Goal: Task Accomplishment & Management: Manage account settings

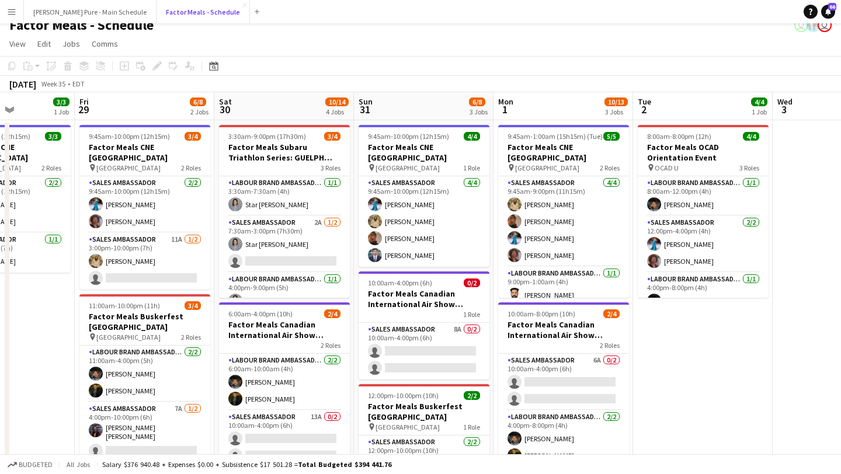
scroll to position [0, 358]
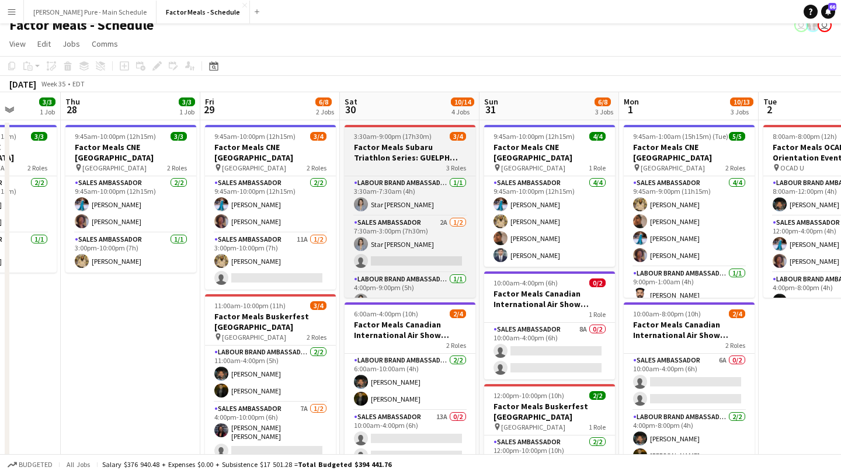
click at [363, 146] on h3 "Factor Meals Subaru Triathlon Series: GUELPH LAKE 2" at bounding box center [409, 152] width 131 height 21
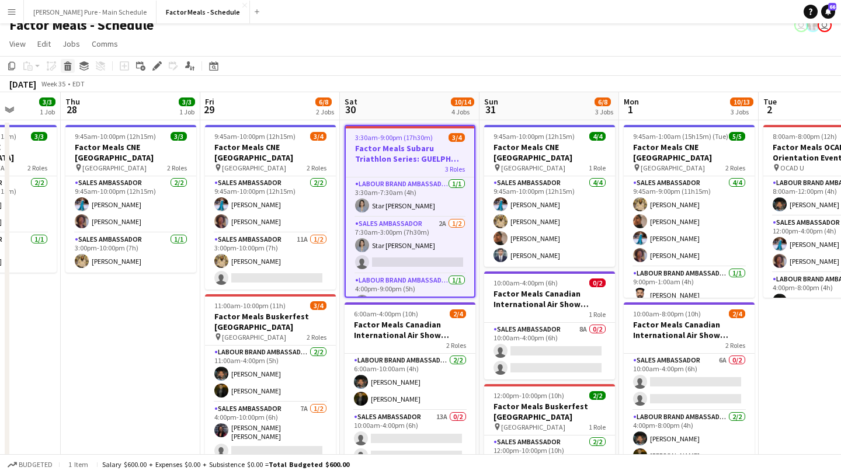
click at [70, 72] on div "Delete" at bounding box center [68, 66] width 14 height 14
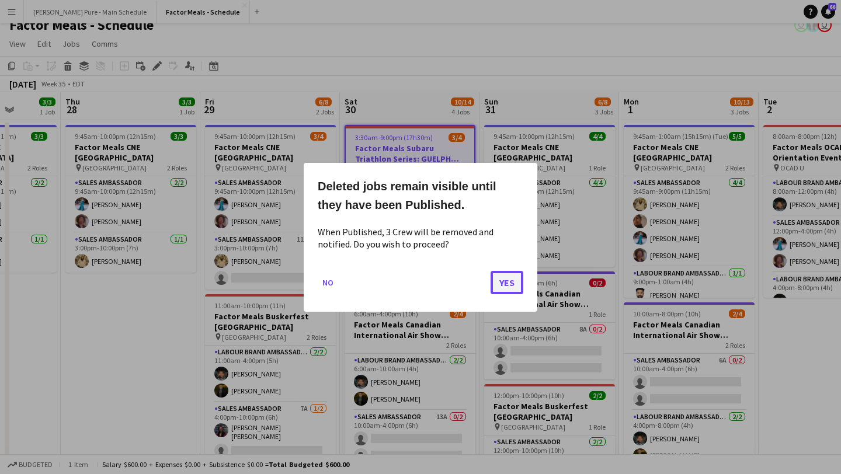
click at [517, 286] on button "Yes" at bounding box center [506, 281] width 33 height 23
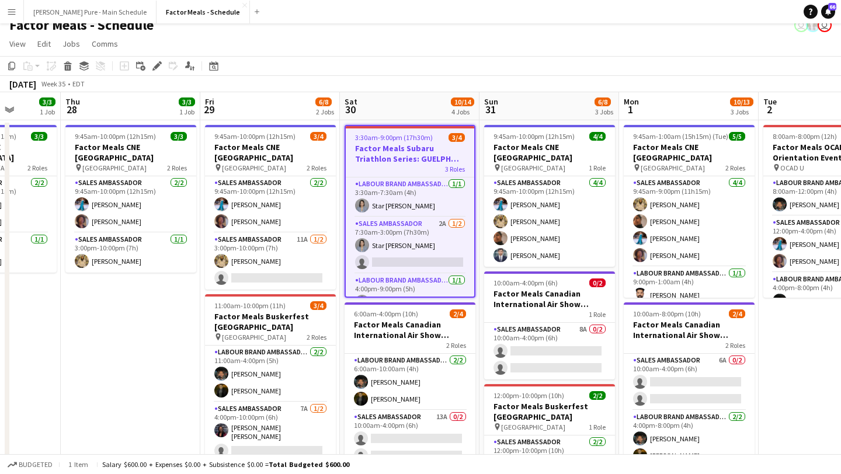
scroll to position [12, 0]
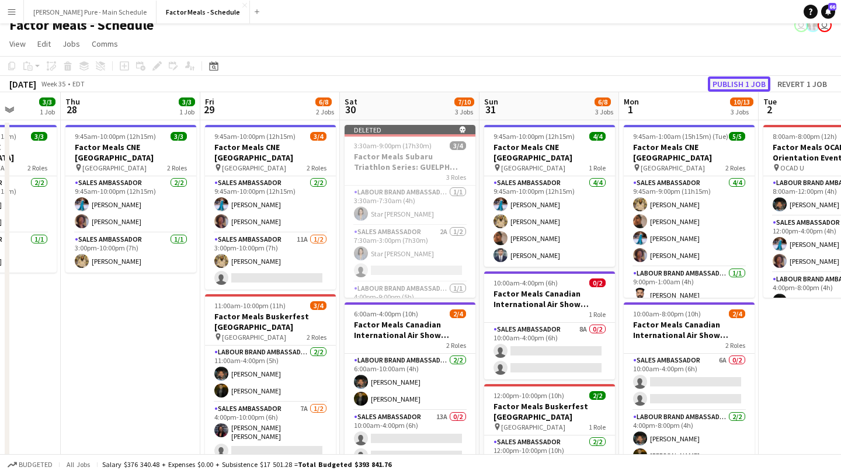
click at [744, 82] on button "Publish 1 job" at bounding box center [739, 83] width 62 height 15
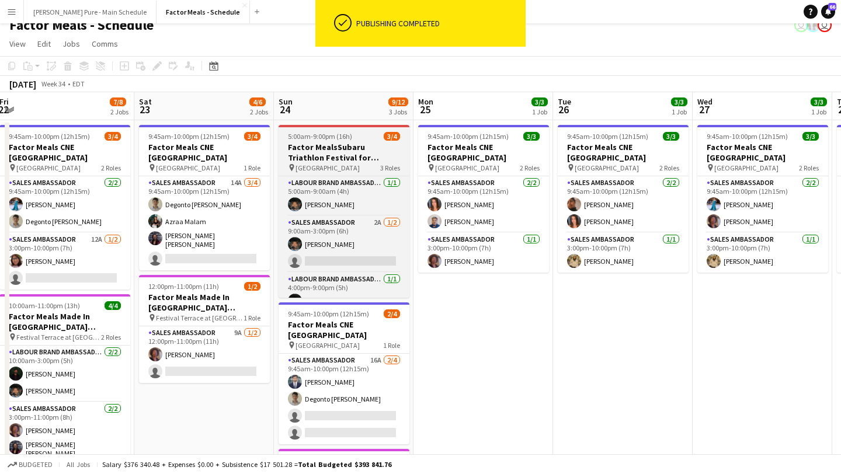
scroll to position [0, 424]
click at [354, 148] on h3 "Factor MealsSubaru Triathlon Festival for Women Grimsby" at bounding box center [343, 152] width 131 height 21
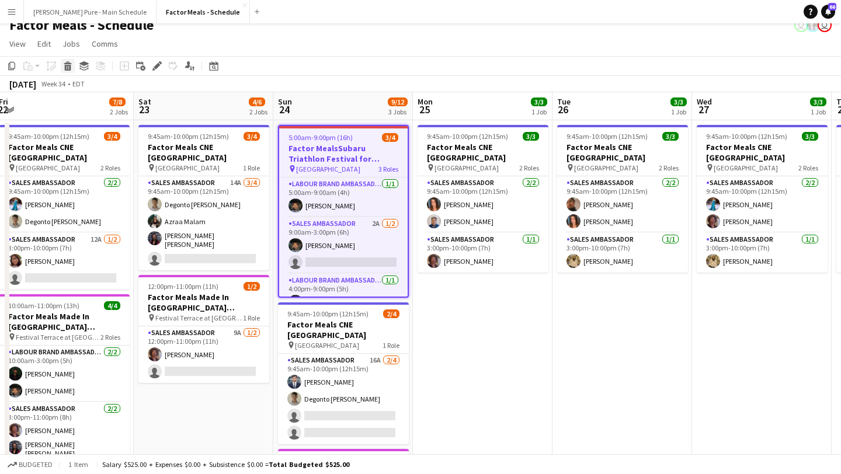
click at [64, 65] on icon "Delete" at bounding box center [67, 65] width 9 height 9
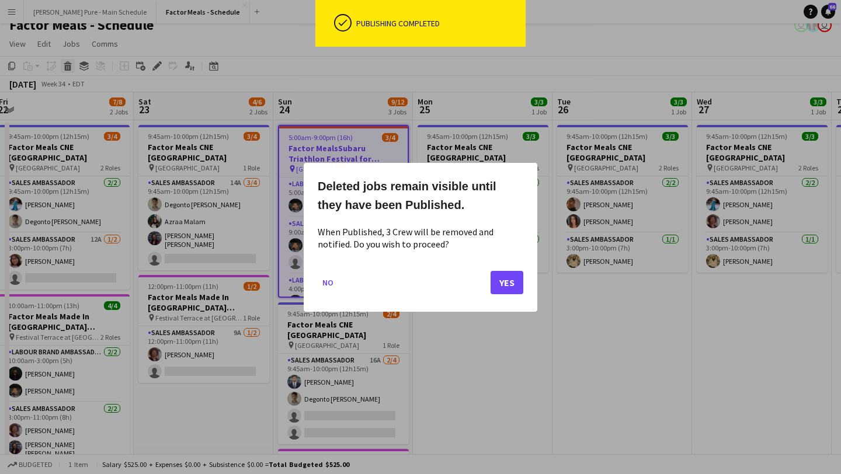
scroll to position [0, 0]
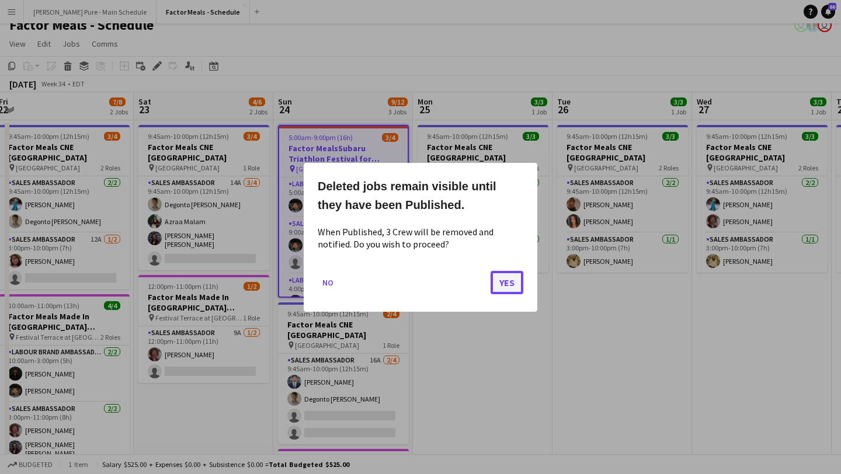
click at [510, 286] on button "Yes" at bounding box center [506, 281] width 33 height 23
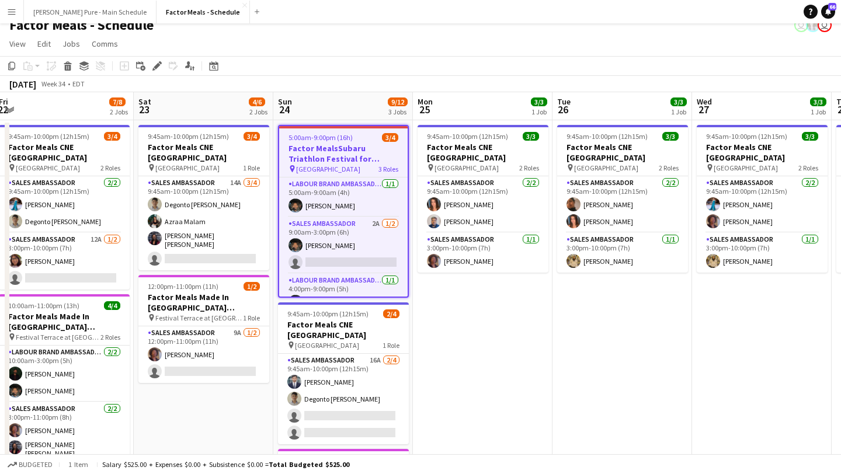
scroll to position [12, 0]
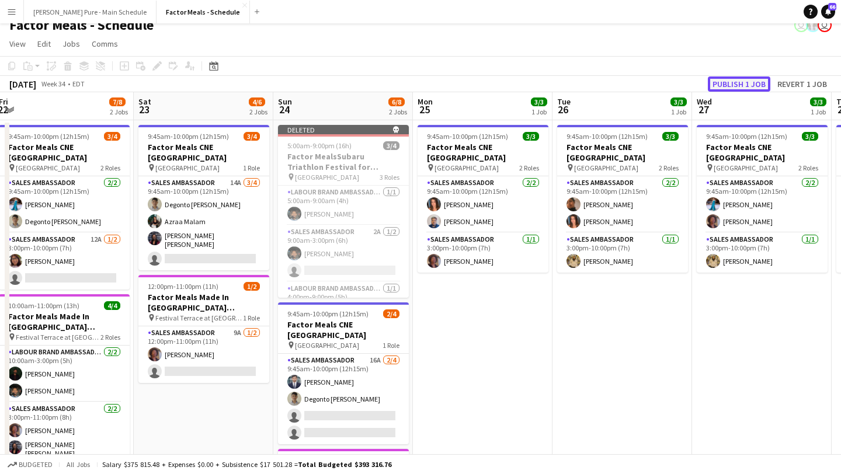
click at [740, 84] on button "Publish 1 job" at bounding box center [739, 83] width 62 height 15
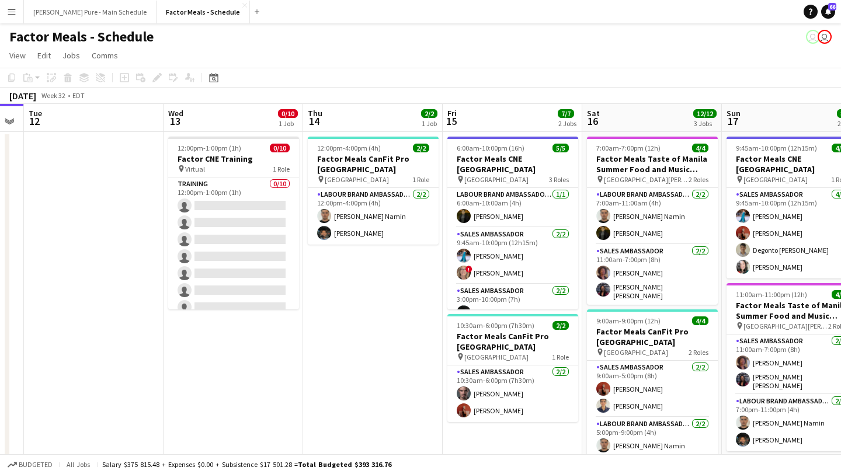
scroll to position [0, 414]
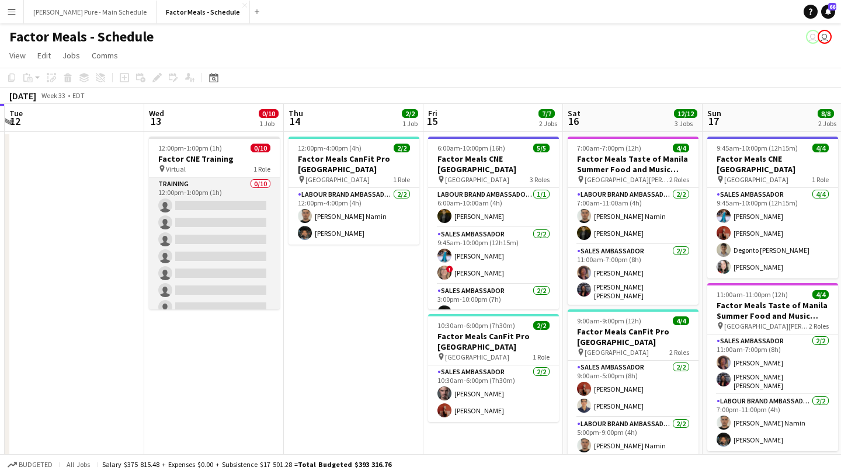
click at [212, 202] on app-card-role "Training 0/10 12:00pm-1:00pm (1h) single-neutral-actions single-neutral-actions…" at bounding box center [214, 274] width 131 height 192
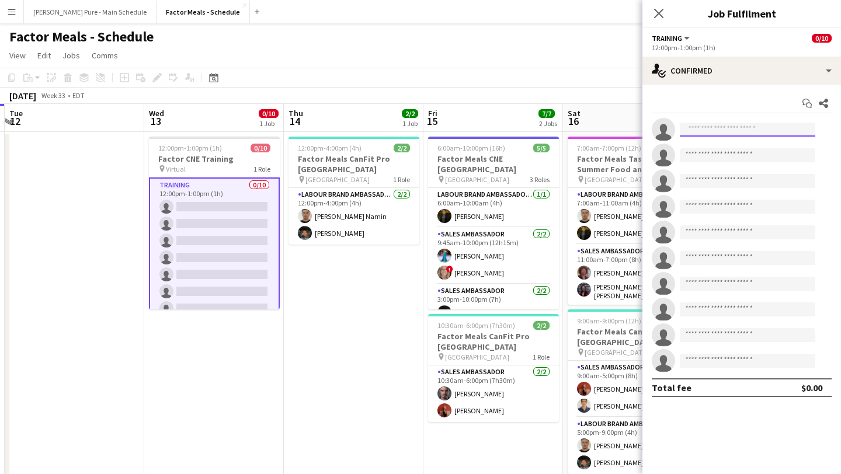
click at [716, 129] on input at bounding box center [747, 130] width 135 height 14
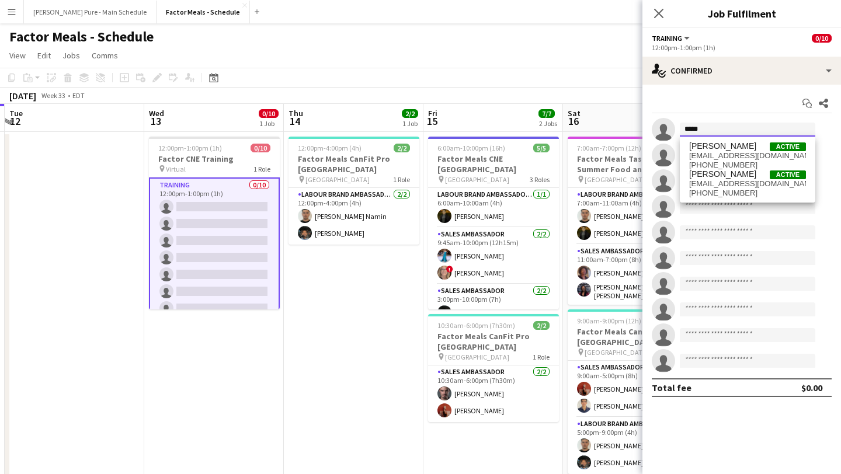
type input "*****"
click at [729, 198] on div "Tania Kataria Active taniakataria@gmail.com +14376615576 Tania Sharma Active ta…" at bounding box center [747, 169] width 135 height 65
click at [732, 183] on span "taniastar996@gmail.com" at bounding box center [747, 183] width 117 height 9
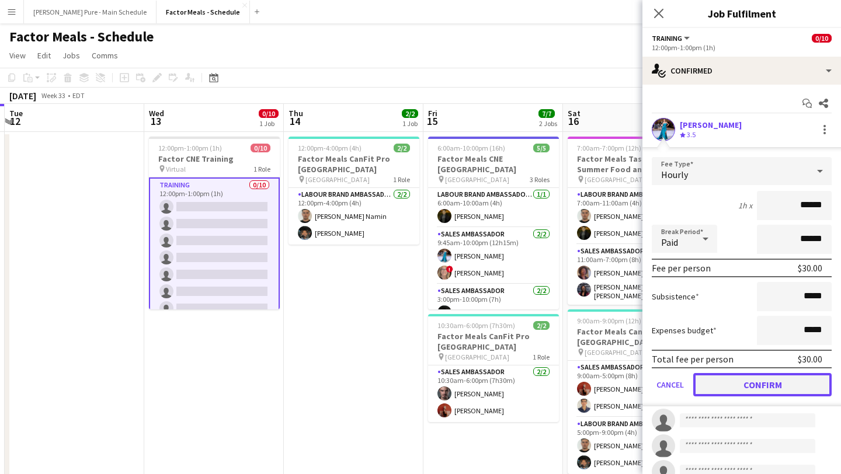
click at [750, 380] on button "Confirm" at bounding box center [762, 384] width 138 height 23
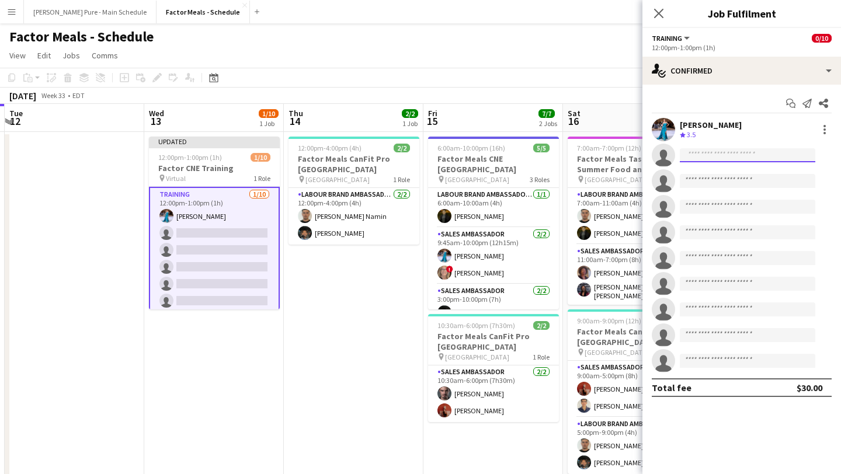
click at [720, 153] on input at bounding box center [747, 155] width 135 height 14
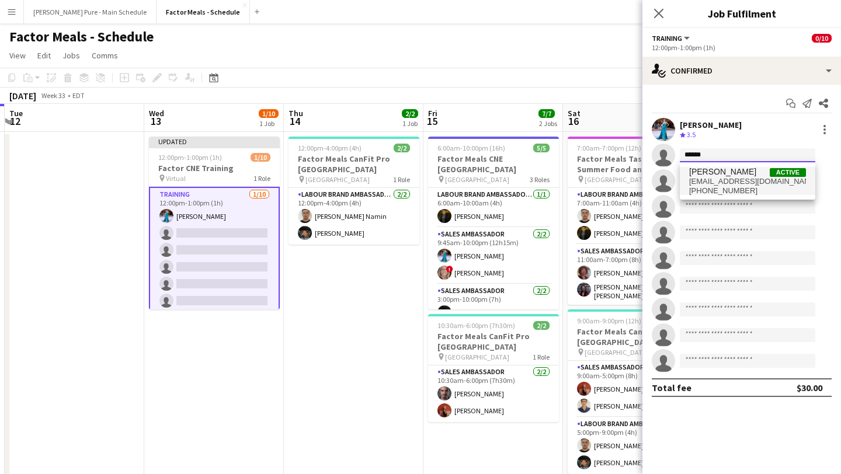
type input "******"
click at [737, 177] on span "tdeck@mail.com" at bounding box center [747, 181] width 117 height 9
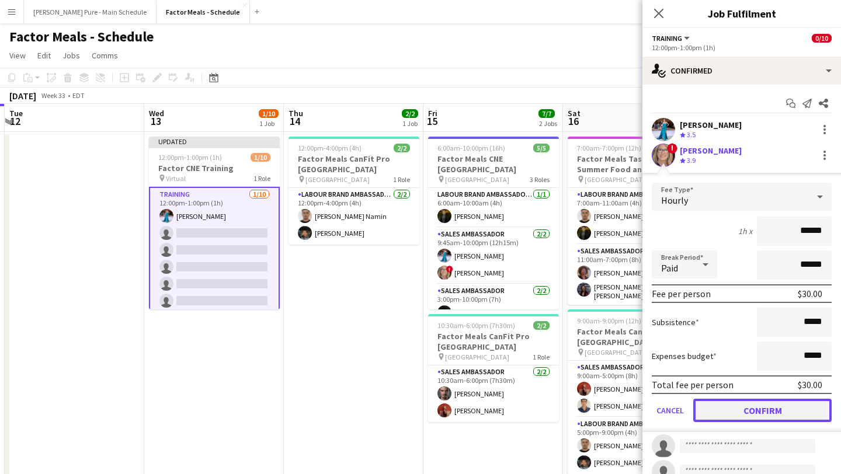
click at [775, 415] on button "Confirm" at bounding box center [762, 410] width 138 height 23
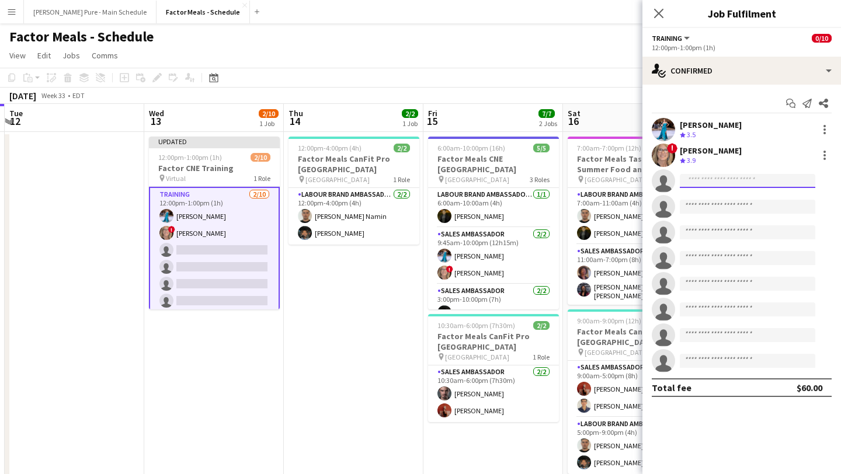
click at [719, 179] on input at bounding box center [747, 181] width 135 height 14
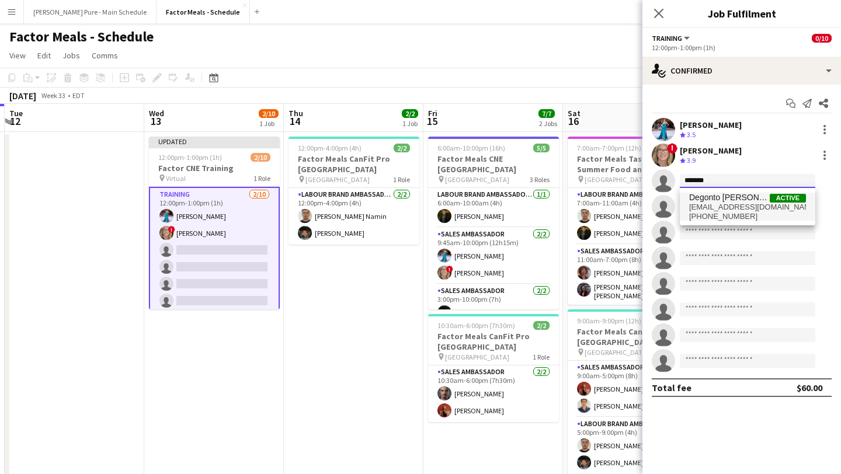
type input "*******"
click at [738, 200] on span "Degonto Mazumder" at bounding box center [729, 198] width 81 height 10
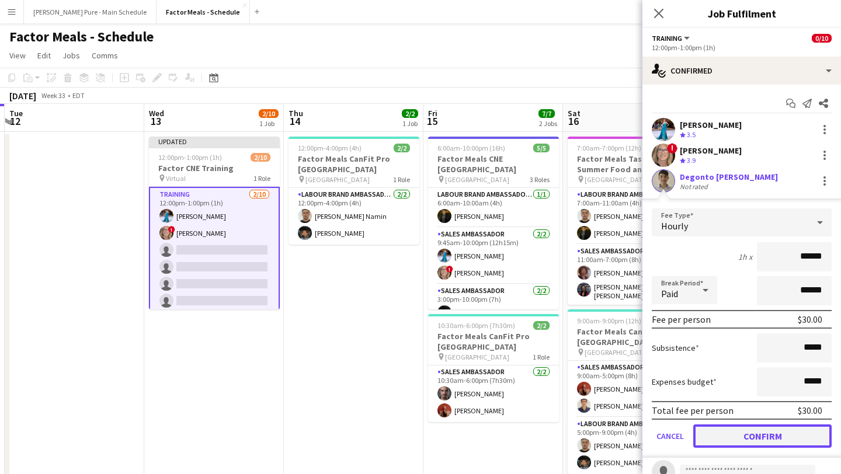
click at [756, 443] on button "Confirm" at bounding box center [762, 435] width 138 height 23
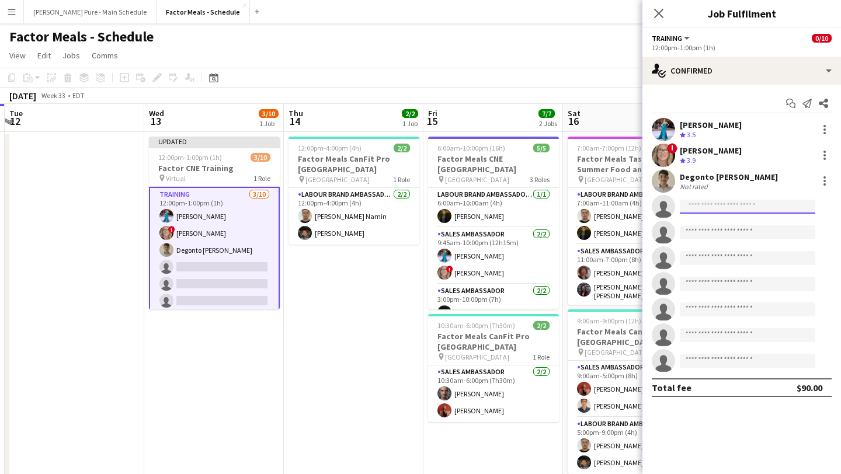
click at [711, 201] on input at bounding box center [747, 207] width 135 height 14
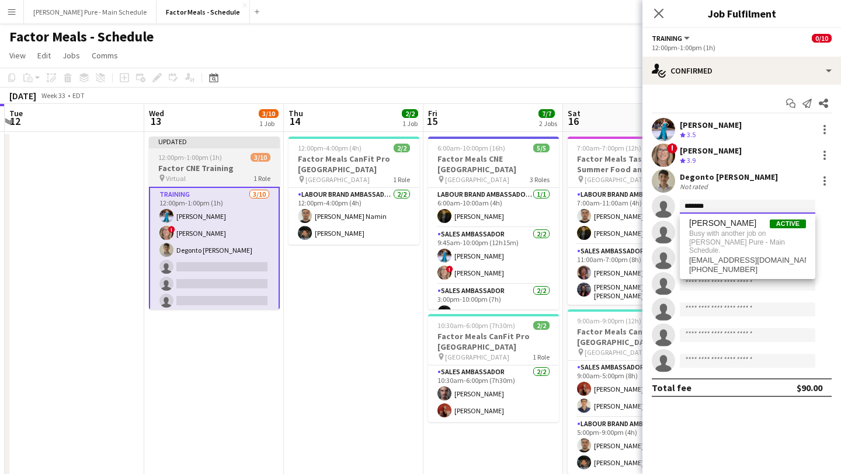
type input "*******"
click at [194, 153] on span "12:00pm-1:00pm (1h)" at bounding box center [190, 157] width 64 height 9
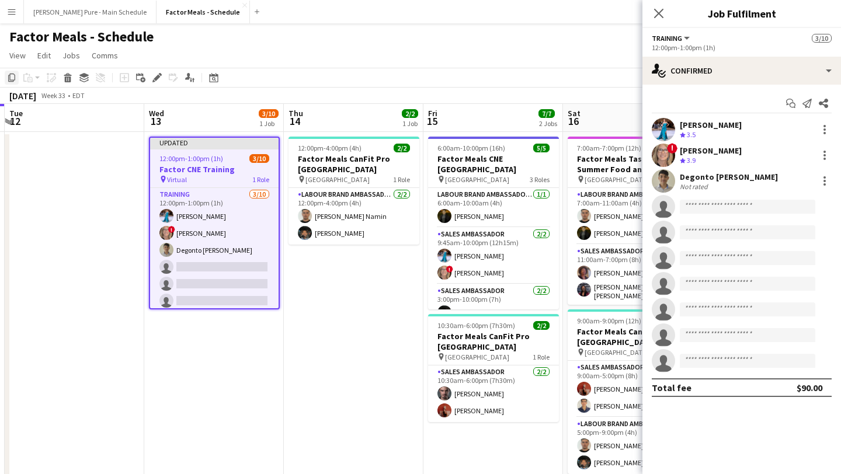
click at [10, 77] on icon at bounding box center [11, 78] width 7 height 8
click at [332, 288] on app-date-cell "12:00pm-4:00pm (4h) 2/2 Factor Meals CanFit Pro Toronto pin Metro Toronto Conve…" at bounding box center [354, 430] width 140 height 596
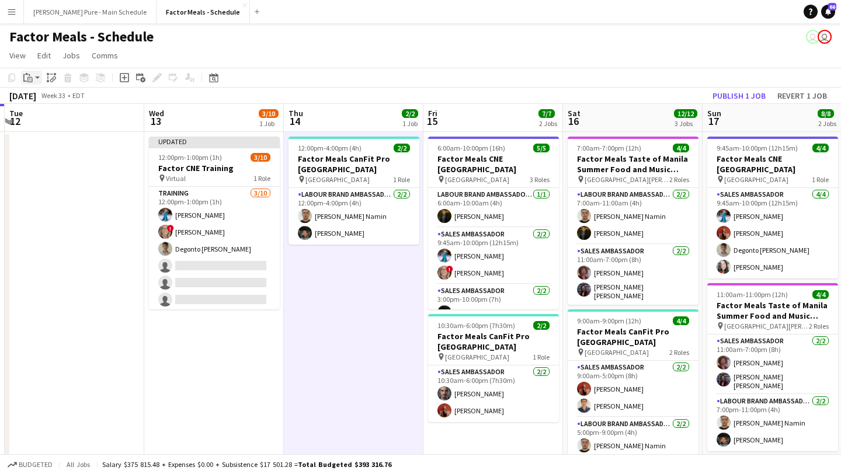
click at [36, 82] on app-action-btn "Paste" at bounding box center [31, 78] width 21 height 14
click at [63, 124] on link "Paste with crew Command Shift V" at bounding box center [77, 119] width 92 height 11
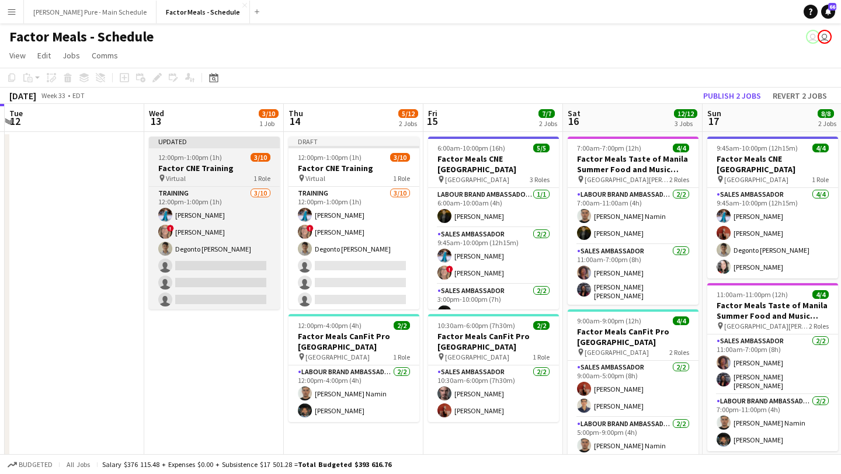
click at [232, 147] on div at bounding box center [214, 147] width 131 height 2
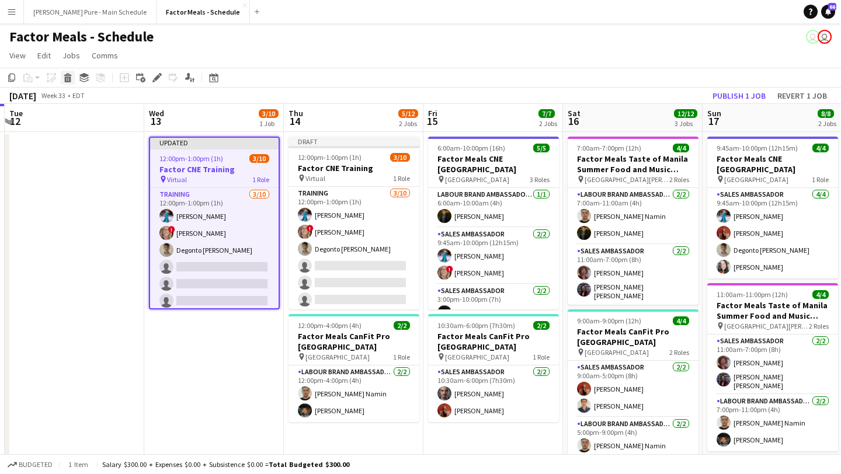
click at [69, 75] on icon at bounding box center [68, 74] width 8 height 3
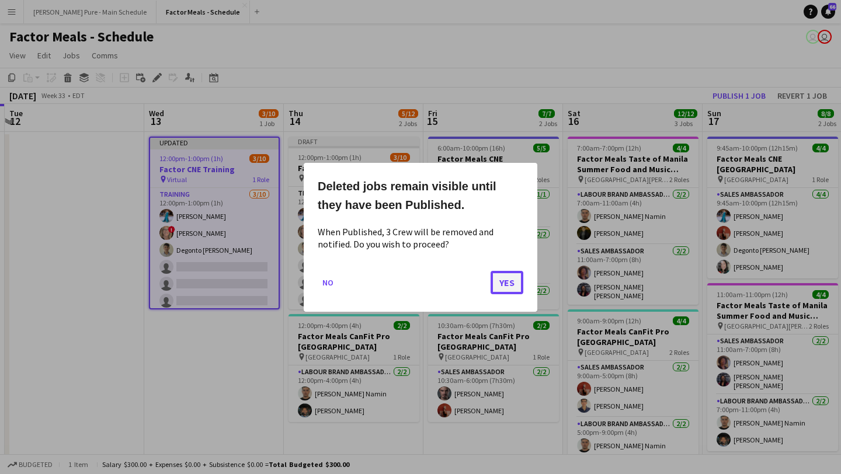
click at [501, 279] on button "Yes" at bounding box center [506, 281] width 33 height 23
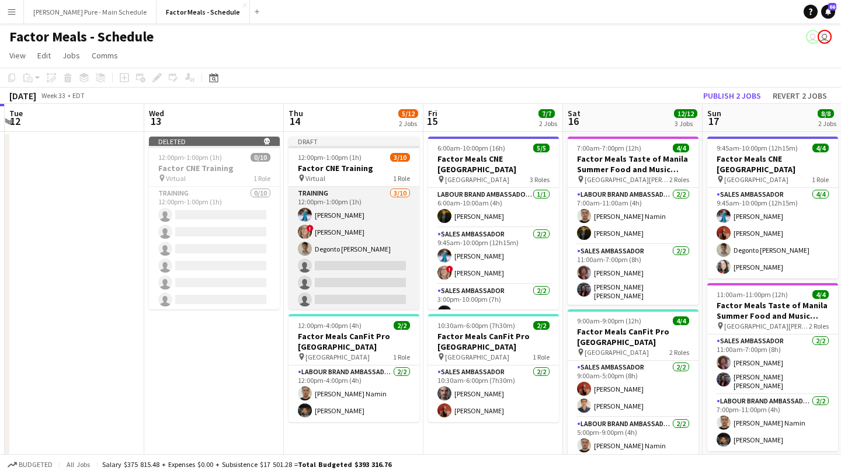
click at [349, 265] on app-card-role "Training 3/10 12:00pm-1:00pm (1h) Tania Sharma ! Debbie Eckerson Degonto Mazumd…" at bounding box center [353, 283] width 131 height 192
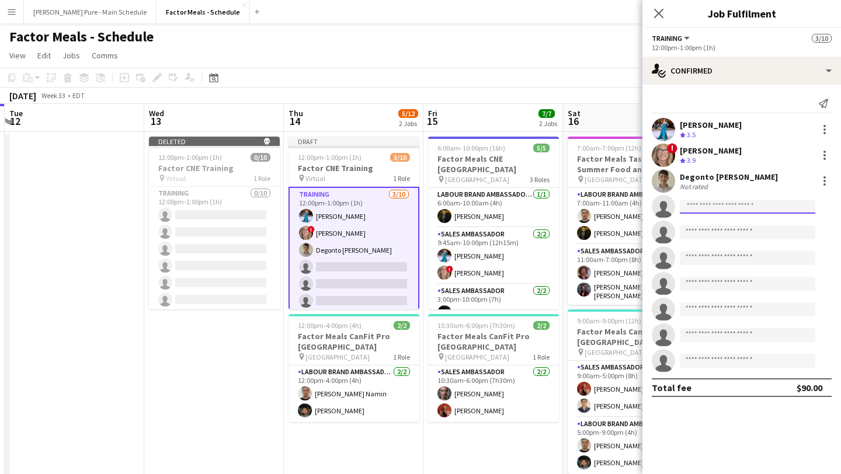
click at [726, 200] on input at bounding box center [747, 207] width 135 height 14
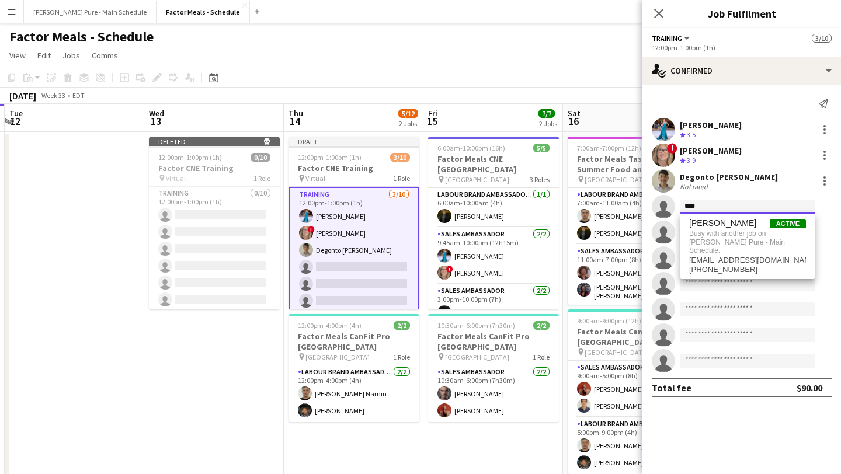
type input "****"
click at [552, 12] on app-navbar "Menu Boards Boards Boards All jobs Status Workforce Workforce My Workforce Recr…" at bounding box center [420, 11] width 841 height 23
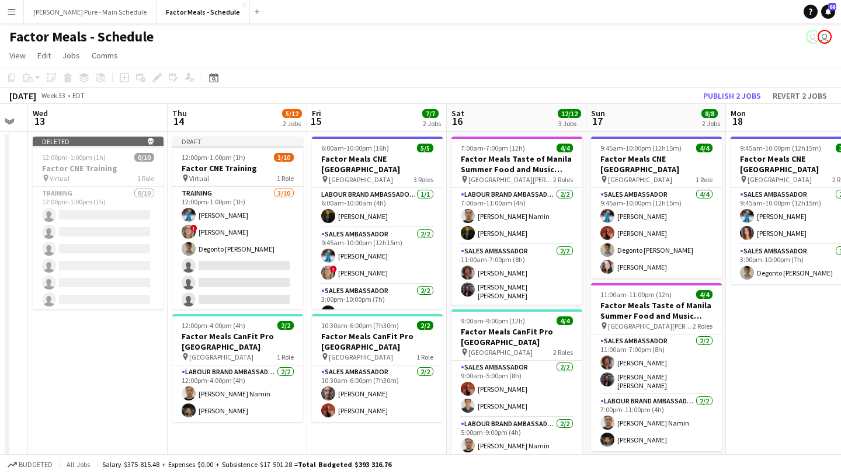
scroll to position [0, 555]
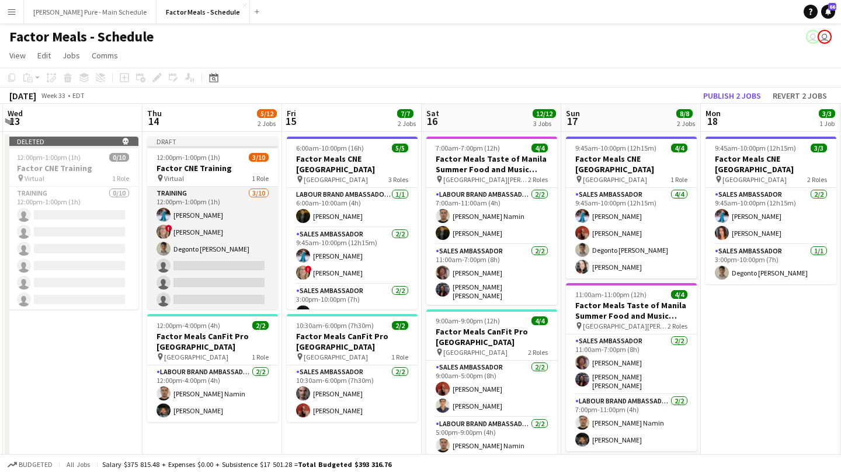
click at [219, 259] on app-card-role "Training 3/10 12:00pm-1:00pm (1h) Tania Sharma ! Debbie Eckerson Degonto Mazumd…" at bounding box center [212, 283] width 131 height 192
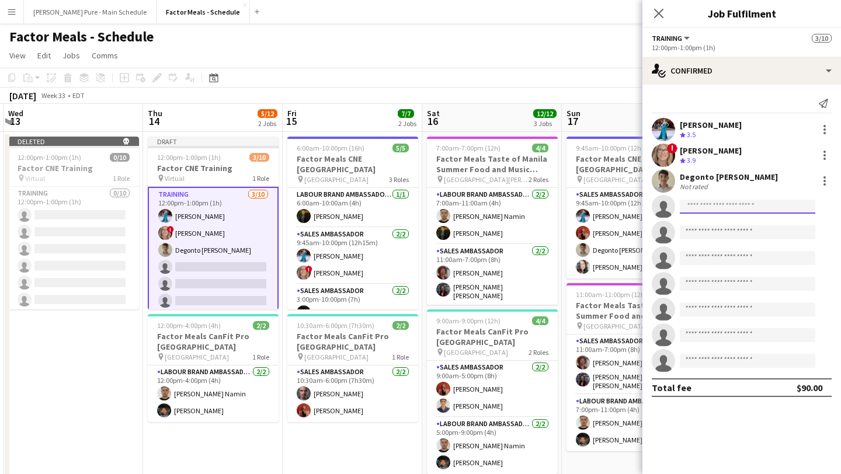
click at [723, 204] on input at bounding box center [747, 207] width 135 height 14
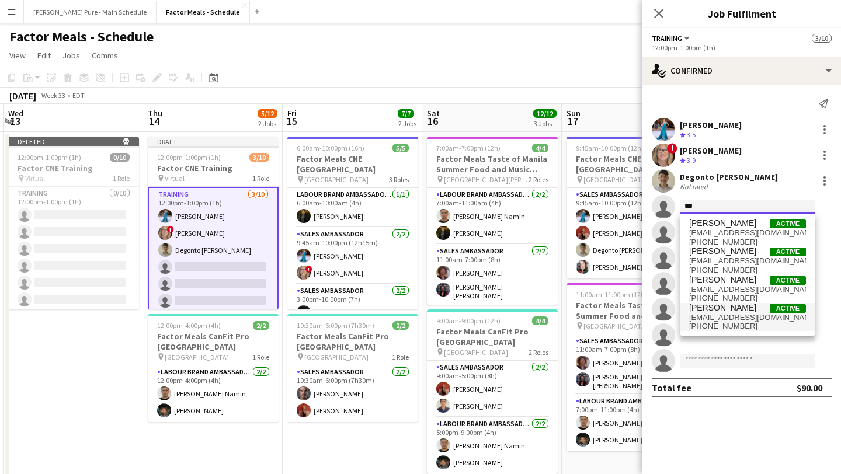
type input "***"
click at [719, 309] on span "Eva Yamamoto" at bounding box center [722, 308] width 67 height 10
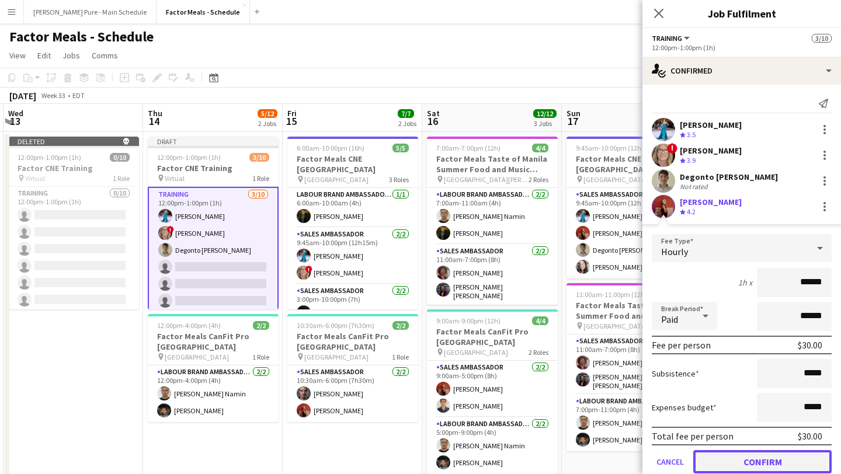
click at [753, 468] on button "Confirm" at bounding box center [762, 461] width 138 height 23
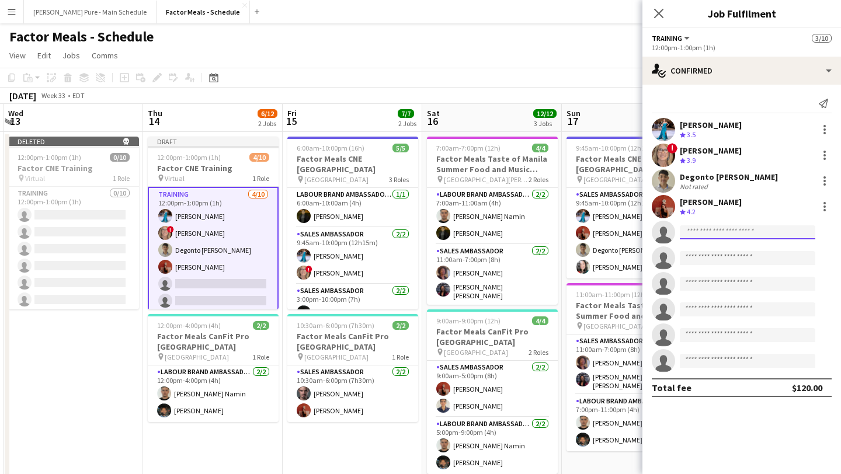
click at [719, 233] on input at bounding box center [747, 232] width 135 height 14
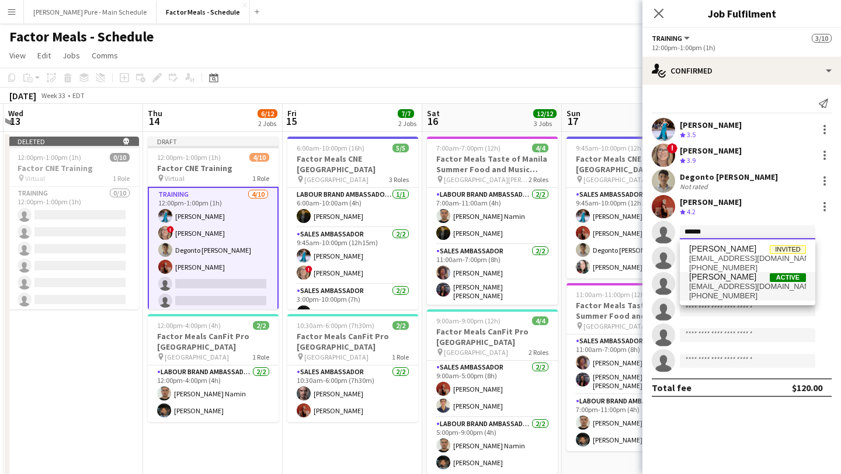
type input "******"
click at [729, 288] on span "lauriepreddy@gmail.com" at bounding box center [747, 286] width 117 height 9
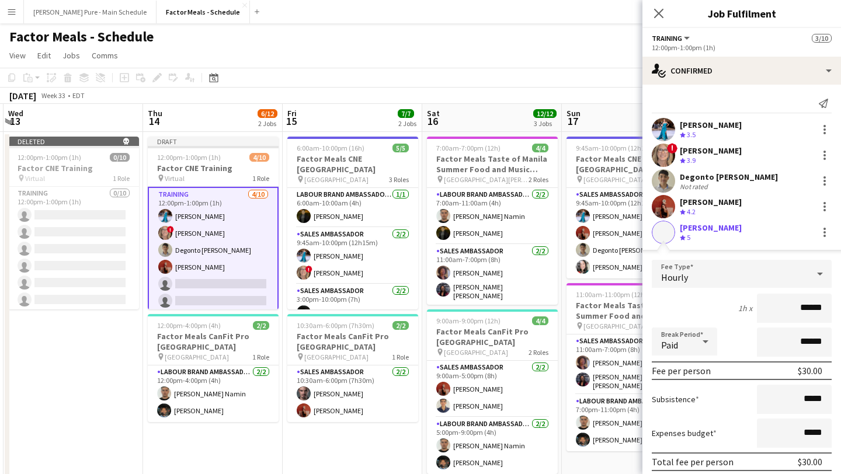
scroll to position [197, 0]
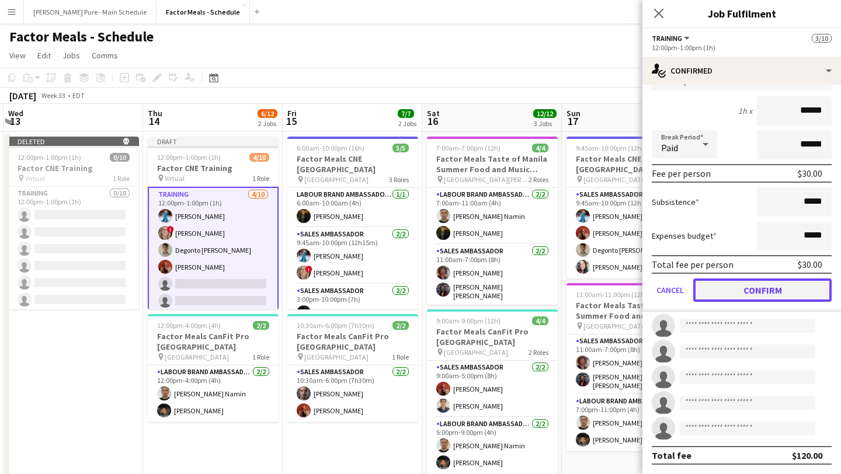
click at [767, 299] on button "Confirm" at bounding box center [762, 290] width 138 height 23
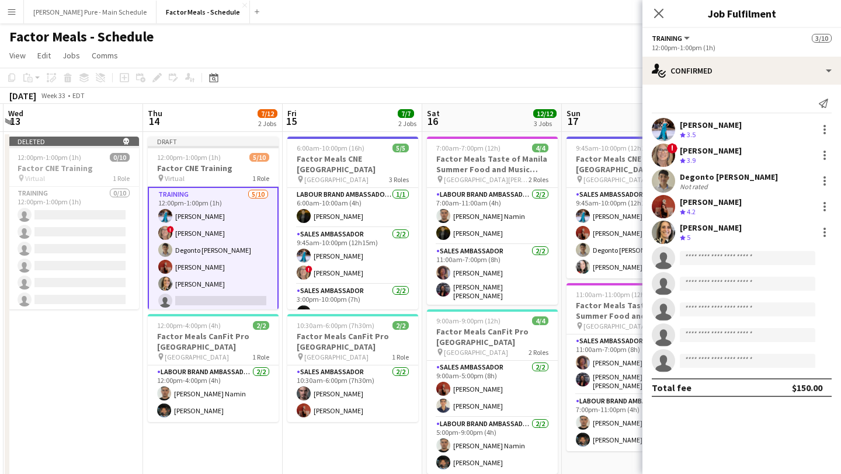
scroll to position [0, 0]
click at [704, 257] on input at bounding box center [747, 258] width 135 height 14
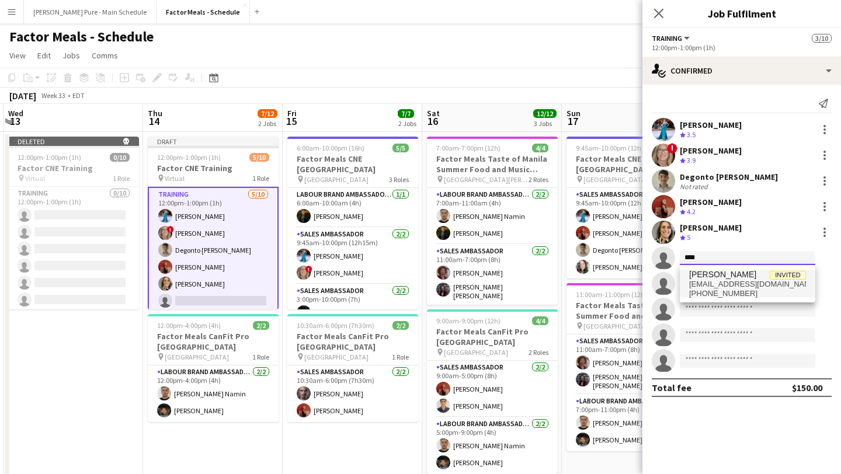
type input "****"
click at [726, 276] on span "Clayton Preddy" at bounding box center [722, 275] width 67 height 10
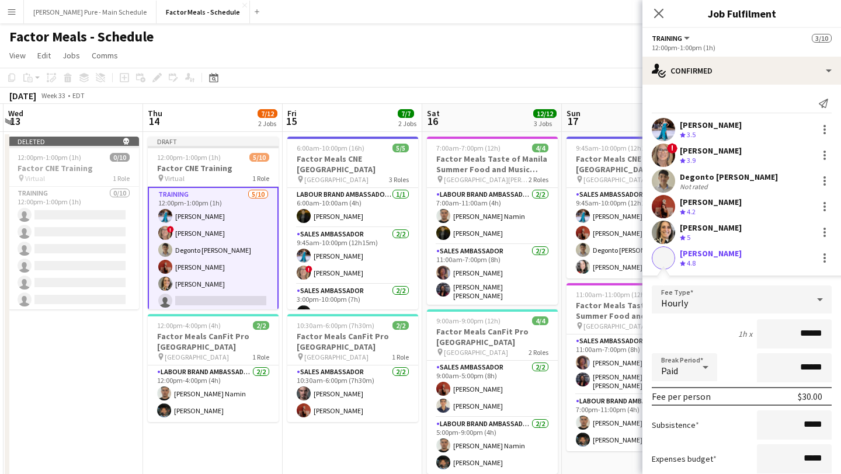
scroll to position [197, 0]
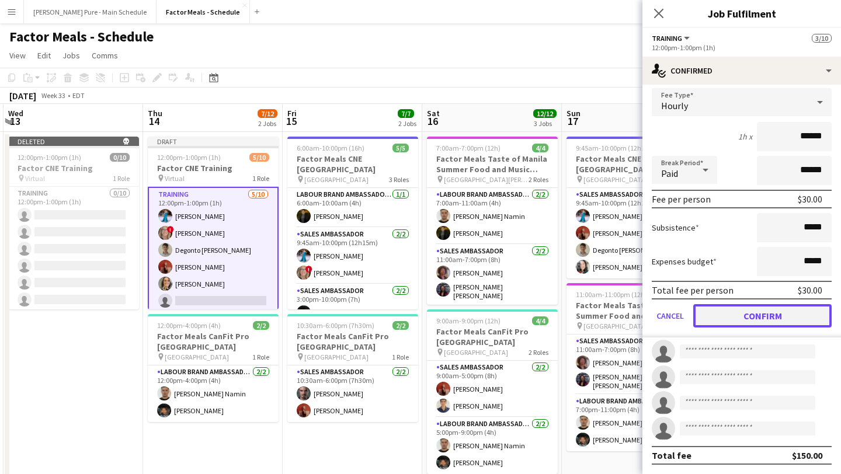
click at [760, 314] on button "Confirm" at bounding box center [762, 315] width 138 height 23
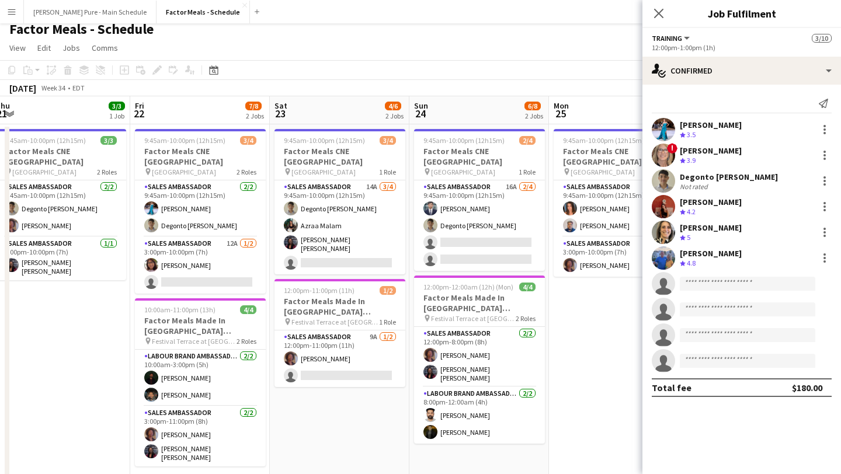
scroll to position [11, 0]
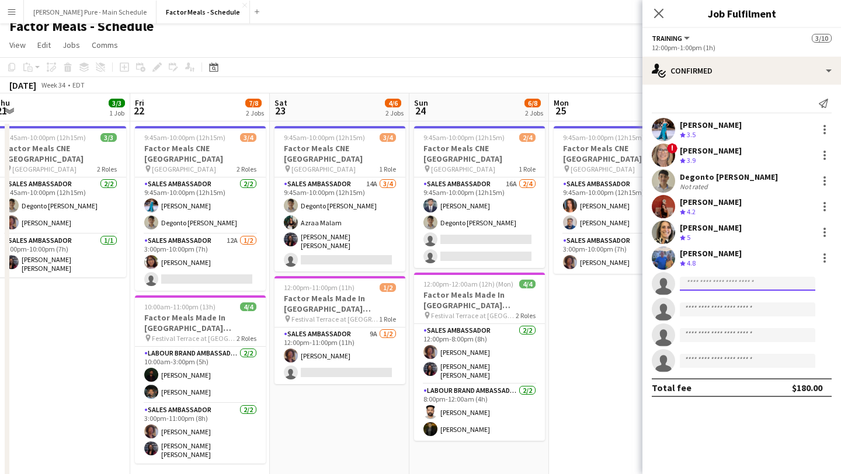
click at [750, 283] on input at bounding box center [747, 284] width 135 height 14
type input "****"
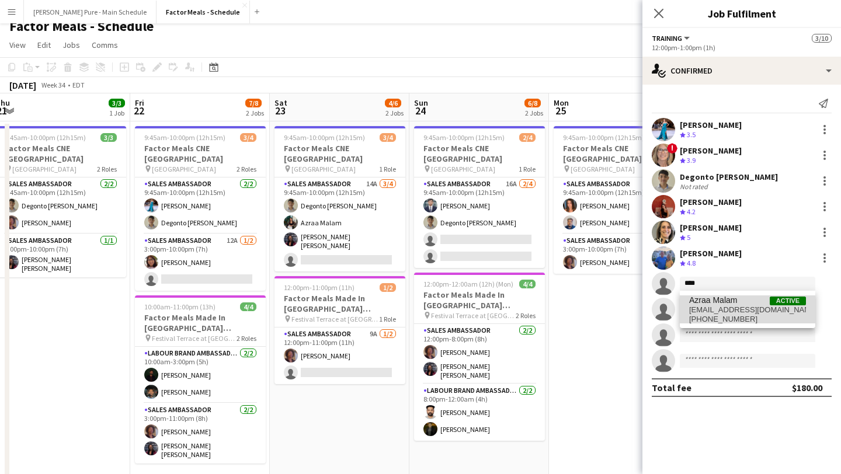
click at [739, 308] on span "azraa_malam@hotmail.com" at bounding box center [747, 309] width 117 height 9
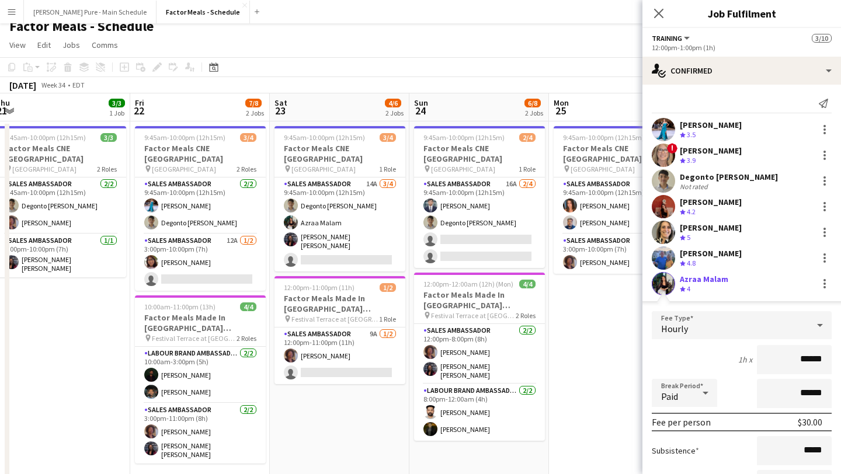
scroll to position [197, 0]
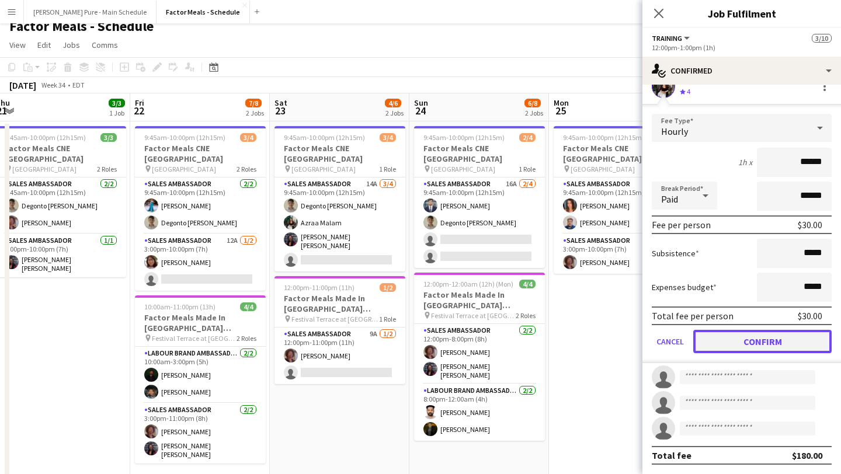
click at [763, 337] on button "Confirm" at bounding box center [762, 341] width 138 height 23
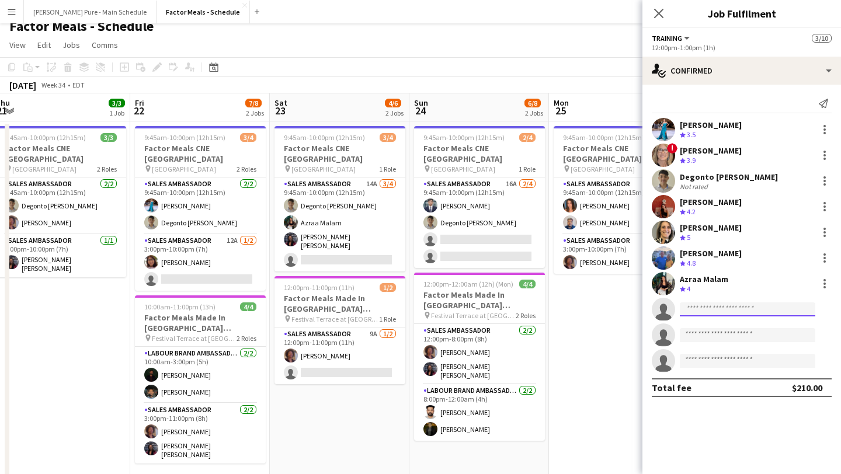
click at [728, 310] on input at bounding box center [747, 309] width 135 height 14
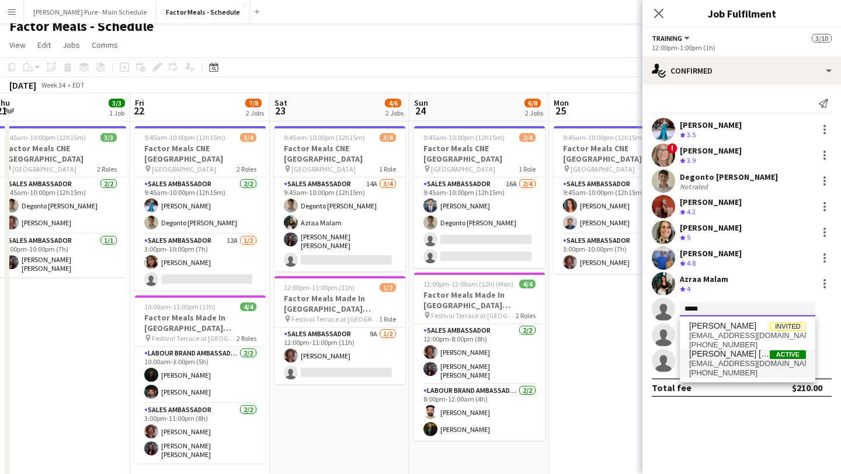
type input "*****"
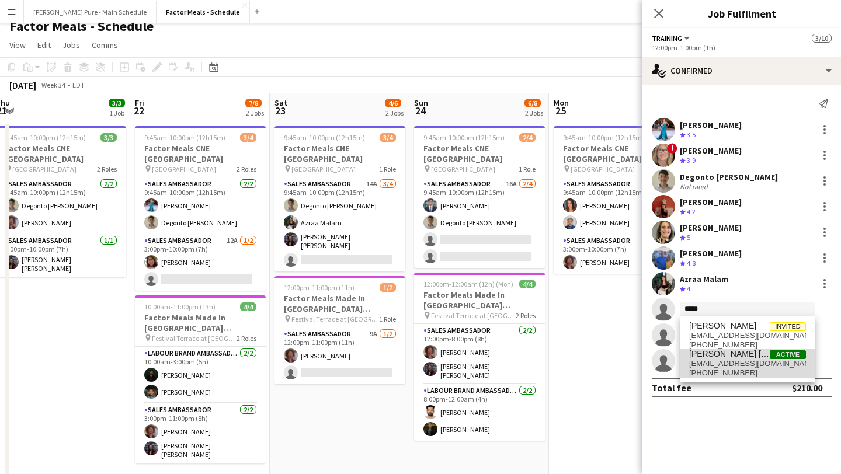
click at [740, 356] on span "Joyce Silva Desmond" at bounding box center [729, 354] width 81 height 10
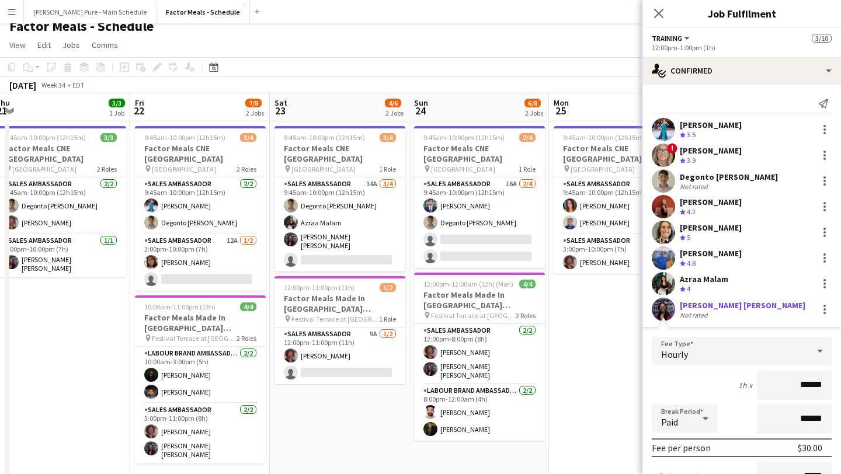
scroll to position [197, 0]
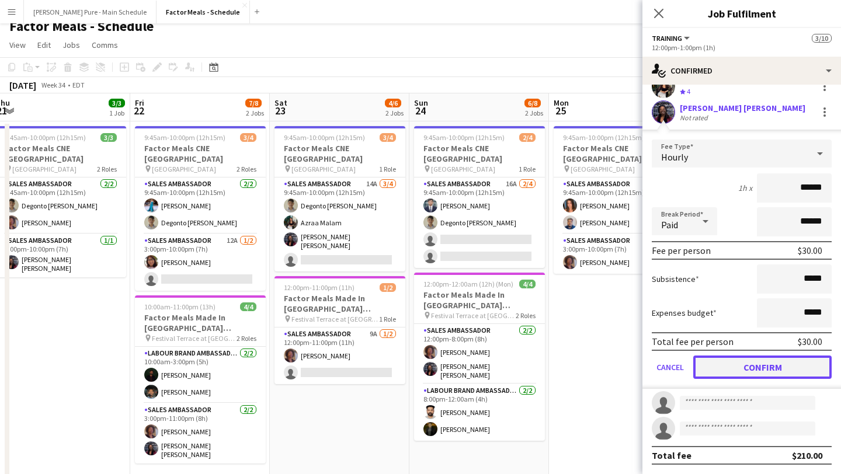
click at [757, 367] on button "Confirm" at bounding box center [762, 367] width 138 height 23
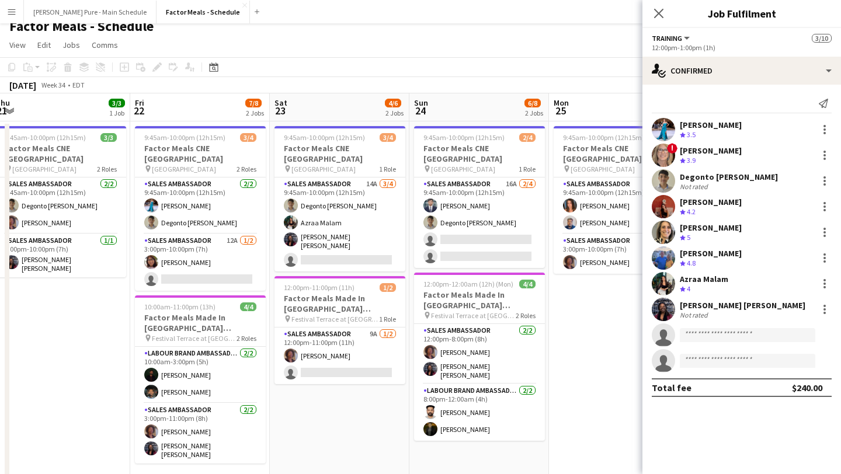
scroll to position [0, 0]
click at [691, 337] on input at bounding box center [747, 335] width 135 height 14
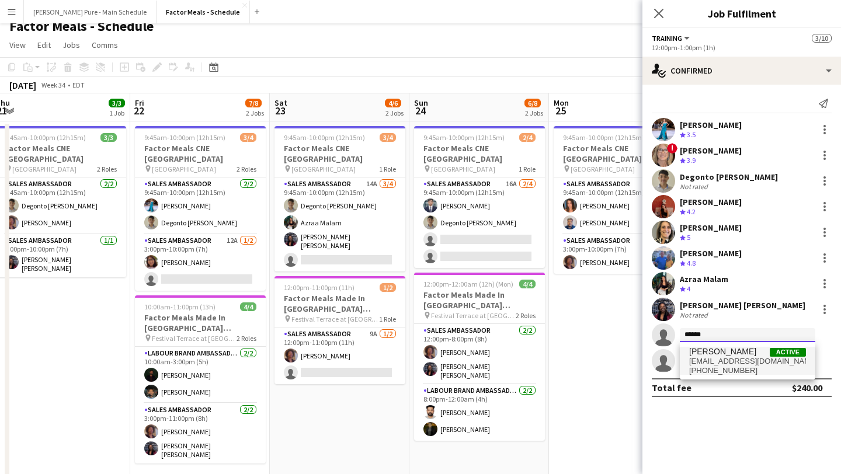
type input "******"
click at [725, 359] on span "saracristinathompson@gmail.com" at bounding box center [747, 361] width 117 height 9
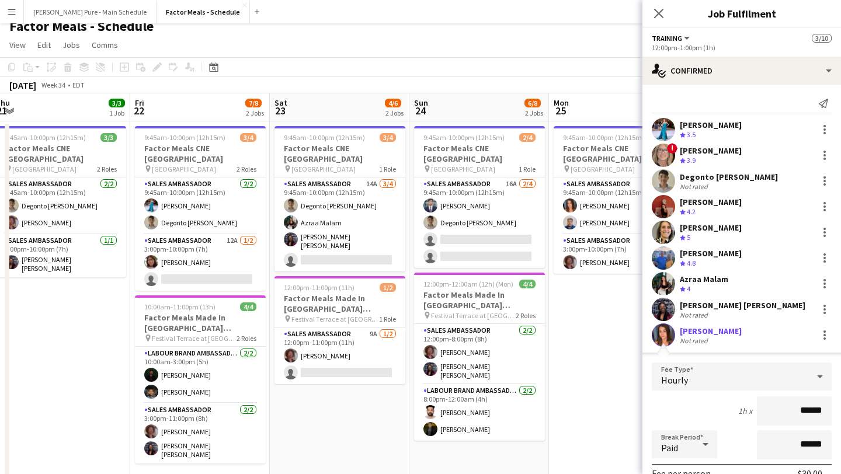
scroll to position [197, 0]
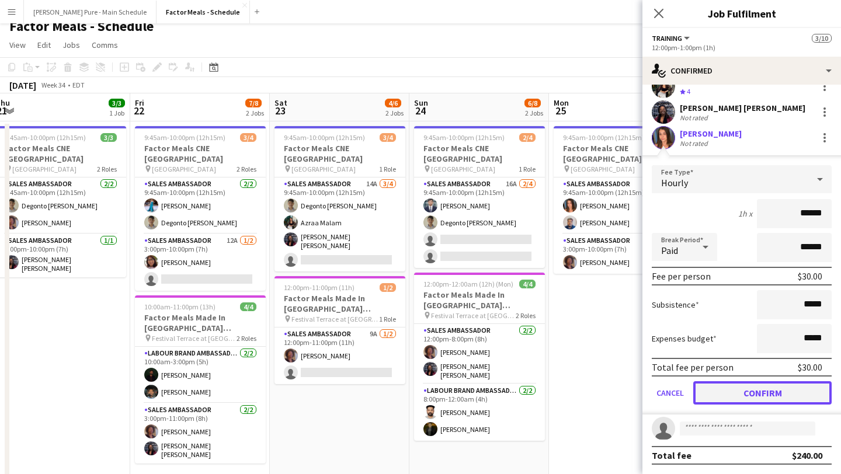
click at [750, 395] on button "Confirm" at bounding box center [762, 392] width 138 height 23
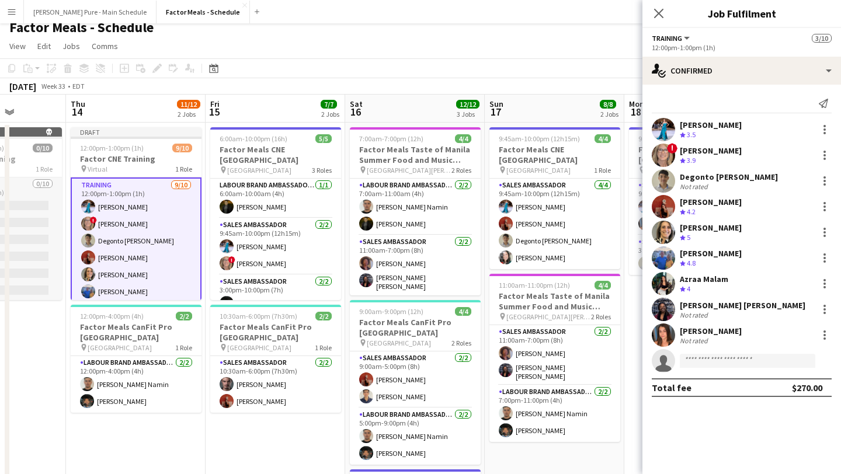
scroll to position [0, 267]
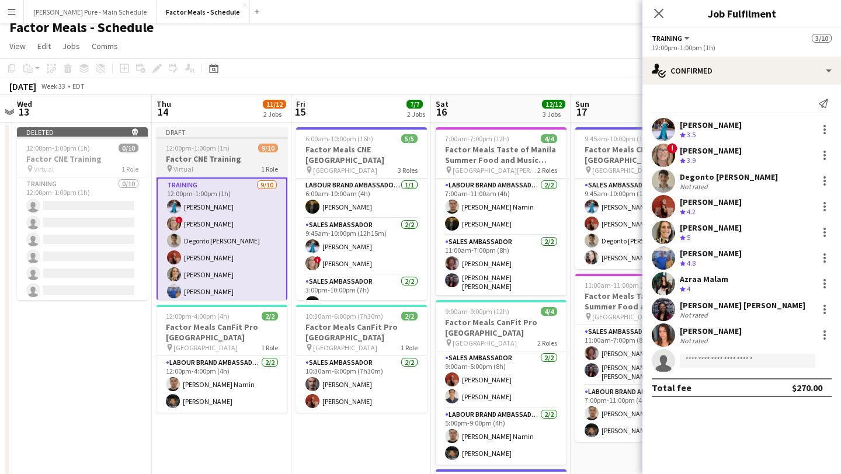
click at [185, 144] on span "12:00pm-1:00pm (1h)" at bounding box center [198, 148] width 64 height 9
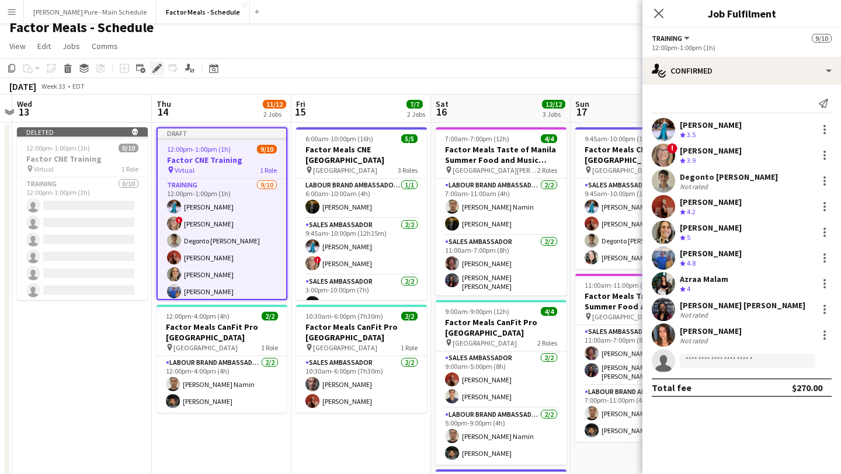
click at [159, 70] on icon "Edit" at bounding box center [156, 68] width 9 height 9
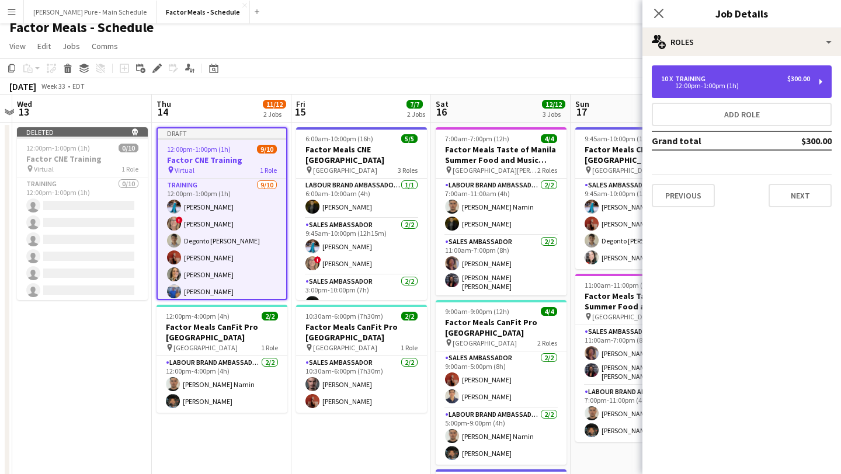
click at [775, 76] on div "10 x Training $300.00" at bounding box center [735, 79] width 149 height 8
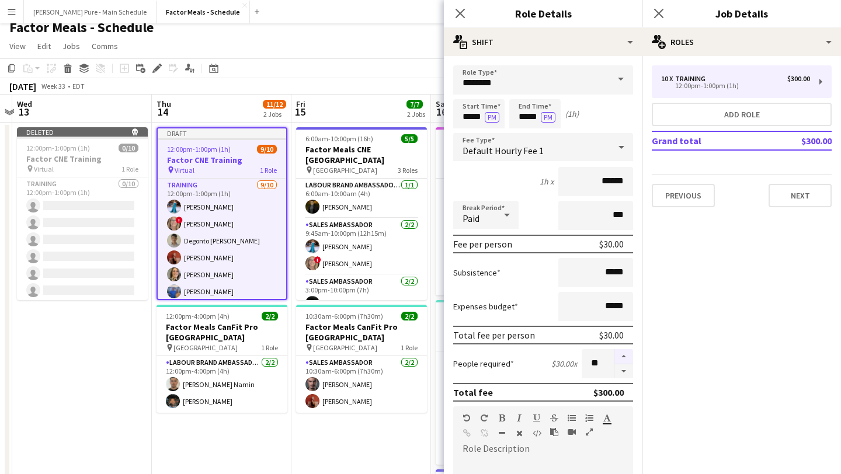
click at [620, 355] on button "button" at bounding box center [623, 356] width 19 height 15
click at [621, 355] on button "button" at bounding box center [623, 356] width 19 height 15
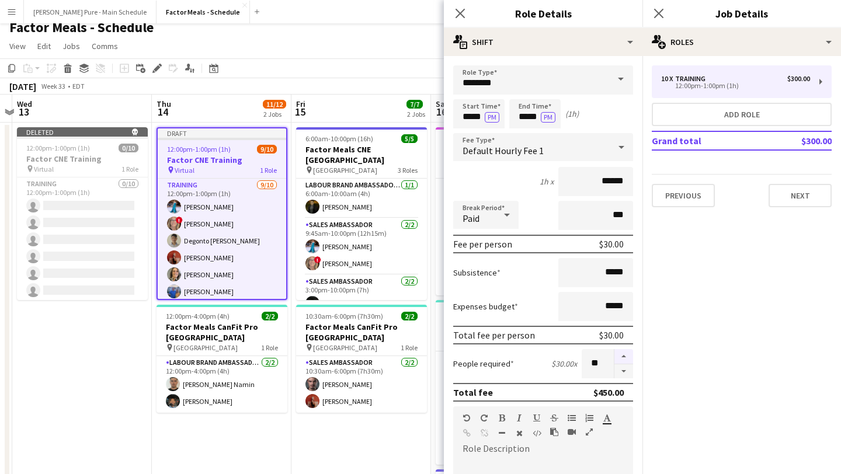
click at [621, 355] on button "button" at bounding box center [623, 356] width 19 height 15
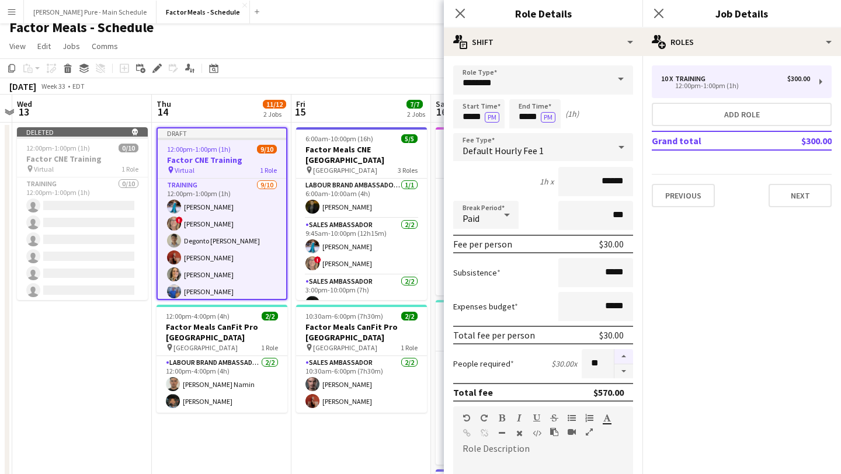
type input "**"
click at [656, 13] on icon "Close pop-in" at bounding box center [658, 13] width 11 height 11
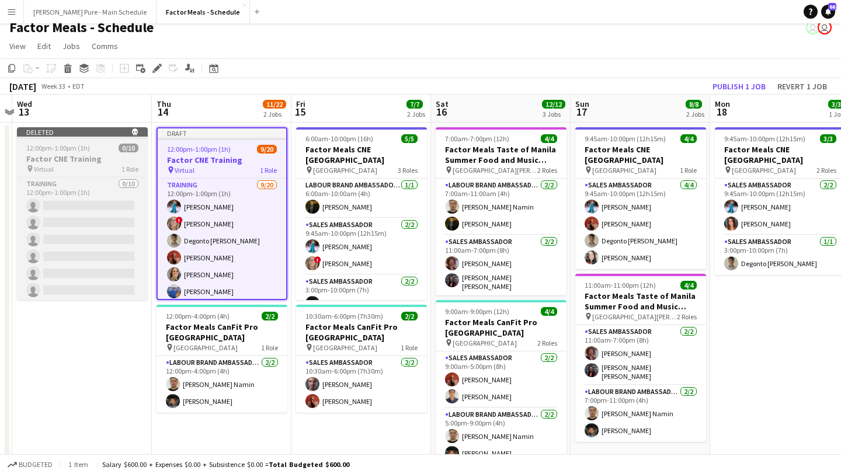
click at [71, 149] on span "12:00pm-1:00pm (1h)" at bounding box center [58, 148] width 64 height 9
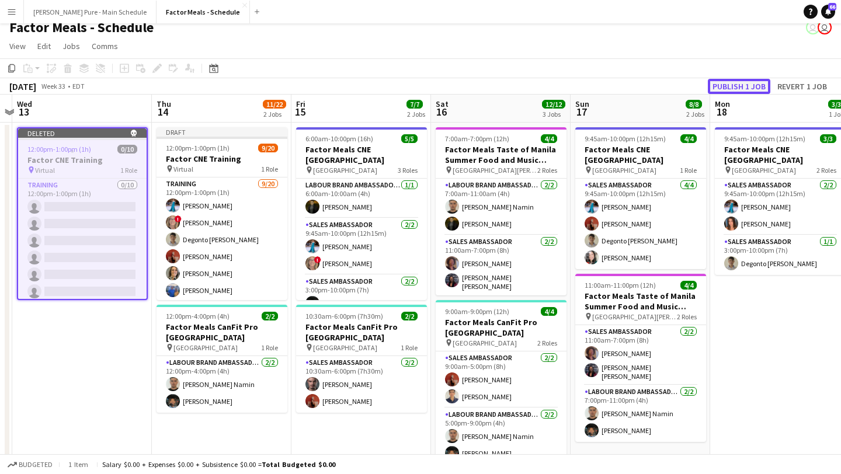
click at [737, 79] on button "Publish 1 job" at bounding box center [739, 86] width 62 height 15
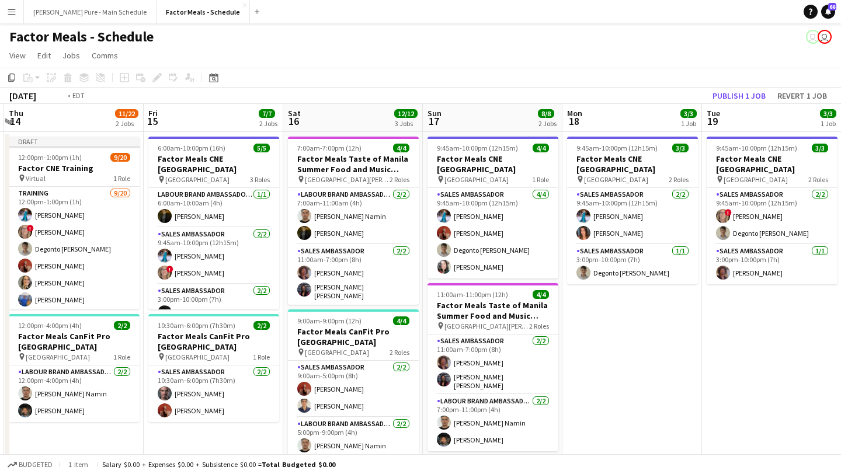
scroll to position [0, 277]
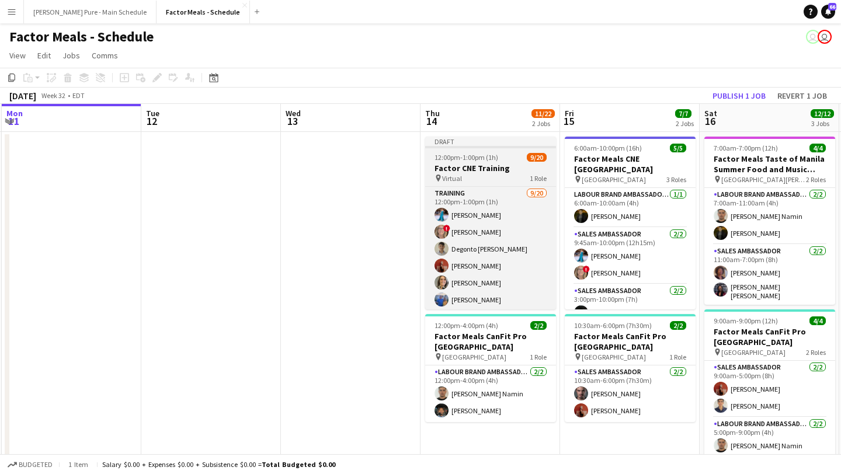
click at [467, 158] on span "12:00pm-1:00pm (1h)" at bounding box center [466, 157] width 64 height 9
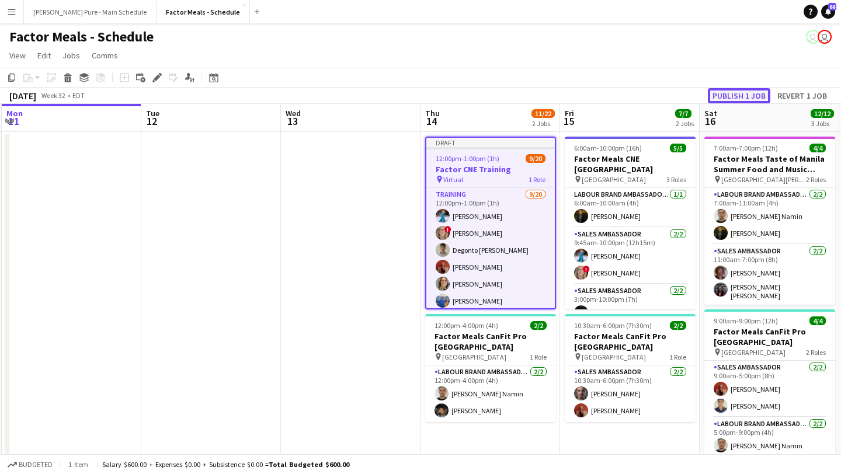
click at [750, 92] on button "Publish 1 job" at bounding box center [739, 95] width 62 height 15
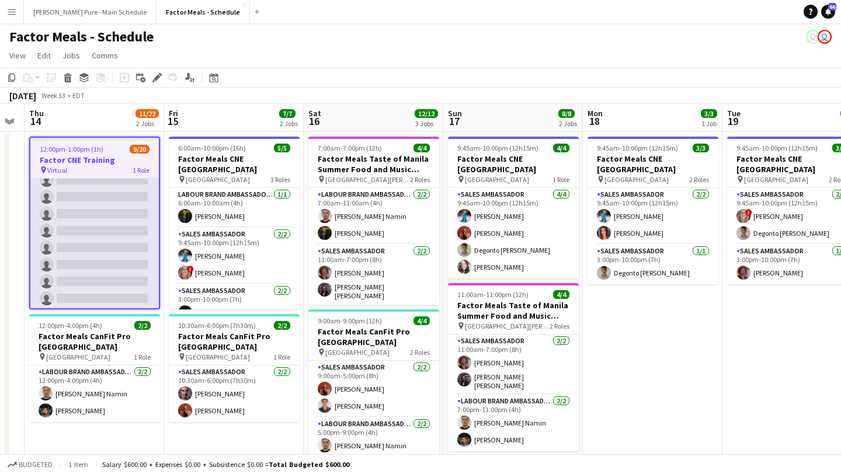
scroll to position [0, 0]
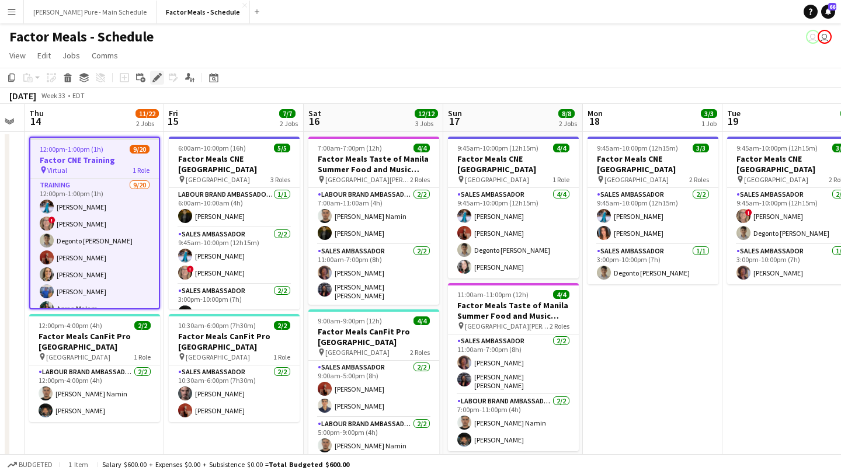
click at [162, 74] on div "Edit" at bounding box center [157, 78] width 14 height 14
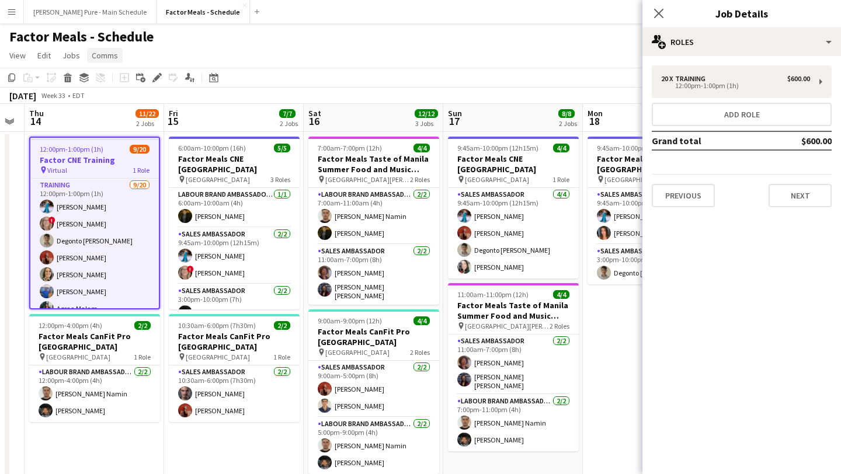
click at [104, 61] on link "Comms" at bounding box center [105, 55] width 36 height 15
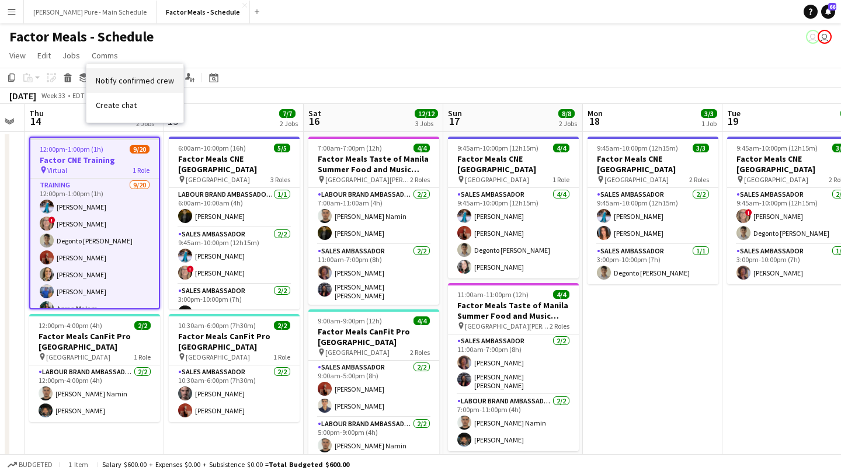
click at [149, 78] on span "Notify confirmed crew" at bounding box center [135, 80] width 78 height 11
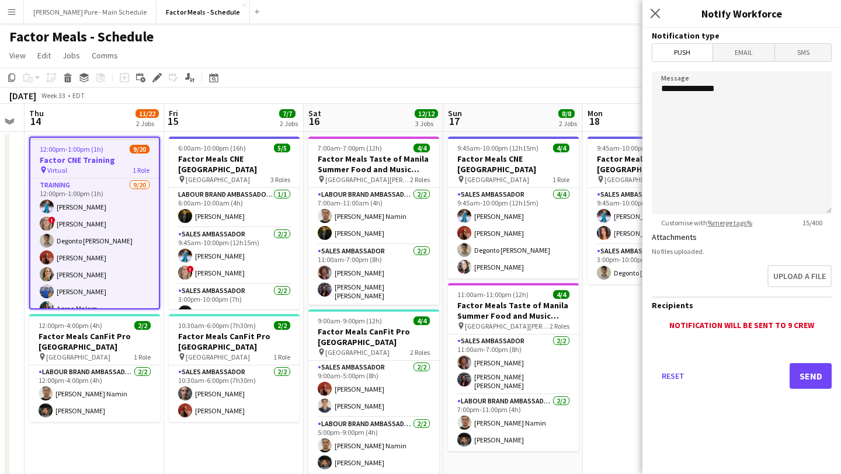
click at [760, 48] on span "Email" at bounding box center [744, 53] width 62 height 18
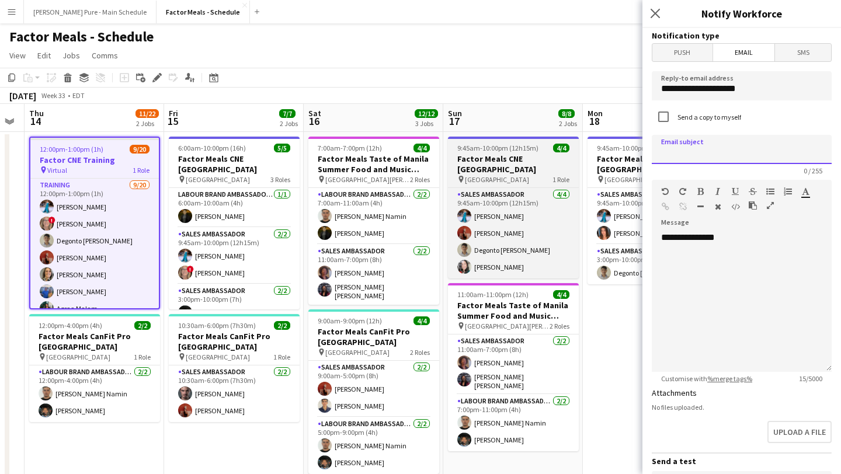
drag, startPoint x: 730, startPoint y: 144, endPoint x: 565, endPoint y: 144, distance: 165.2
click at [565, 144] on body "Menu Boards Boards Boards All jobs Status Workforce Workforce My Workforce Recr…" at bounding box center [420, 374] width 841 height 748
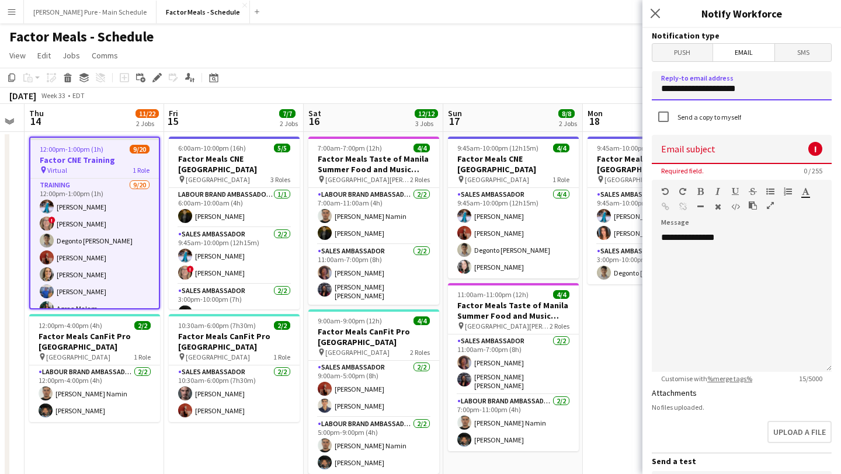
drag, startPoint x: 756, startPoint y: 89, endPoint x: 583, endPoint y: 86, distance: 172.9
click at [583, 86] on body "Menu Boards Boards Boards All jobs Status Workforce Workforce My Workforce Recr…" at bounding box center [420, 374] width 841 height 748
type input "**********"
click at [728, 154] on input at bounding box center [742, 149] width 180 height 29
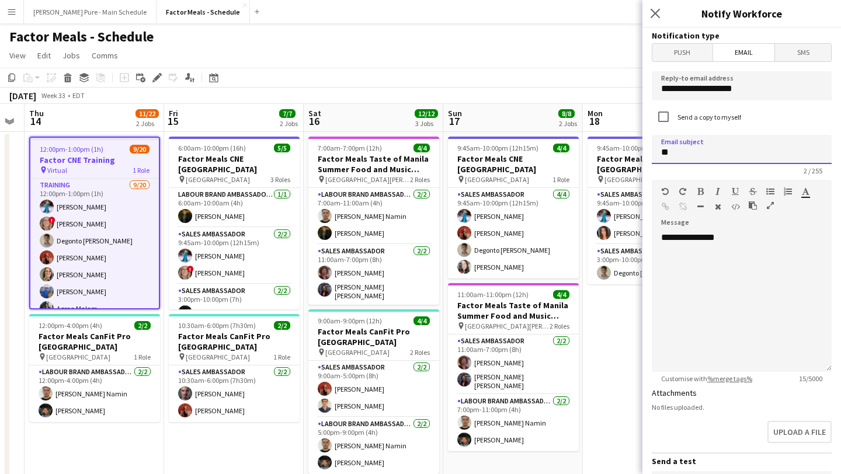
type input "*"
type input "**********"
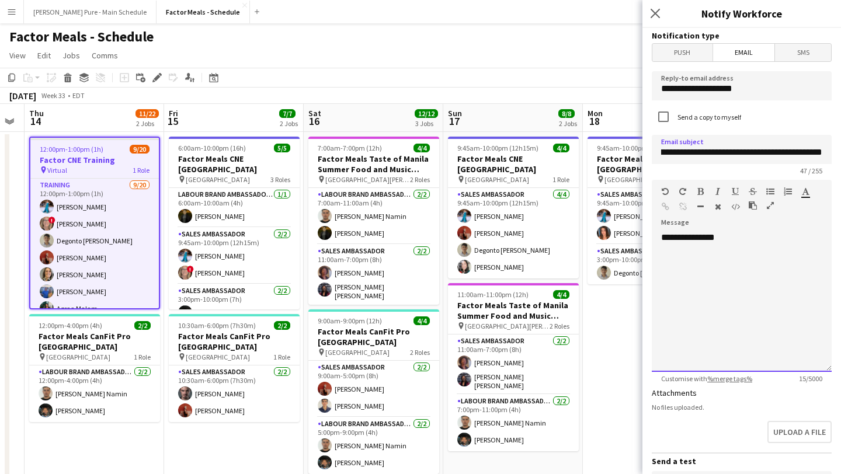
scroll to position [0, 0]
click at [799, 253] on div "**********" at bounding box center [742, 302] width 180 height 140
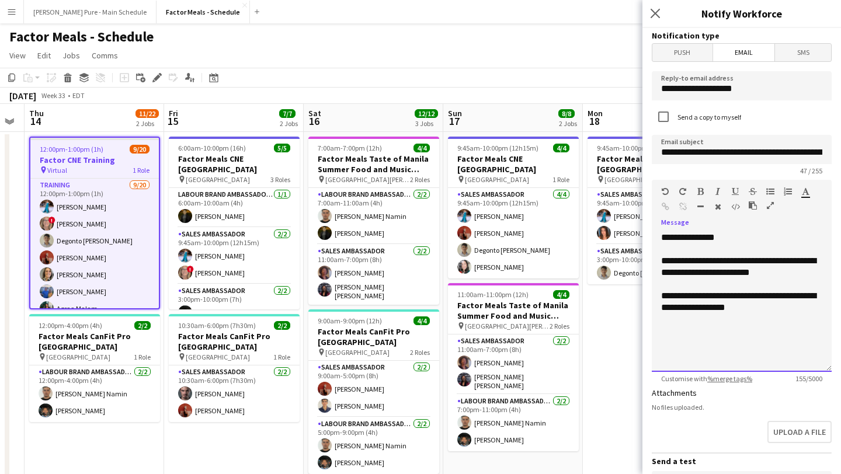
click at [691, 309] on div "**********" at bounding box center [741, 301] width 161 height 23
click at [748, 309] on div "**********" at bounding box center [741, 301] width 161 height 23
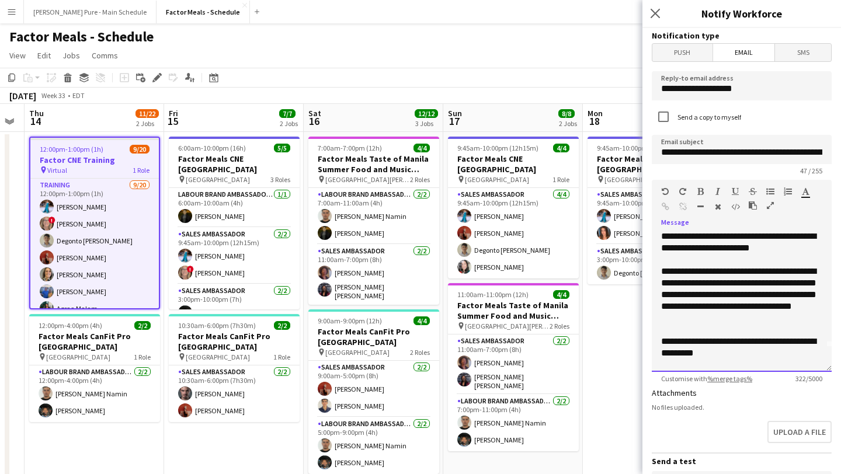
scroll to position [36, 0]
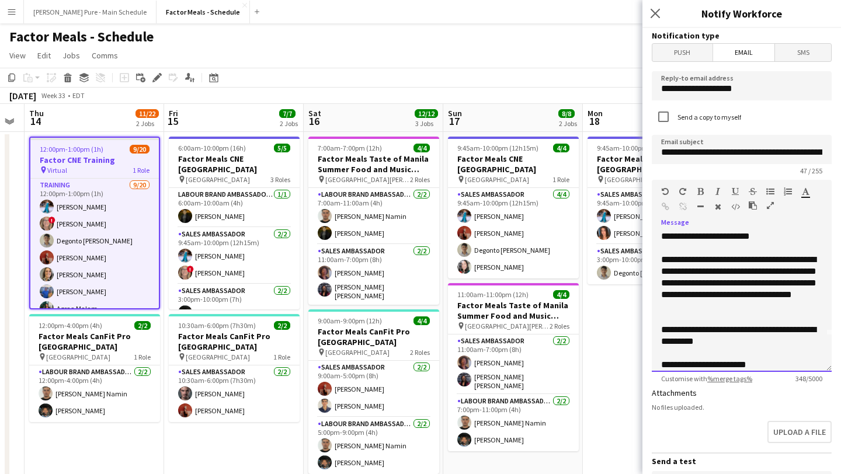
click at [740, 365] on div "**********" at bounding box center [741, 365] width 161 height 12
click at [782, 362] on div "**********" at bounding box center [741, 365] width 161 height 12
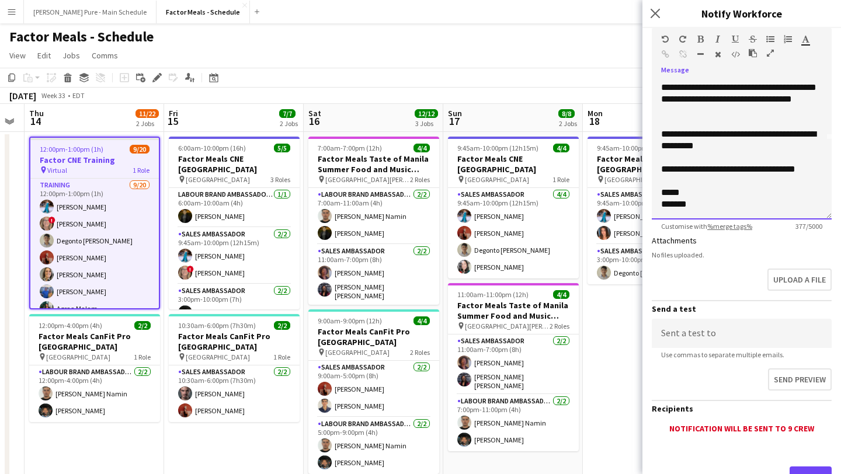
scroll to position [203, 0]
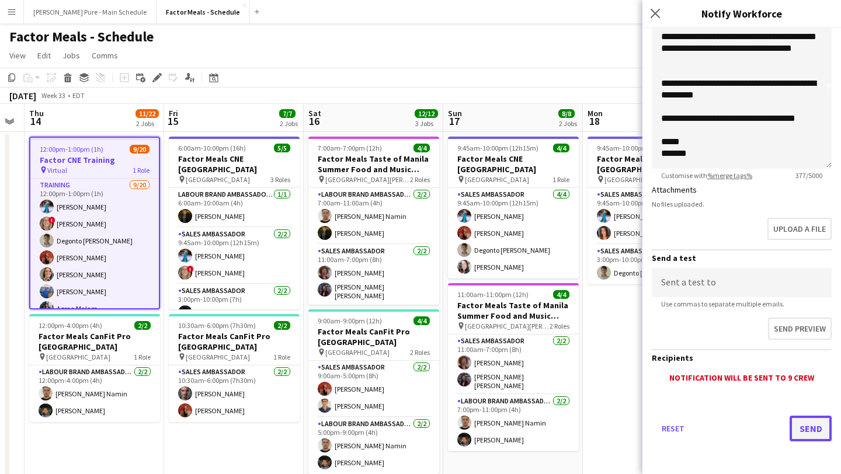
click at [820, 427] on button "Send" at bounding box center [810, 429] width 42 height 26
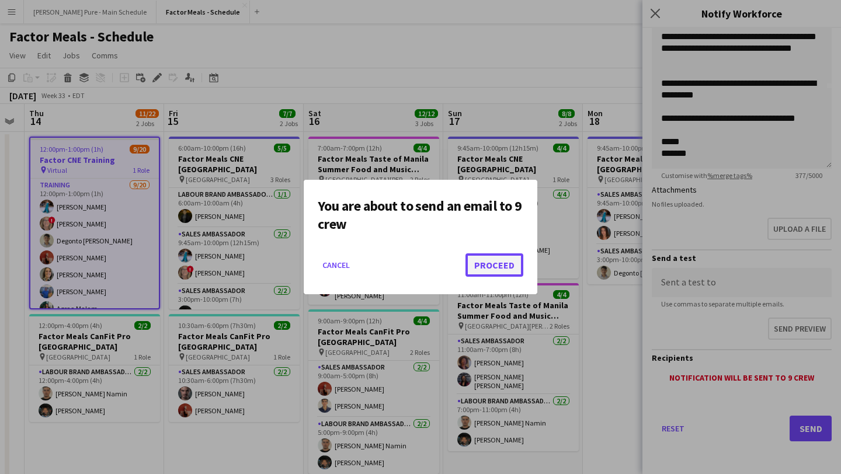
click at [502, 265] on button "Proceed" at bounding box center [494, 264] width 58 height 23
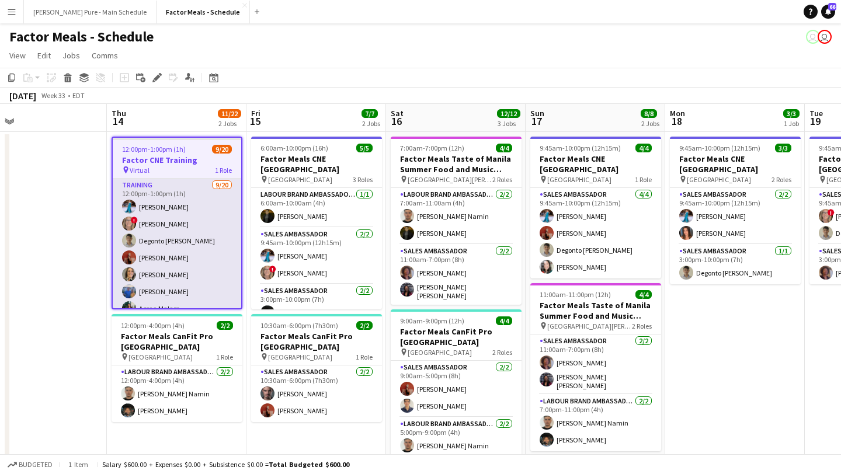
scroll to position [0, 303]
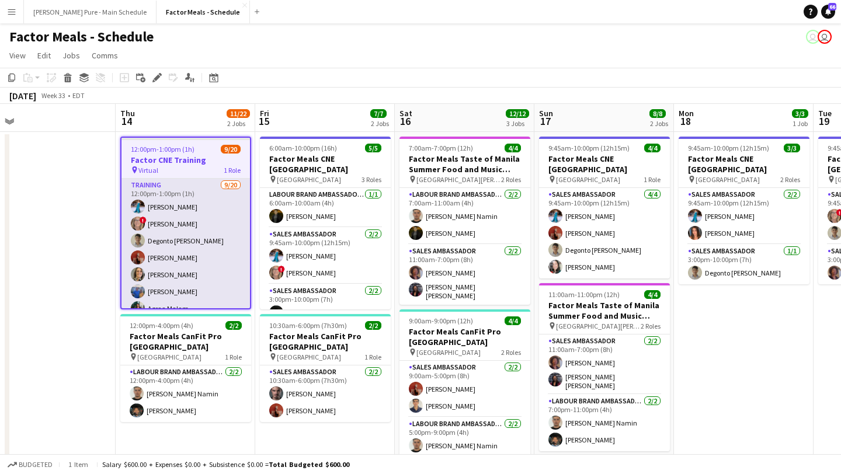
click at [179, 225] on app-card-role "Training 9/20 12:00pm-1:00pm (1h) Tania Sharma ! Debbie Eckerson Degonto Mazumd…" at bounding box center [185, 361] width 128 height 365
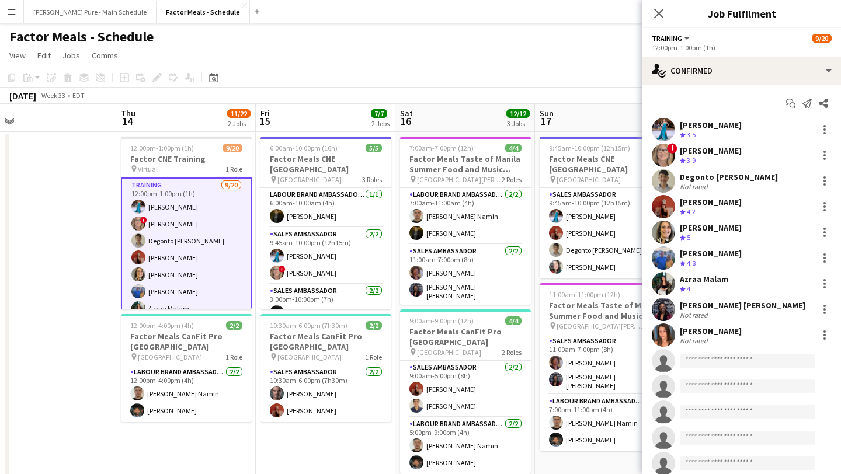
click at [667, 274] on app-user-avatar at bounding box center [663, 283] width 23 height 23
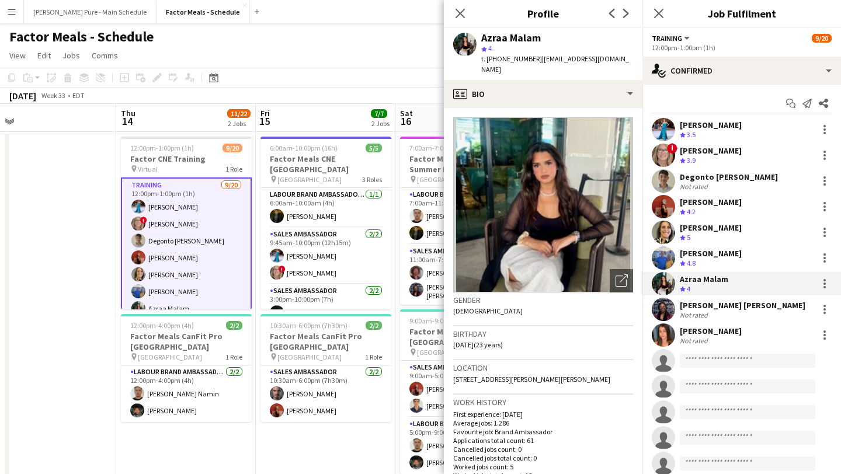
click at [669, 310] on app-user-avatar at bounding box center [663, 309] width 23 height 23
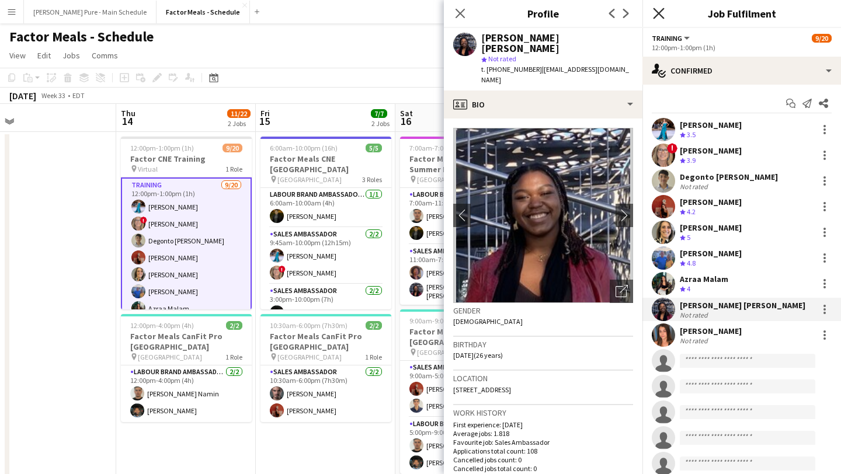
click at [663, 11] on icon "Close pop-in" at bounding box center [658, 13] width 11 height 11
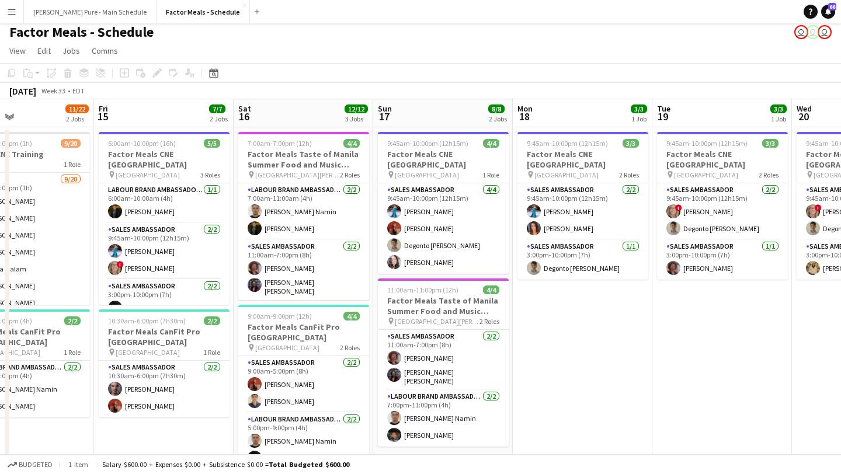
scroll to position [0, 0]
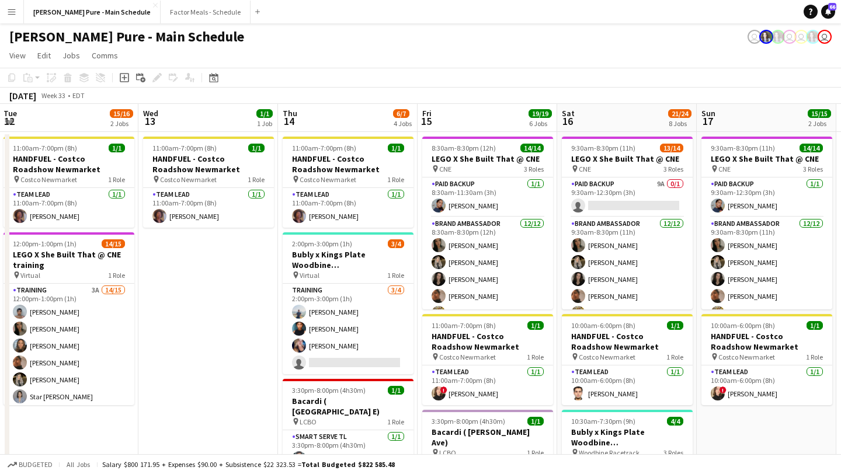
scroll to position [0, 276]
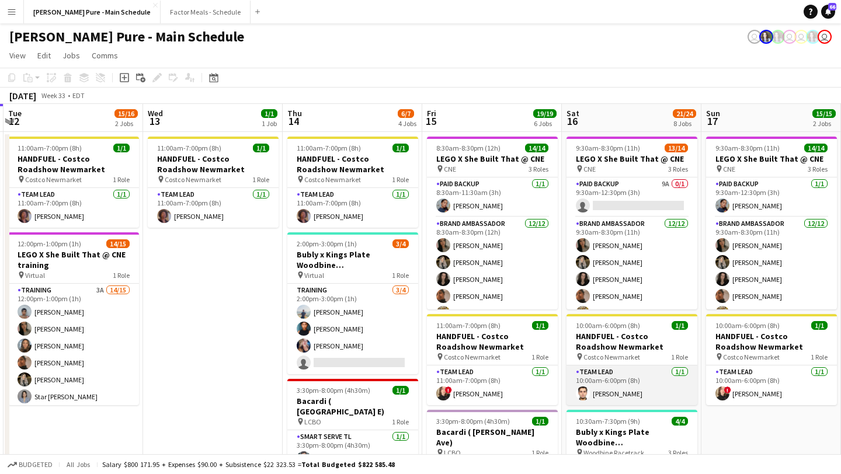
click at [606, 385] on app-card-role "Team Lead [DATE] 10:00am-6:00pm (8h) [PERSON_NAME]" at bounding box center [631, 386] width 131 height 40
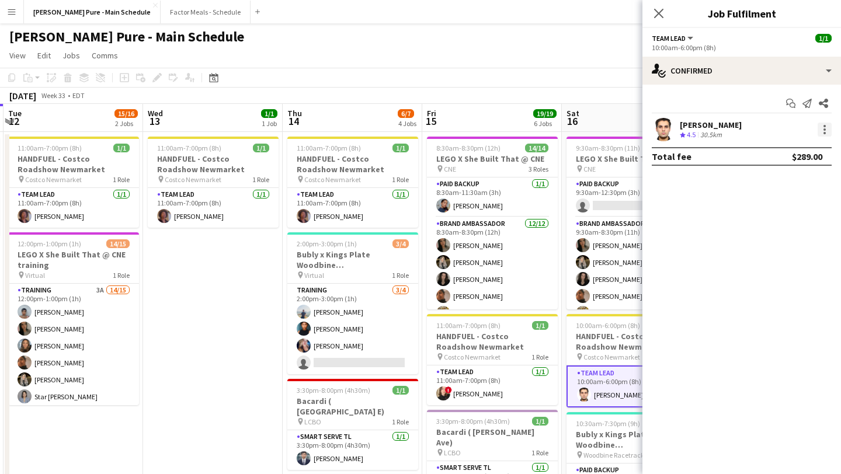
click at [827, 130] on div at bounding box center [824, 130] width 14 height 14
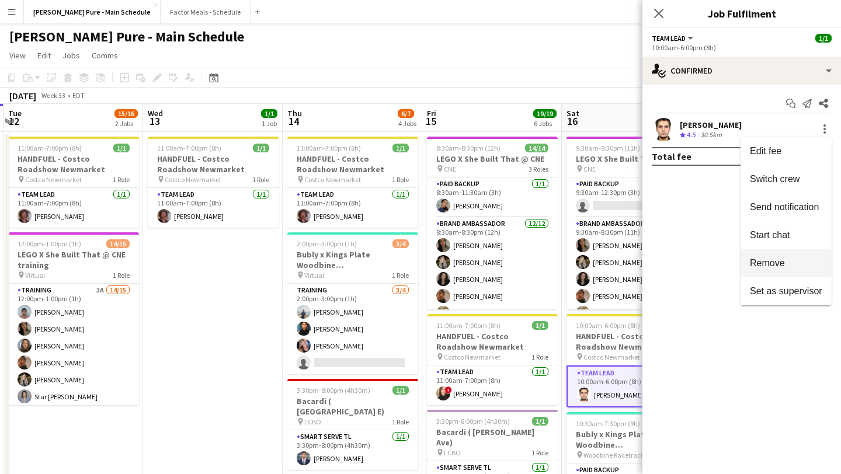
click at [775, 268] on span "Remove" at bounding box center [767, 263] width 35 height 10
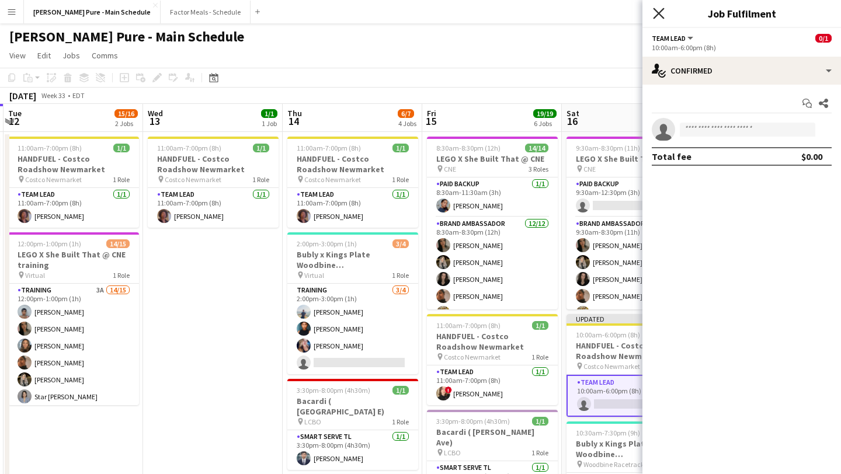
click at [658, 8] on icon "Close pop-in" at bounding box center [658, 13] width 11 height 11
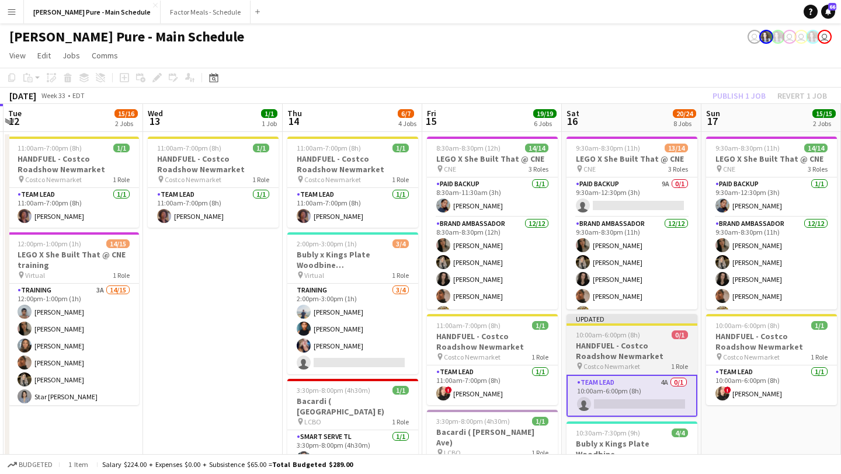
click at [631, 350] on h3 "HANDFUEL - Costco Roadshow Newmarket" at bounding box center [631, 350] width 131 height 21
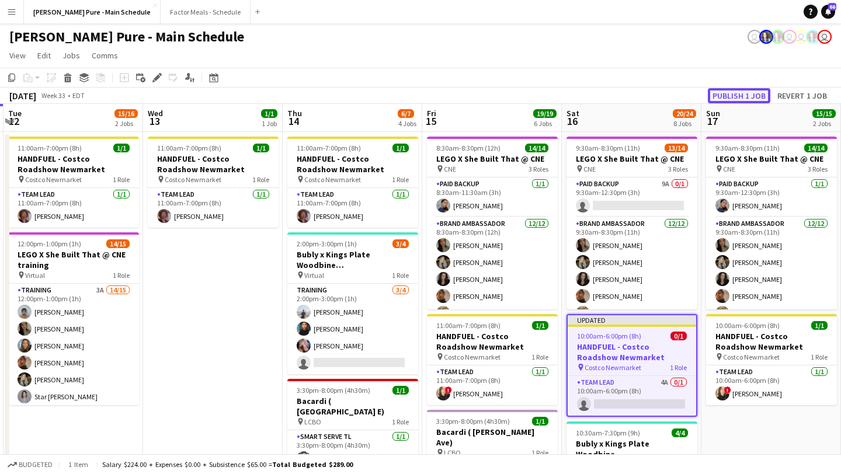
click at [744, 92] on button "Publish 1 job" at bounding box center [739, 95] width 62 height 15
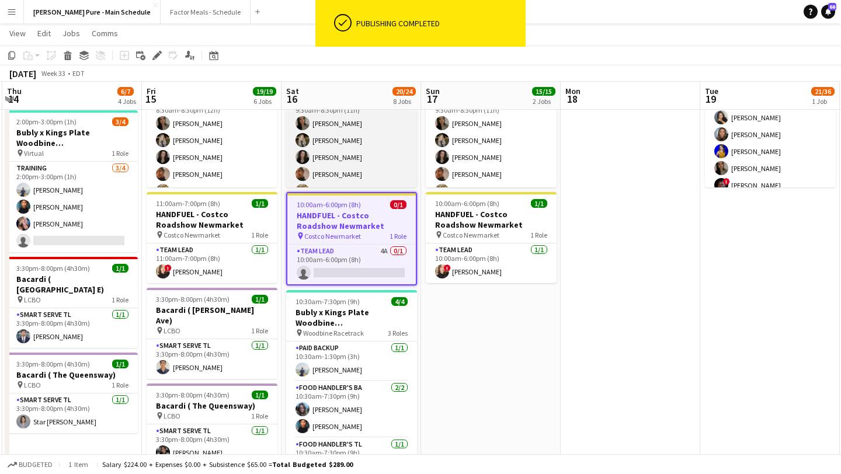
scroll to position [124, 0]
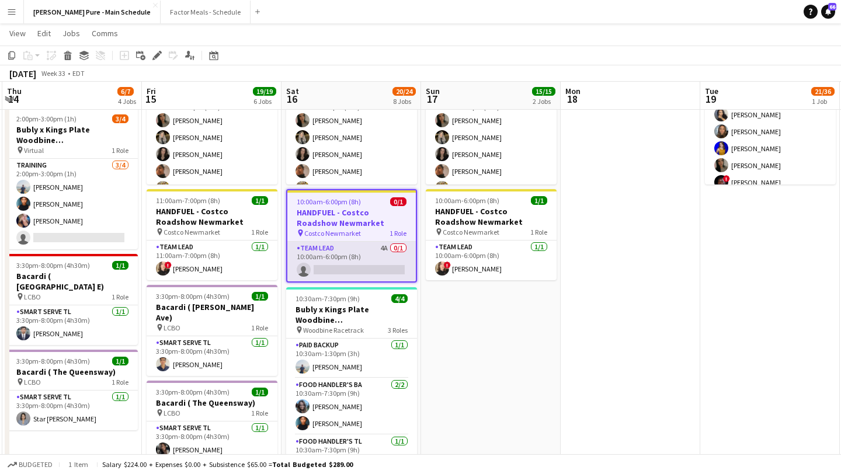
click at [343, 261] on app-card-role "Team Lead 4A 0/1 10:00am-6:00pm (8h) single-neutral-actions" at bounding box center [351, 262] width 128 height 40
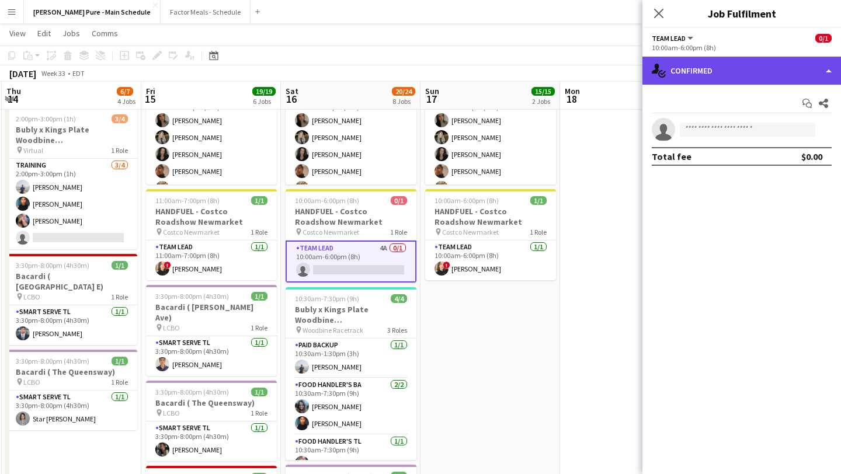
click at [788, 62] on div "single-neutral-actions-check-2 Confirmed" at bounding box center [741, 71] width 199 height 28
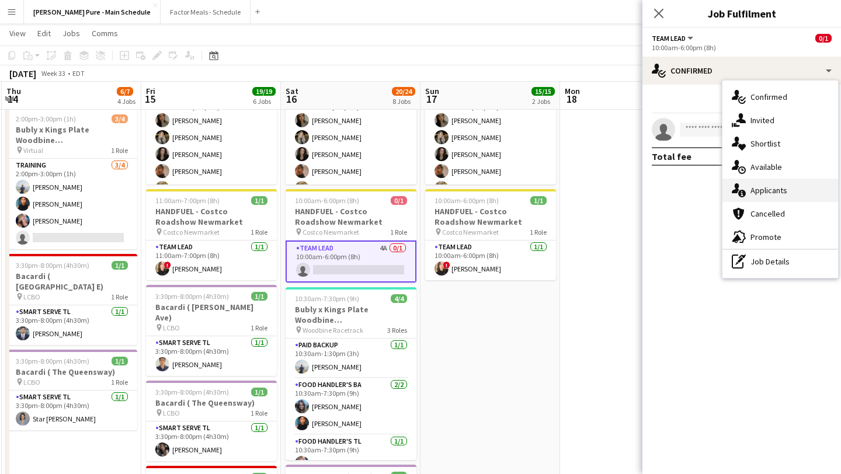
click at [796, 193] on div "single-neutral-actions-information Applicants" at bounding box center [780, 190] width 116 height 23
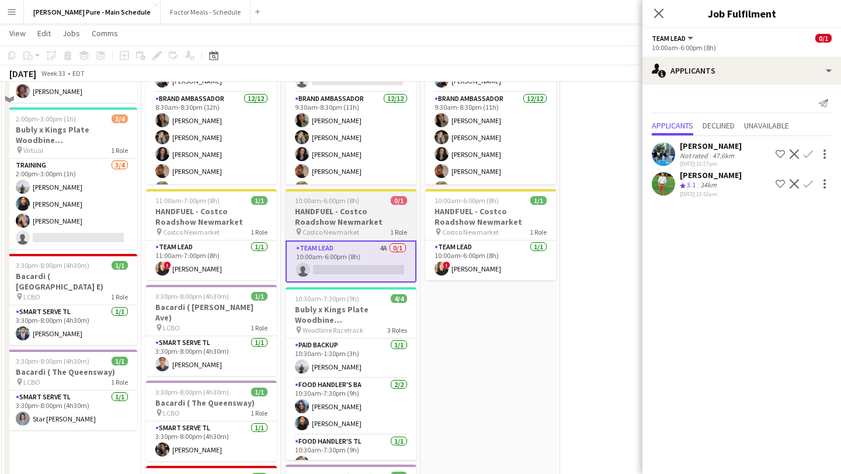
scroll to position [0, 0]
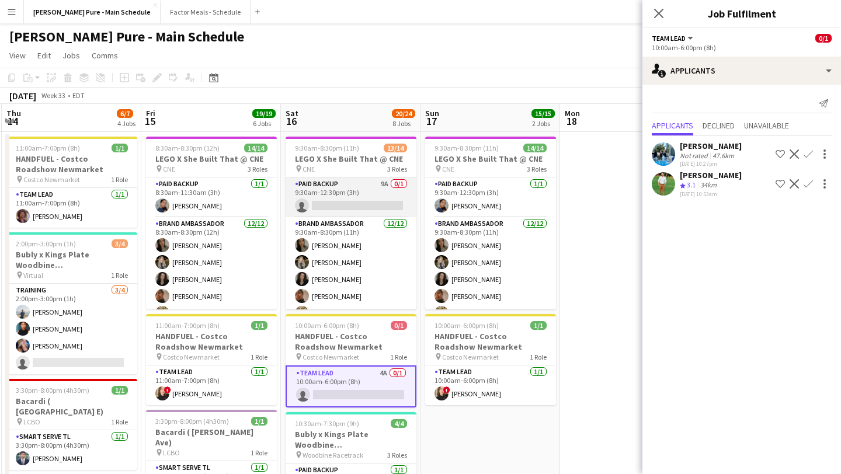
click at [348, 203] on app-card-role "Paid Backup 9A 0/1 9:30am-12:30pm (3h) single-neutral-actions" at bounding box center [351, 198] width 131 height 40
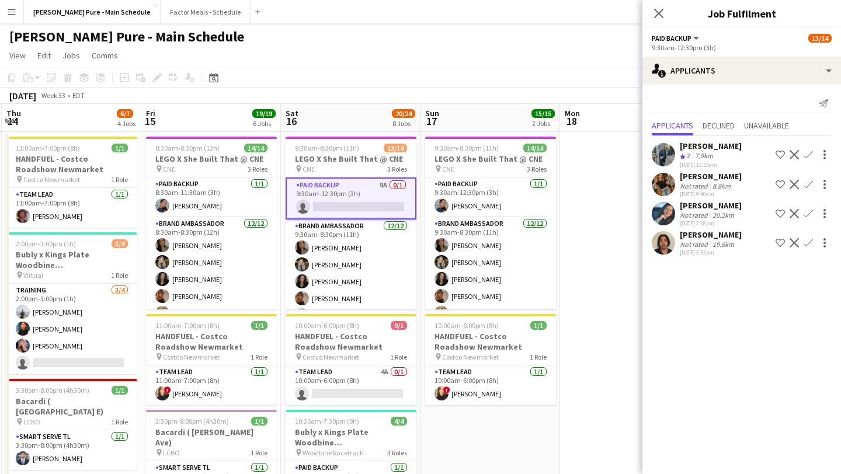
click at [659, 217] on app-user-avatar at bounding box center [663, 213] width 23 height 23
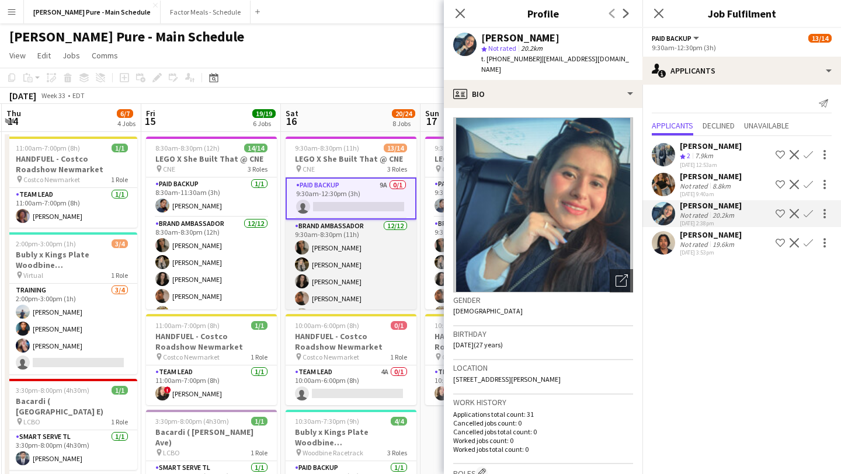
click at [350, 272] on app-card-role "Brand Ambassador [DATE] 9:30am-8:30pm (11h) [PERSON_NAME] [PERSON_NAME] [PERSON…" at bounding box center [351, 333] width 131 height 226
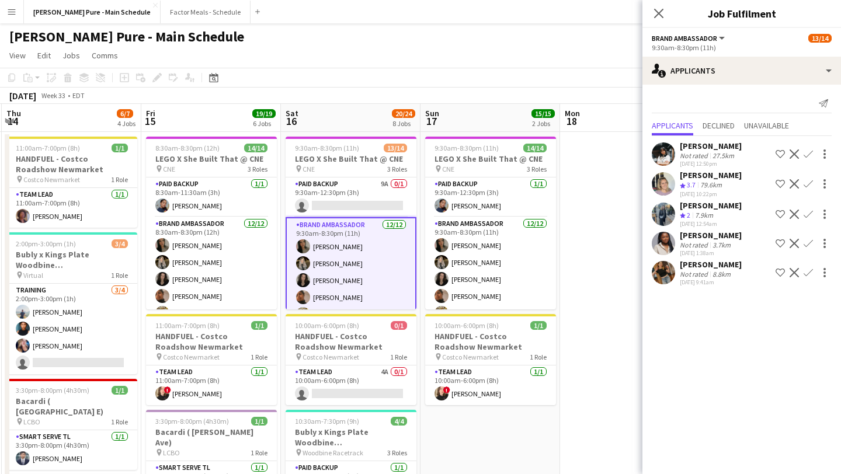
click at [789, 152] on app-icon "Decline" at bounding box center [793, 153] width 9 height 9
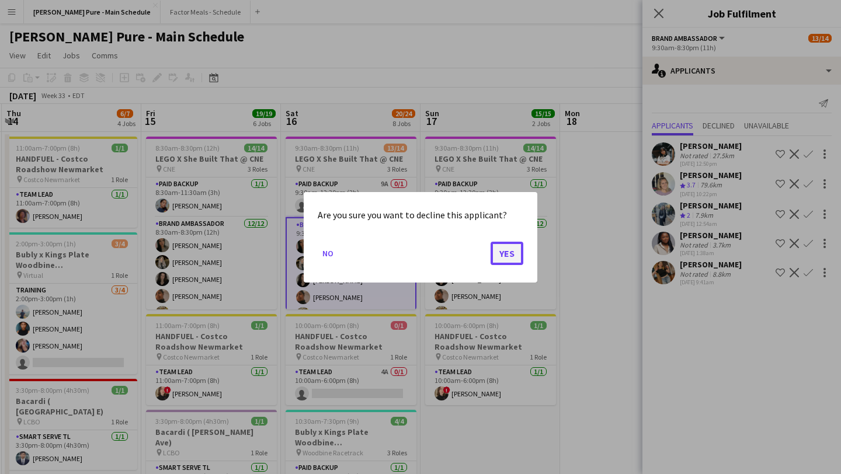
click at [510, 253] on button "Yes" at bounding box center [506, 252] width 33 height 23
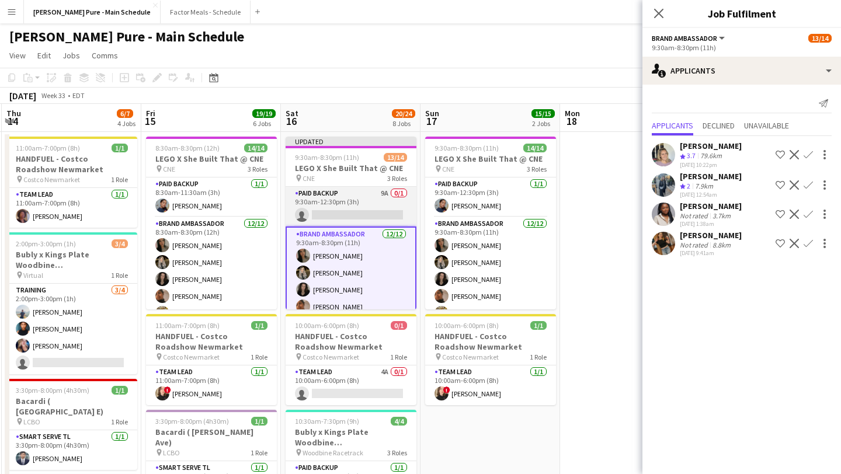
scroll to position [0, 556]
click at [342, 210] on app-card-role "Paid Backup 9A 0/1 9:30am-12:30pm (3h) single-neutral-actions" at bounding box center [351, 207] width 131 height 40
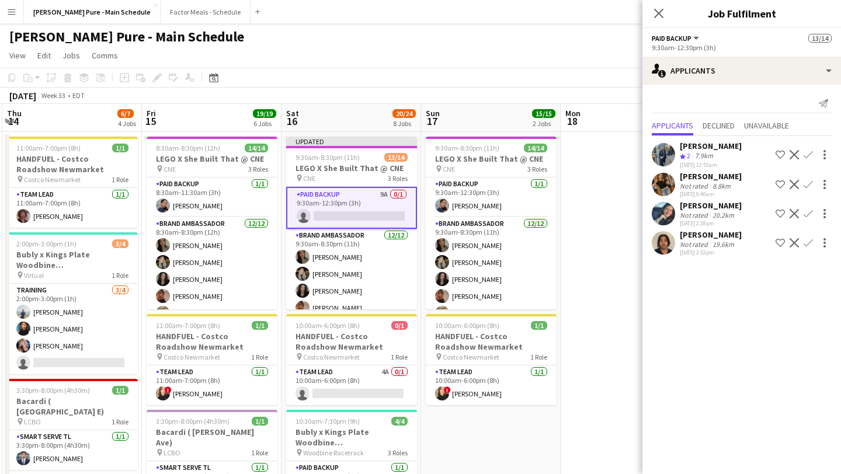
click at [669, 209] on app-user-avatar at bounding box center [663, 213] width 23 height 23
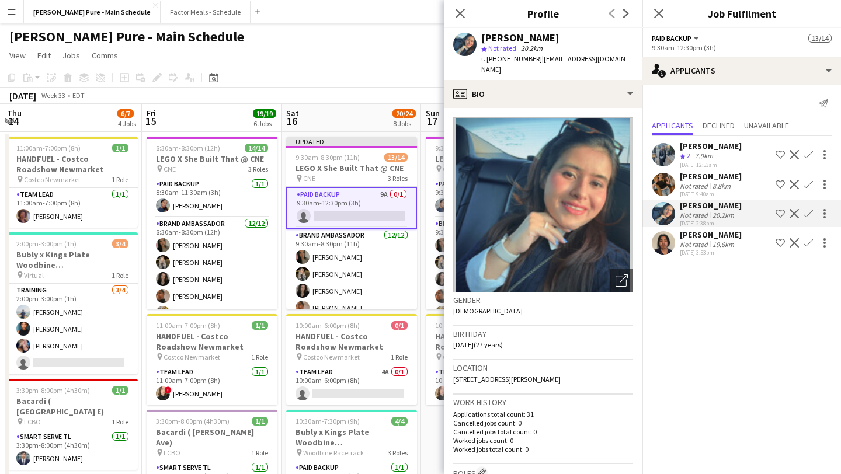
click at [809, 214] on app-icon "Confirm" at bounding box center [807, 213] width 9 height 9
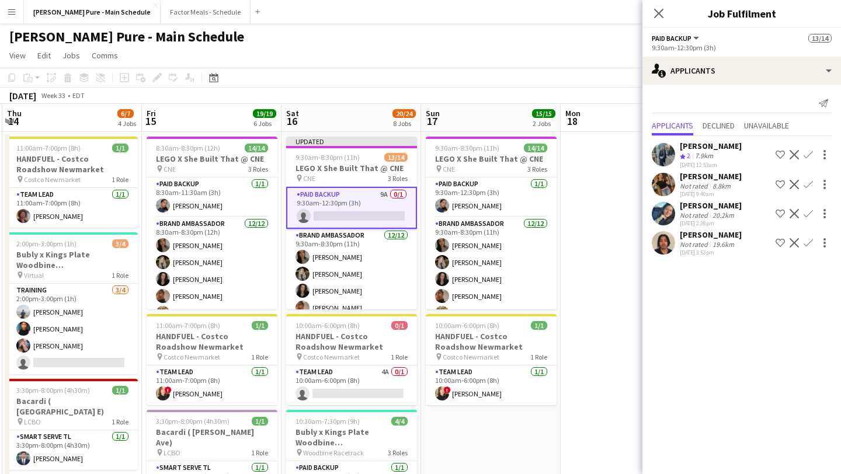
click at [808, 214] on app-icon "Confirm" at bounding box center [807, 213] width 9 height 9
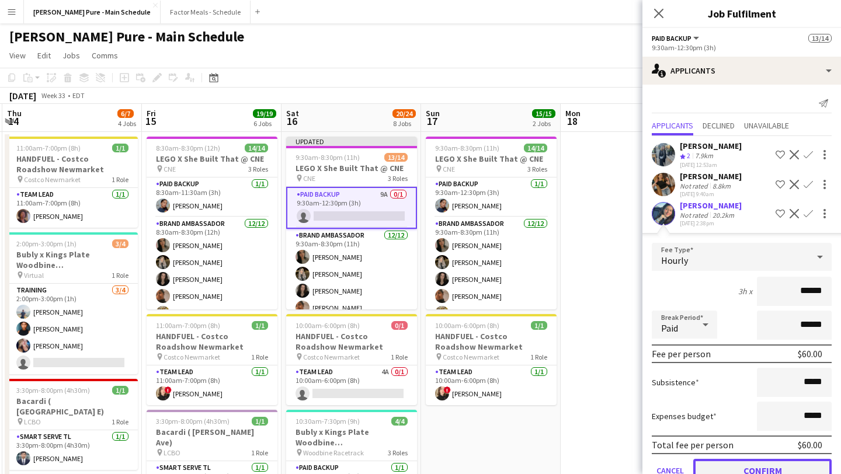
click at [750, 467] on button "Confirm" at bounding box center [762, 470] width 138 height 23
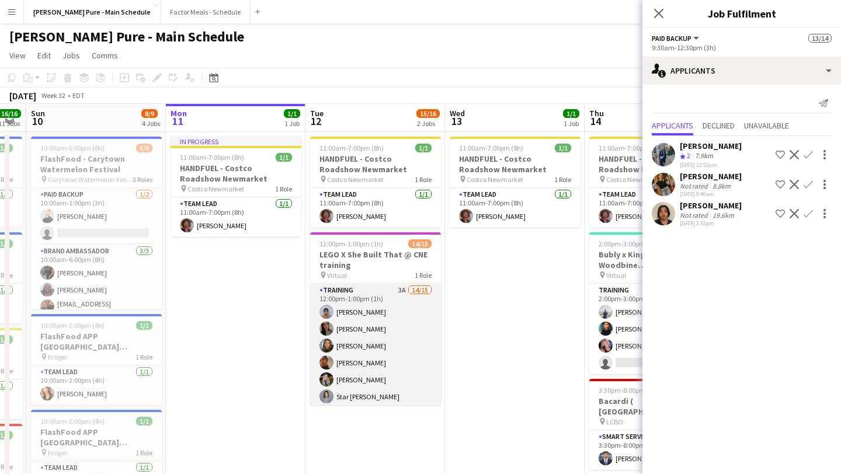
scroll to position [155, 0]
click at [371, 395] on app-card-role "Training 3A 14/15 12:00pm-1:00pm (1h) [PERSON_NAME] [PERSON_NAME] [PERSON_NAME]…" at bounding box center [375, 266] width 131 height 277
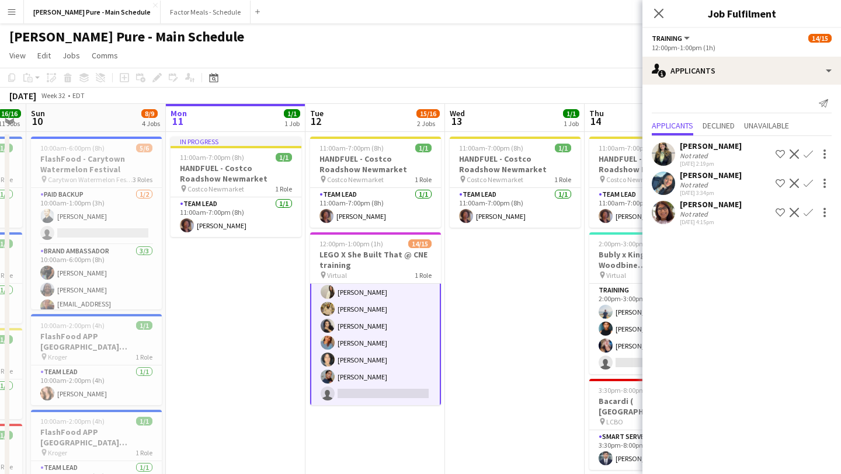
scroll to position [0, 0]
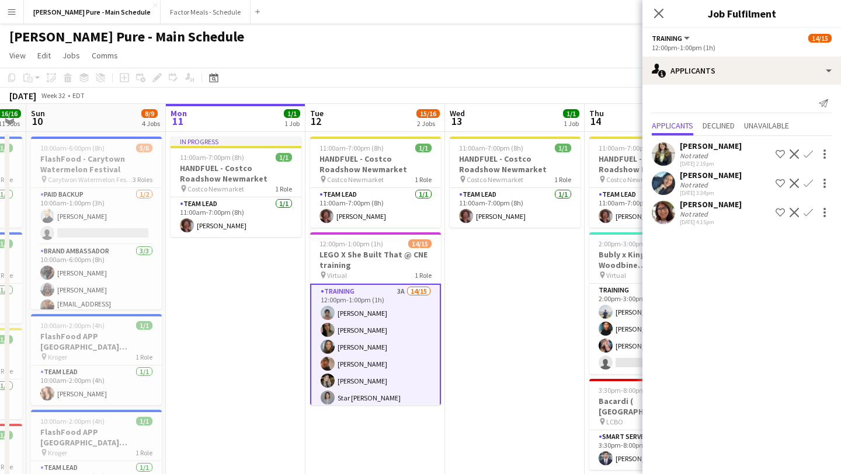
click at [810, 185] on app-icon "Confirm" at bounding box center [807, 183] width 9 height 9
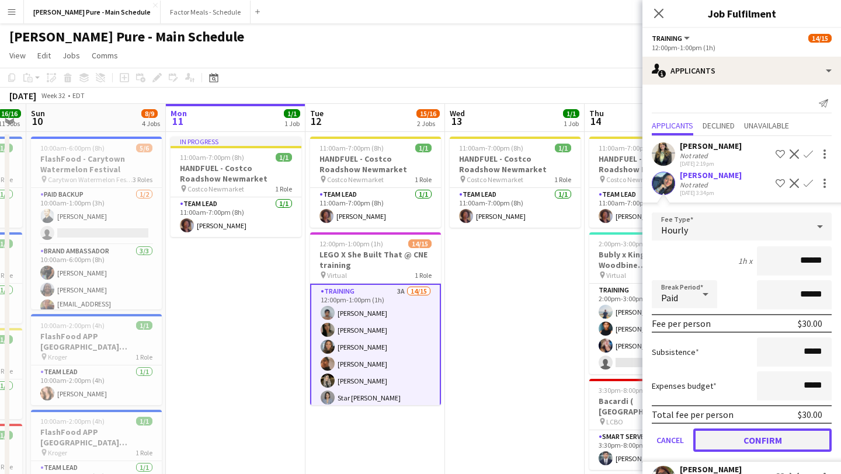
click at [754, 443] on button "Confirm" at bounding box center [762, 440] width 138 height 23
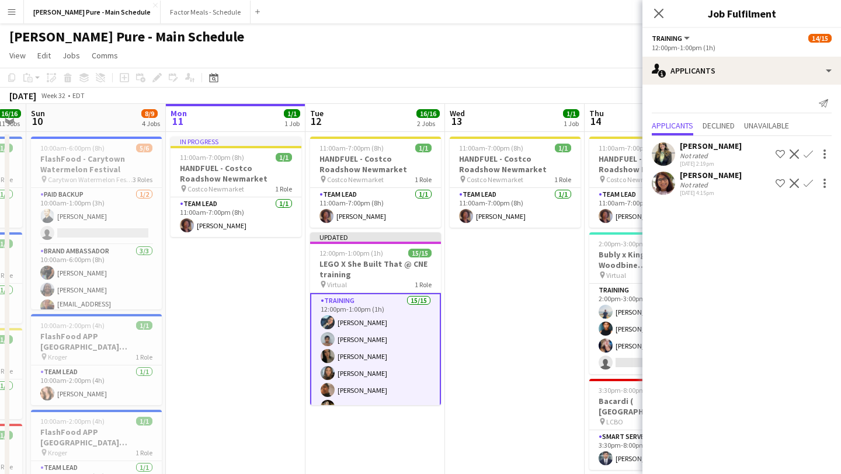
click at [663, 22] on div "Close pop-in" at bounding box center [658, 13] width 33 height 27
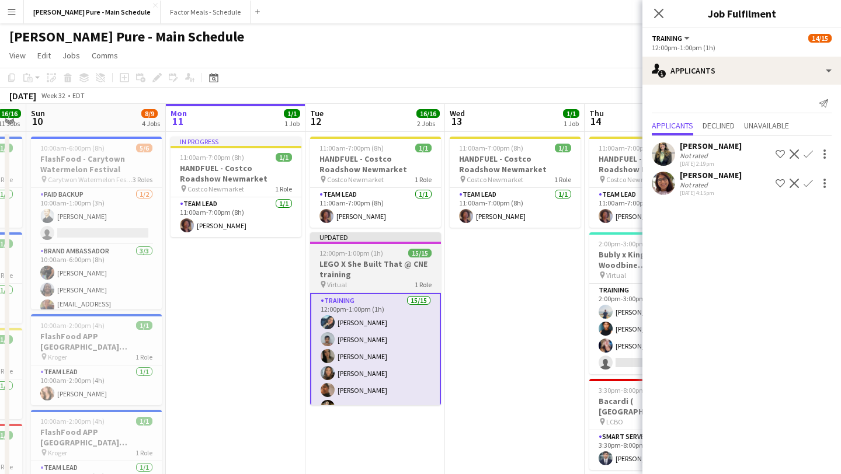
click at [356, 262] on h3 "LEGO X She Built That @ CNE training" at bounding box center [375, 269] width 131 height 21
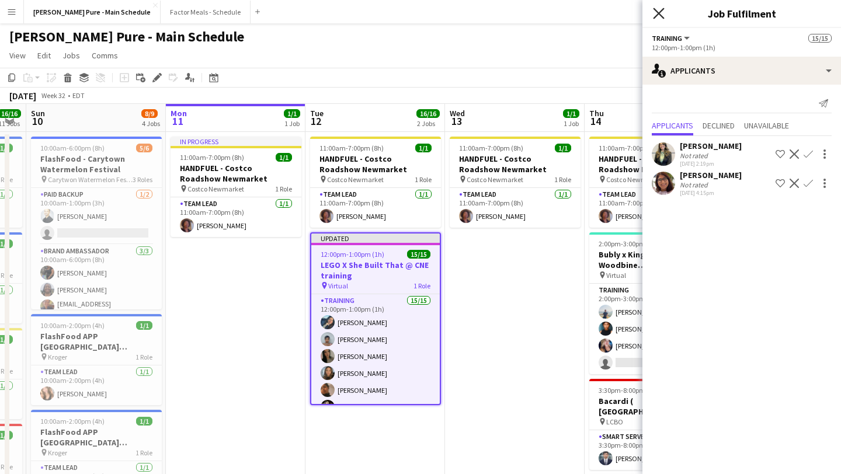
click at [661, 13] on icon "Close pop-in" at bounding box center [658, 13] width 11 height 11
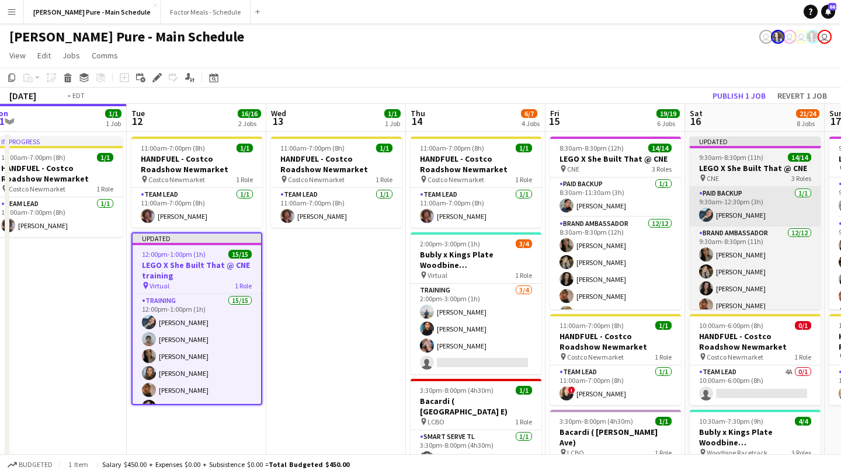
scroll to position [0, 490]
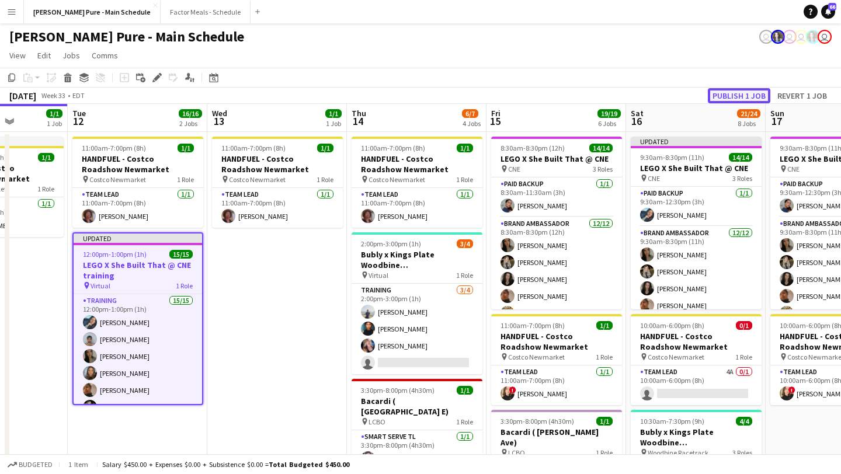
click at [747, 91] on button "Publish 1 job" at bounding box center [739, 95] width 62 height 15
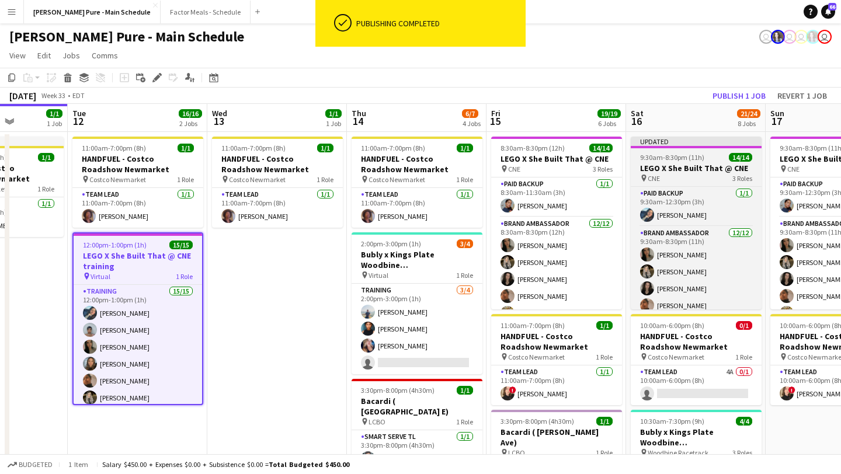
click at [680, 159] on span "9:30am-8:30pm (11h)" at bounding box center [672, 157] width 64 height 9
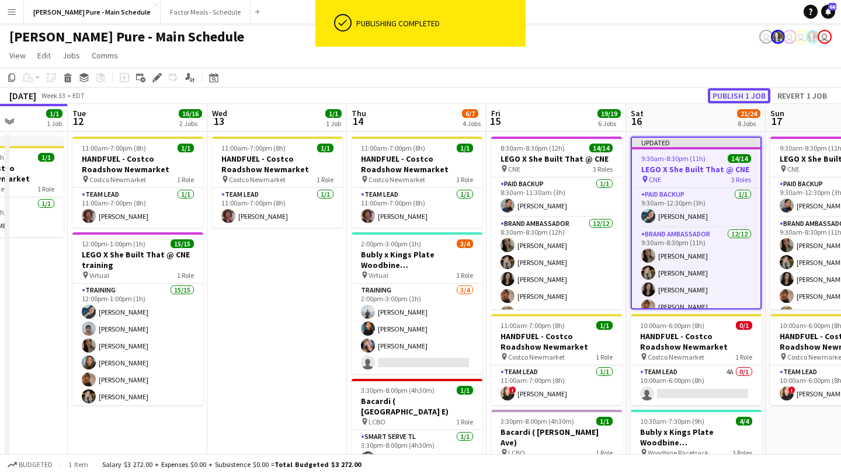
click at [743, 96] on button "Publish 1 job" at bounding box center [739, 95] width 62 height 15
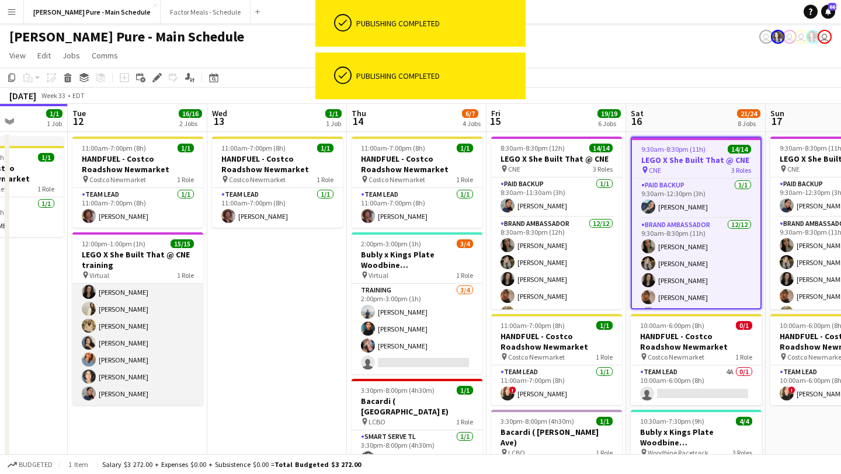
scroll to position [0, 0]
click at [87, 312] on app-user-avatar at bounding box center [89, 312] width 14 height 14
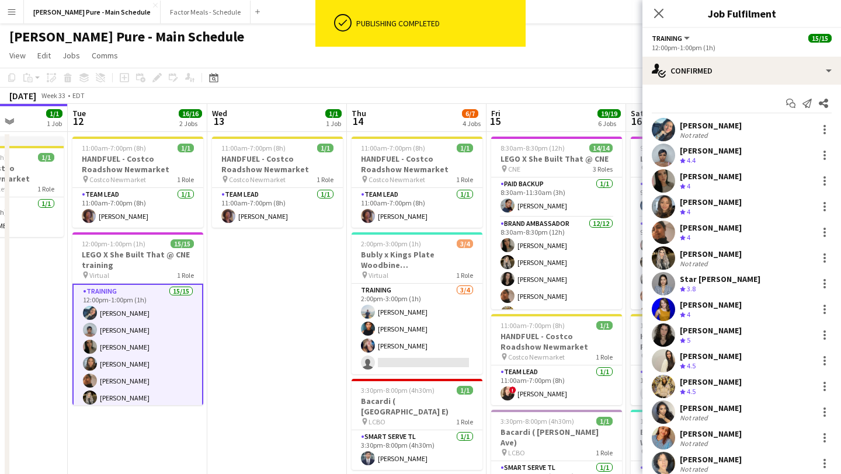
click at [662, 116] on div "Start chat Send notification Share [PERSON_NAME] Not rated [PERSON_NAME] Crew r…" at bounding box center [741, 310] width 199 height 450
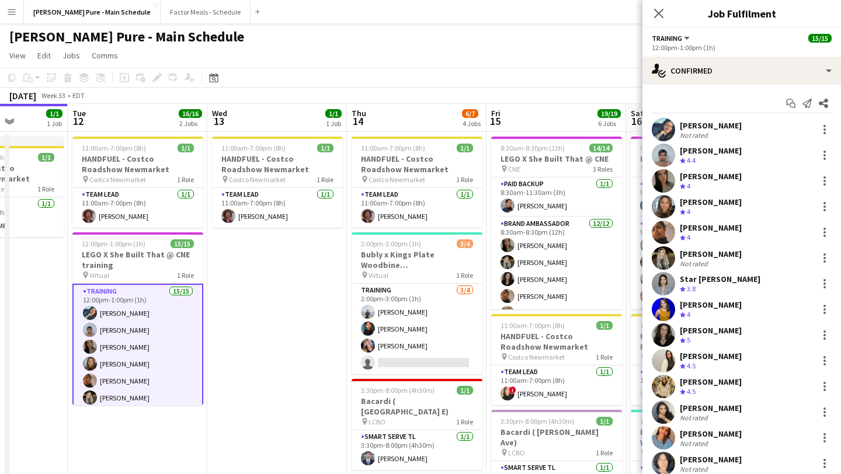
click at [662, 119] on app-user-avatar at bounding box center [663, 129] width 23 height 23
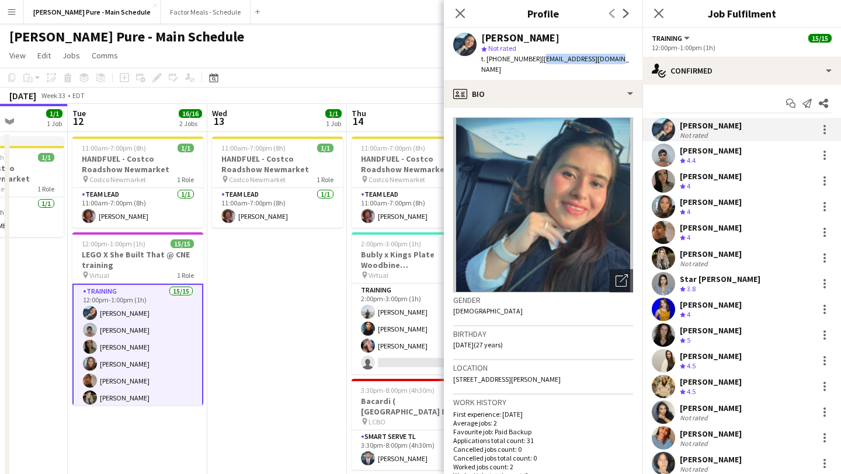
drag, startPoint x: 607, startPoint y: 58, endPoint x: 532, endPoint y: 61, distance: 75.4
click at [532, 61] on div "[PERSON_NAME] star Not rated t. [PHONE_NUMBER] | [EMAIL_ADDRESS][DOMAIN_NAME]" at bounding box center [543, 54] width 199 height 52
copy span "[EMAIL_ADDRESS][DOMAIN_NAME]"
click at [662, 16] on icon at bounding box center [658, 13] width 11 height 11
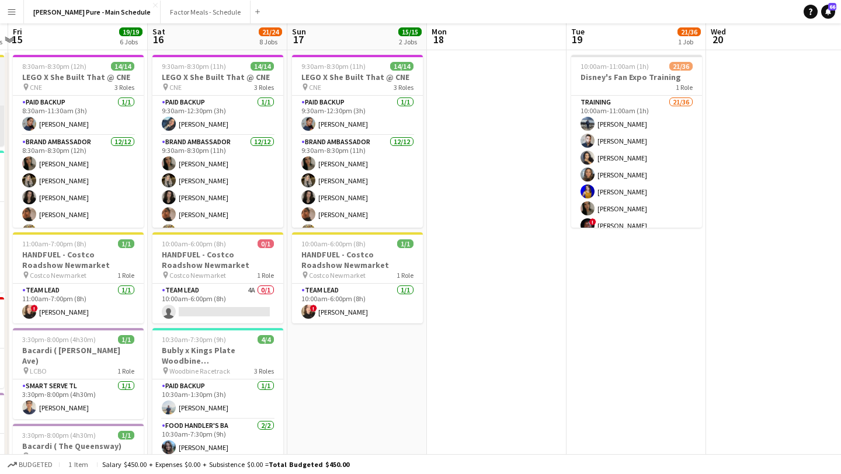
scroll to position [18, 0]
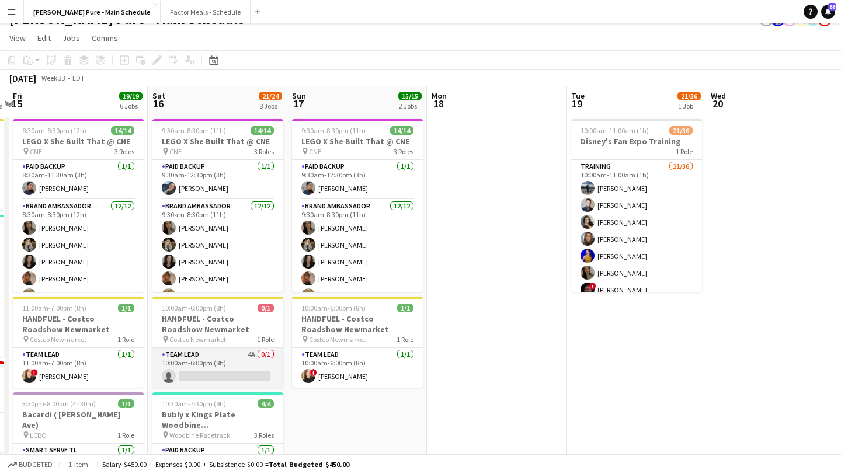
click at [186, 378] on app-card-role "Team Lead 4A 0/1 10:00am-6:00pm (8h) single-neutral-actions" at bounding box center [217, 368] width 131 height 40
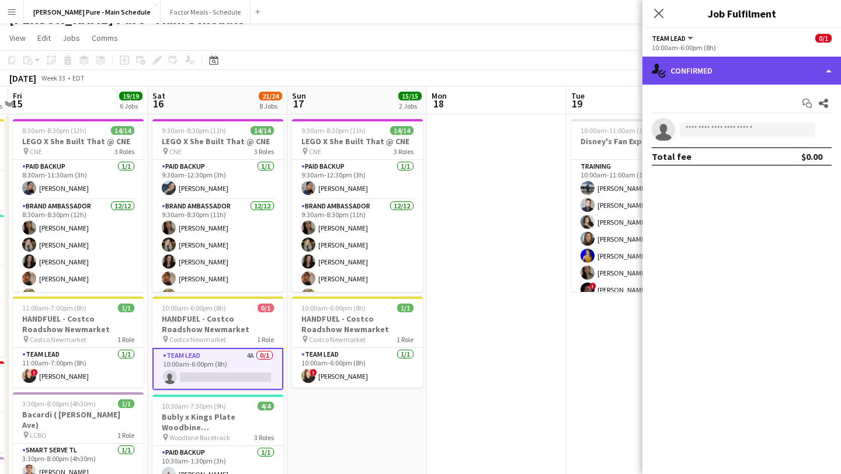
drag, startPoint x: 738, startPoint y: 62, endPoint x: 738, endPoint y: 54, distance: 8.8
click at [738, 62] on div "single-neutral-actions-check-2 Confirmed" at bounding box center [741, 71] width 199 height 28
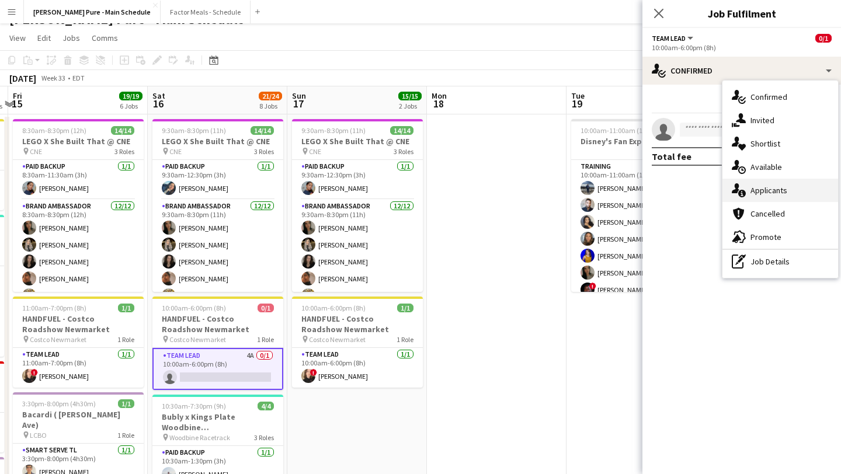
click at [764, 196] on div "single-neutral-actions-information Applicants" at bounding box center [780, 190] width 116 height 23
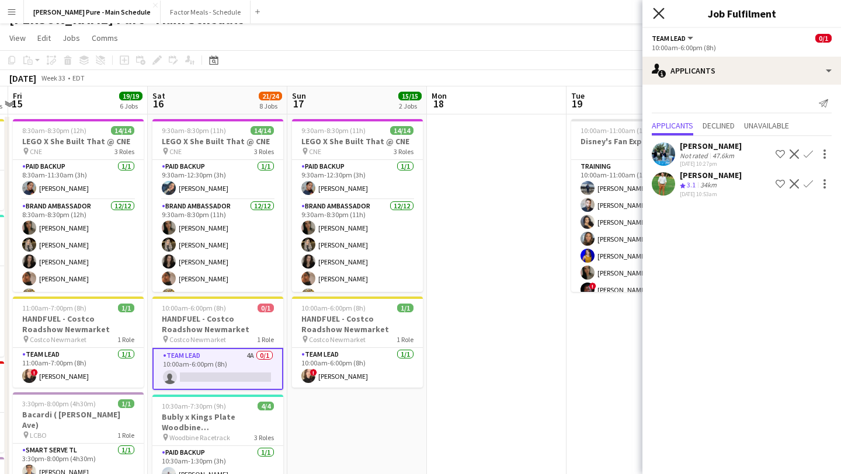
click at [657, 13] on icon at bounding box center [658, 13] width 11 height 11
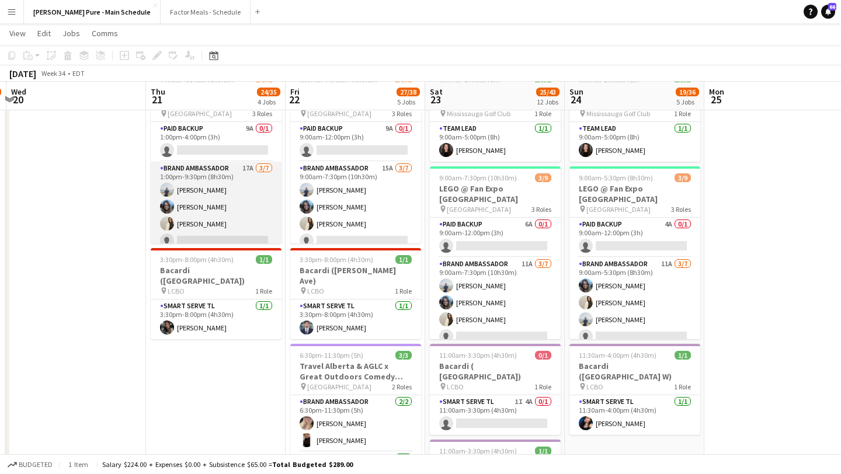
scroll to position [89, 0]
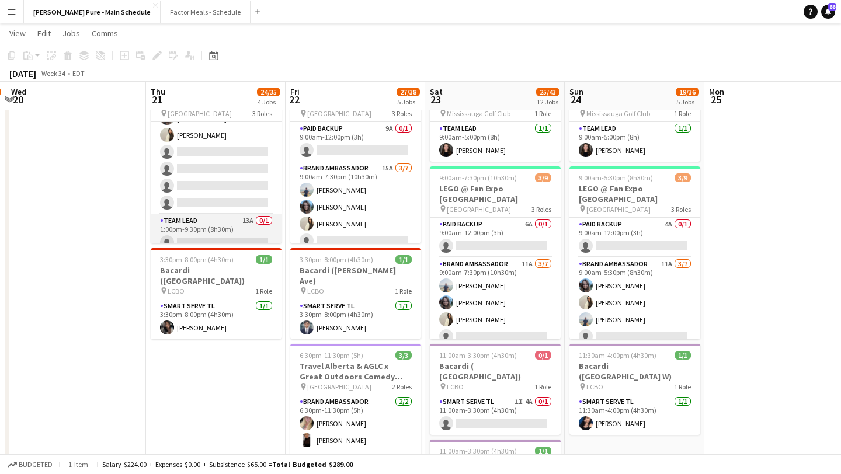
click at [211, 226] on app-card-role "Team Lead 13A 0/1 1:00pm-9:30pm (8h30m) single-neutral-actions" at bounding box center [216, 234] width 131 height 40
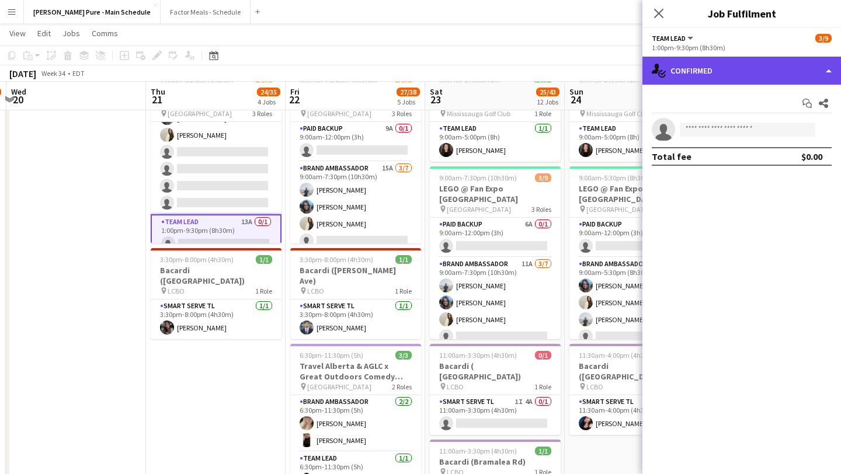
click at [806, 71] on div "single-neutral-actions-check-2 Confirmed" at bounding box center [741, 71] width 199 height 28
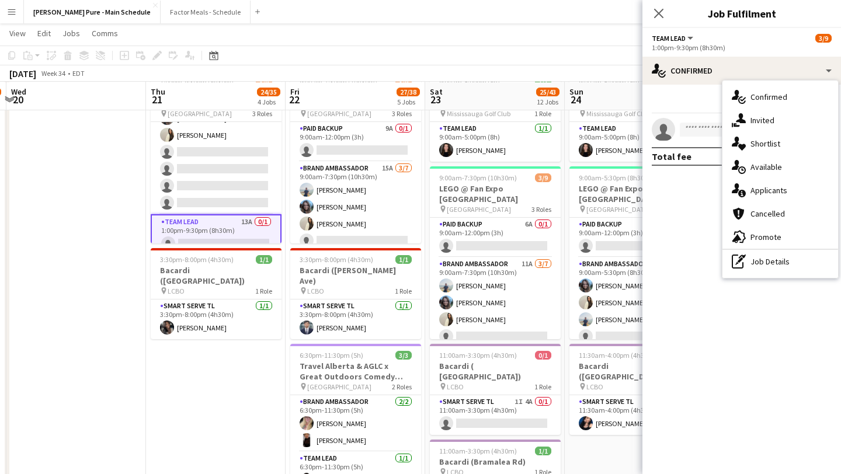
click at [791, 191] on div "single-neutral-actions-information Applicants" at bounding box center [780, 190] width 116 height 23
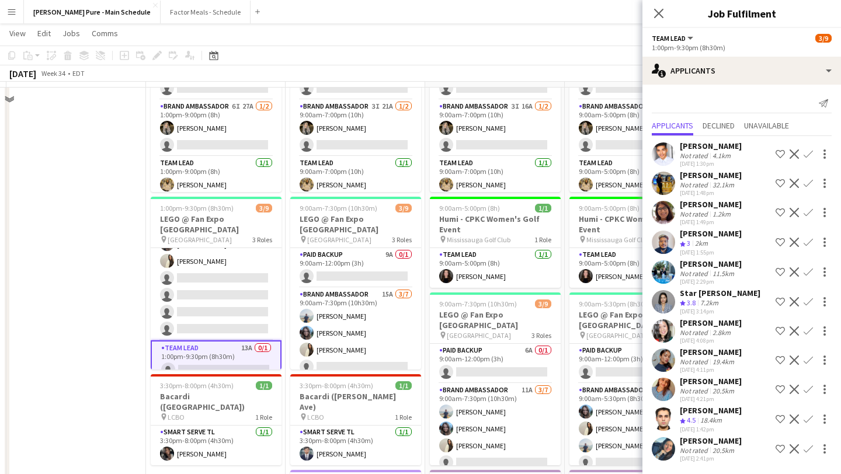
scroll to position [178, 0]
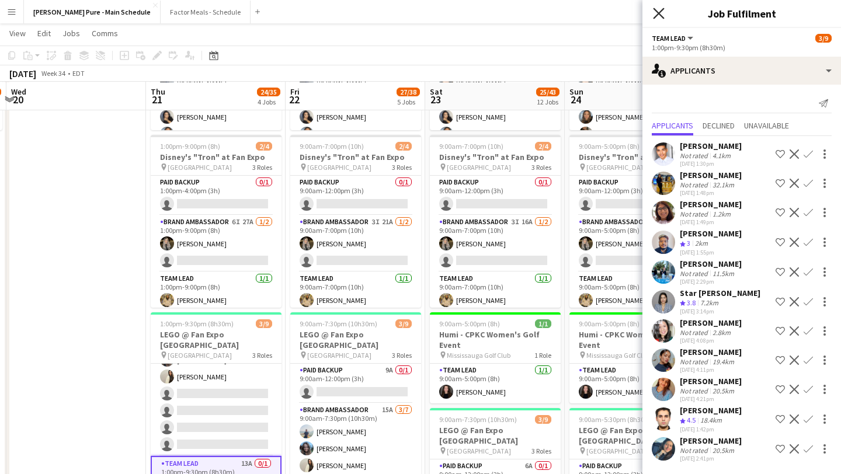
click at [657, 17] on icon "Close pop-in" at bounding box center [658, 13] width 11 height 11
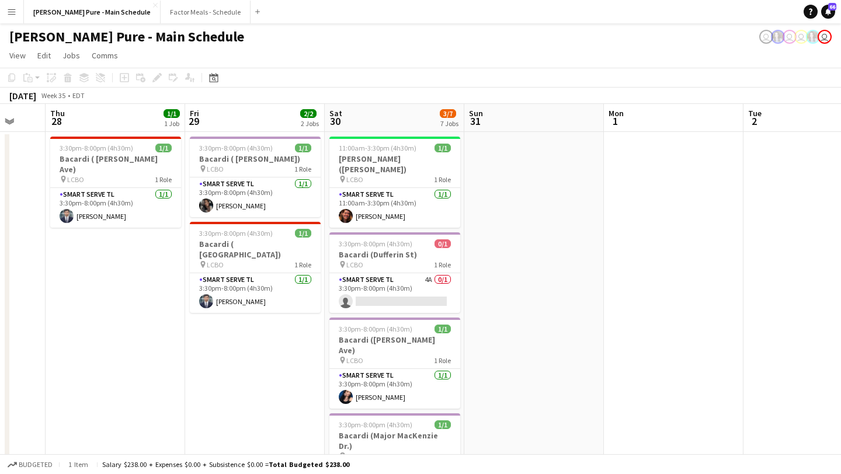
scroll to position [0, 393]
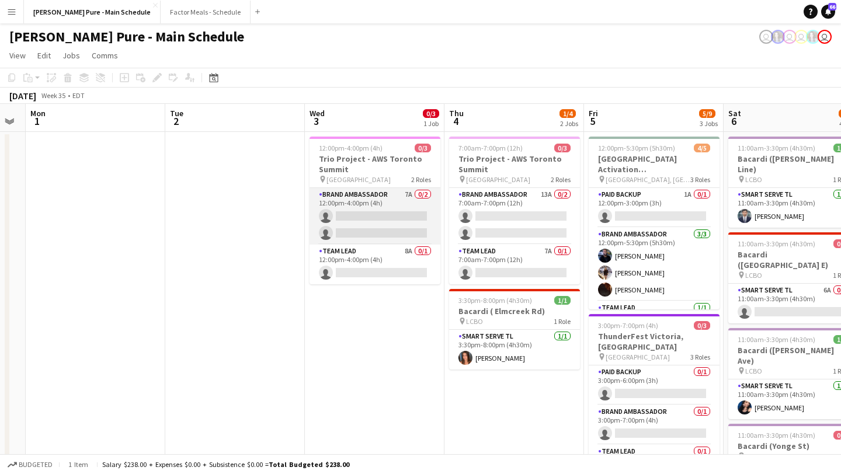
click at [360, 221] on app-card-role "Brand Ambassador 7A 0/2 12:00pm-4:00pm (4h) single-neutral-actions single-neutr…" at bounding box center [374, 216] width 131 height 57
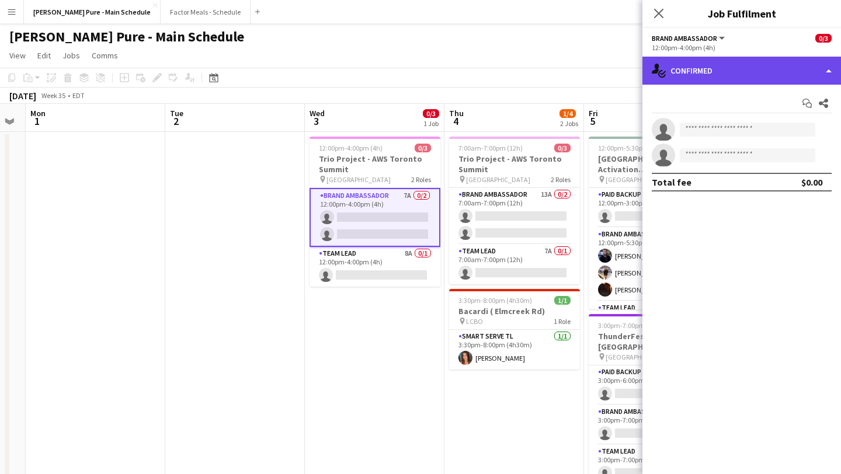
click at [795, 67] on div "single-neutral-actions-check-2 Confirmed" at bounding box center [741, 71] width 199 height 28
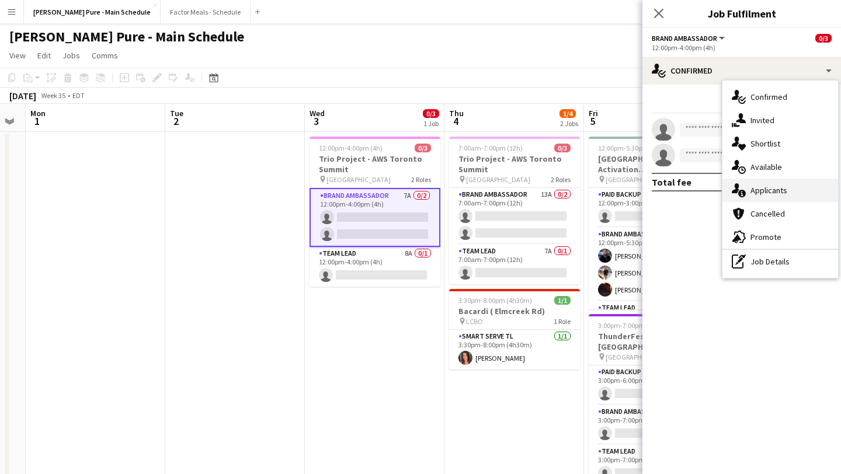
click at [786, 190] on div "single-neutral-actions-information Applicants" at bounding box center [780, 190] width 116 height 23
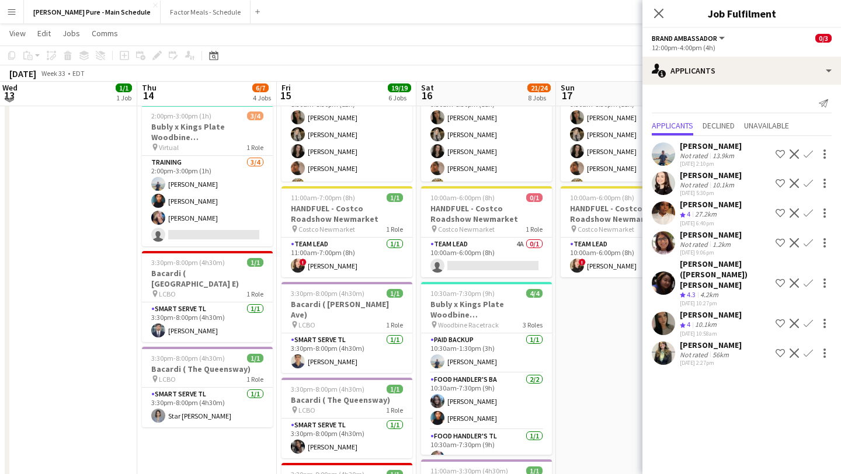
scroll to position [0, 0]
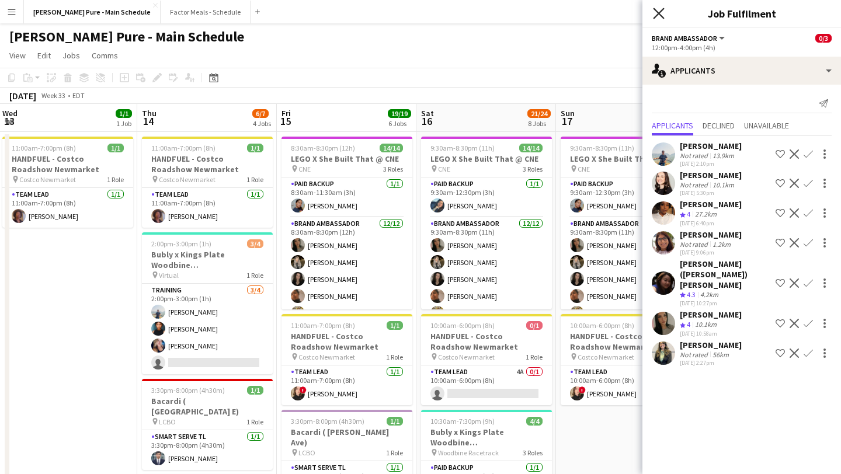
click at [661, 9] on icon "Close pop-in" at bounding box center [658, 13] width 11 height 11
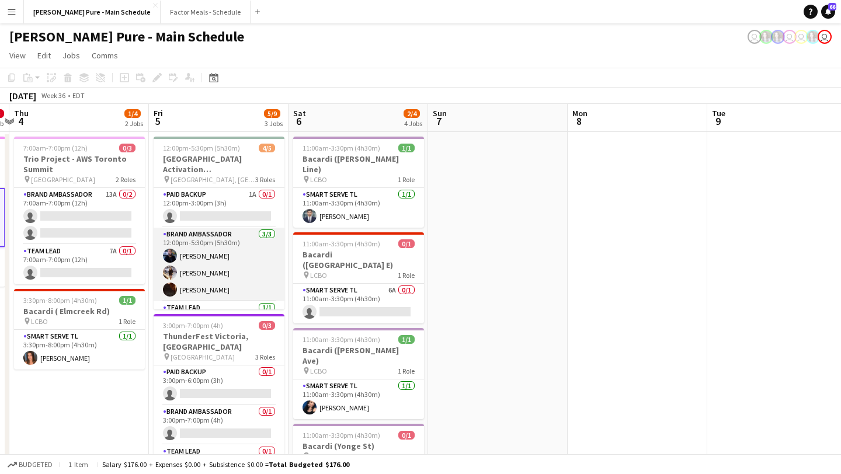
click at [211, 269] on app-card-role "Brand Ambassador [DATE] 12:00pm-5:30pm (5h30m) [PERSON_NAME] [PERSON_NAME] [PER…" at bounding box center [219, 265] width 131 height 74
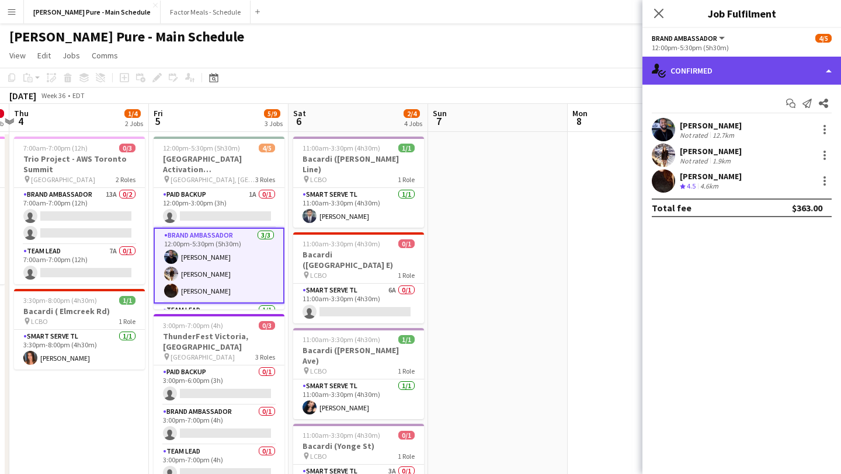
click at [778, 69] on div "single-neutral-actions-check-2 Confirmed" at bounding box center [741, 71] width 199 height 28
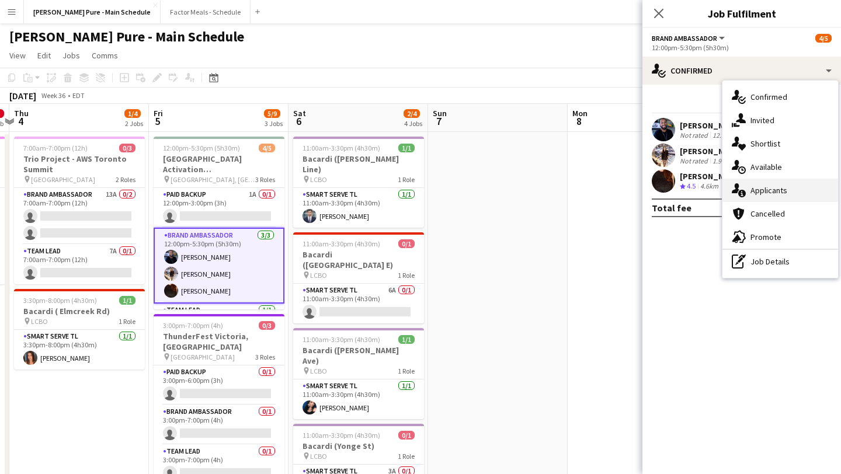
click at [782, 193] on div "single-neutral-actions-information Applicants" at bounding box center [780, 190] width 116 height 23
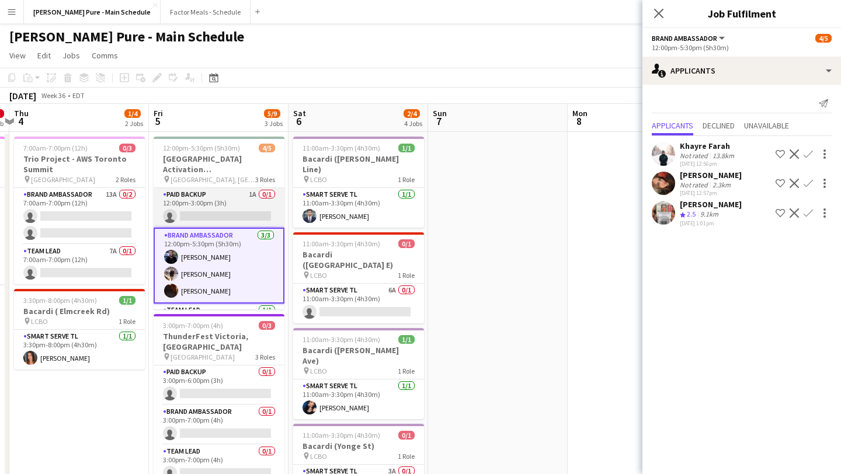
click at [207, 220] on app-card-role "Paid Backup 1A 0/1 12:00pm-3:00pm (3h) single-neutral-actions" at bounding box center [219, 208] width 131 height 40
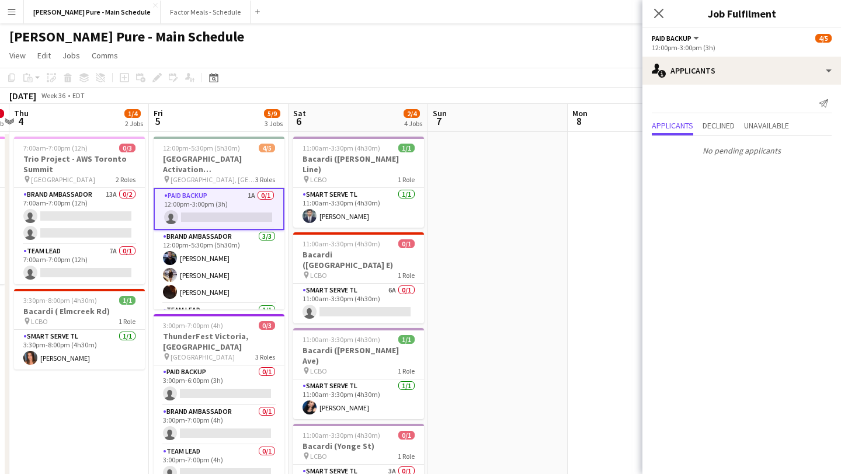
click at [215, 205] on app-card-role "Paid Backup 1A 0/1 12:00pm-3:00pm (3h) single-neutral-actions" at bounding box center [219, 209] width 131 height 42
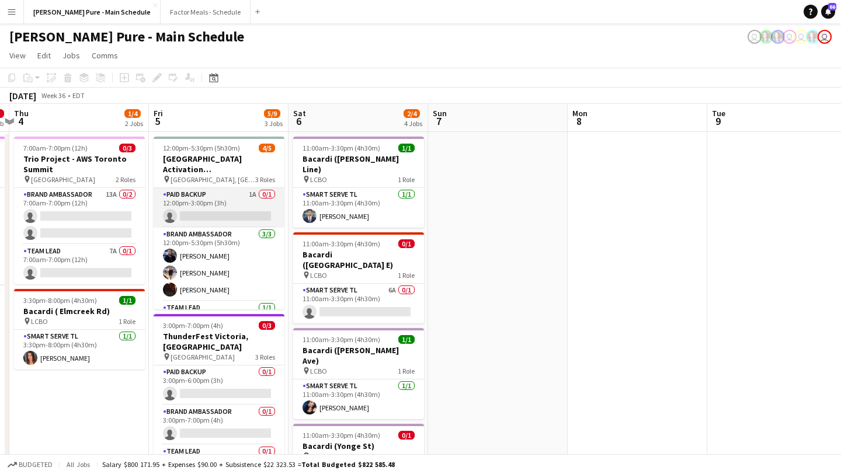
click at [219, 219] on app-card-role "Paid Backup 1A 0/1 12:00pm-3:00pm (3h) single-neutral-actions" at bounding box center [219, 208] width 131 height 40
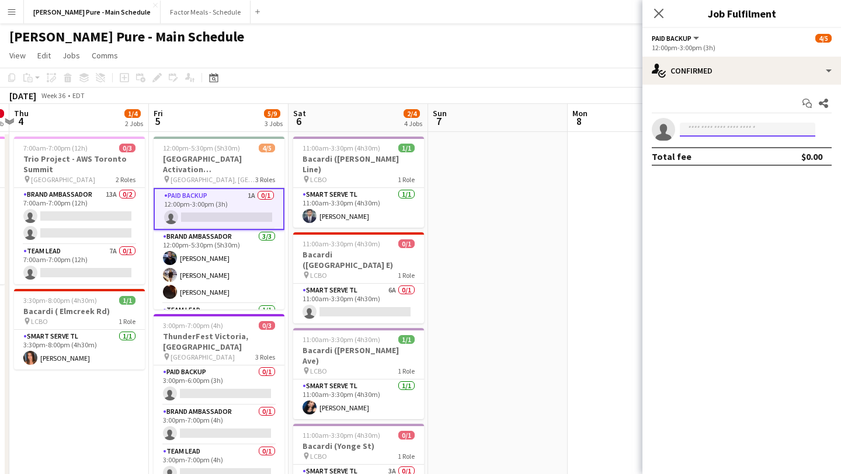
click at [768, 130] on input at bounding box center [747, 130] width 135 height 14
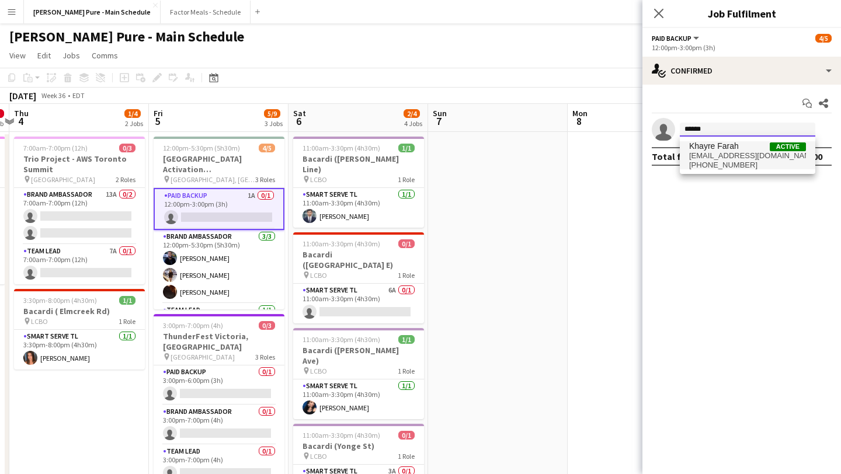
type input "******"
click at [751, 163] on span "[PHONE_NUMBER]" at bounding box center [747, 165] width 117 height 9
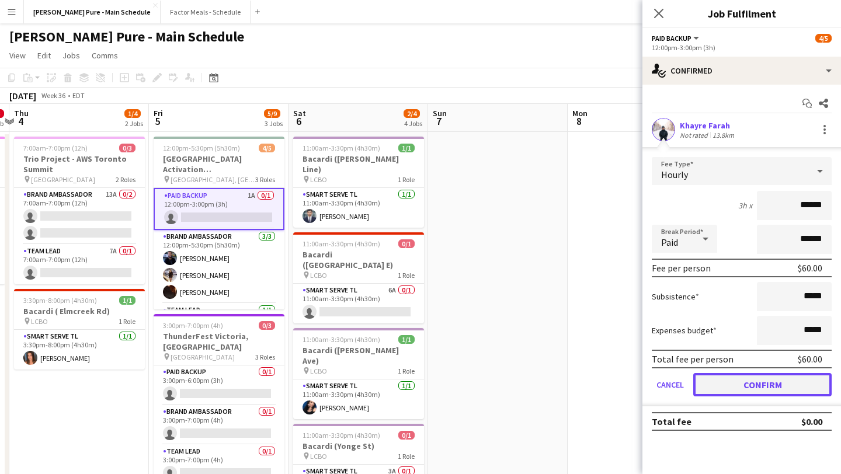
click at [763, 376] on button "Confirm" at bounding box center [762, 384] width 138 height 23
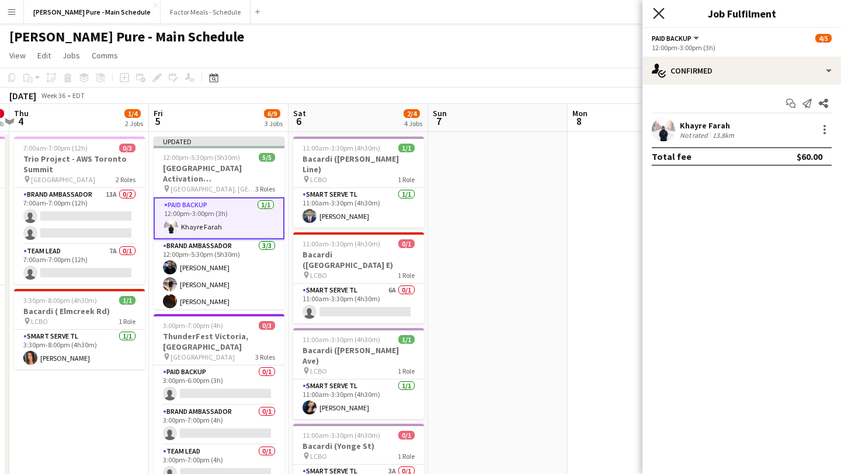
click at [659, 13] on icon at bounding box center [658, 13] width 11 height 11
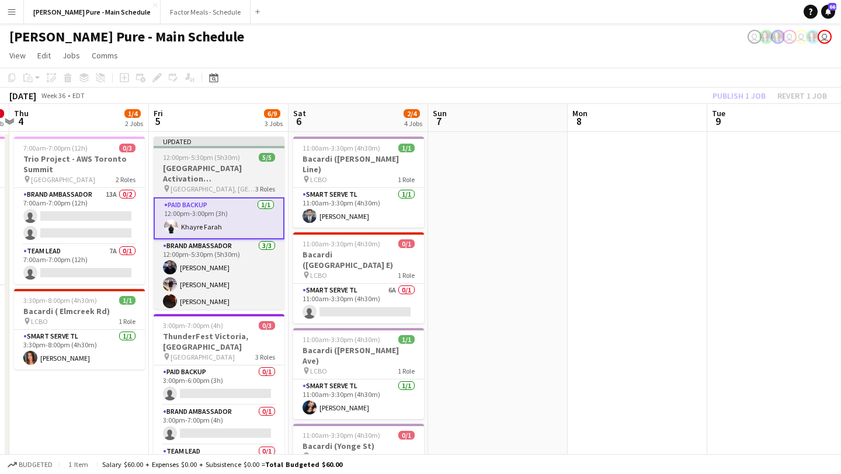
click at [202, 147] on div at bounding box center [219, 147] width 131 height 2
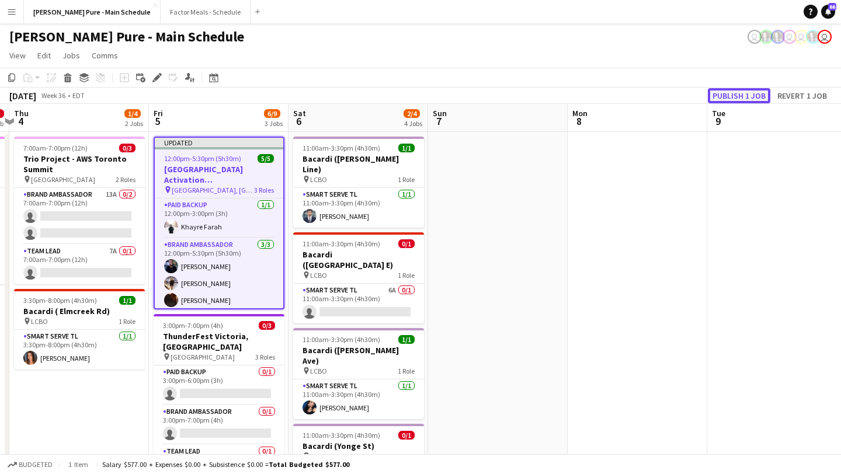
click at [738, 89] on button "Publish 1 job" at bounding box center [739, 95] width 62 height 15
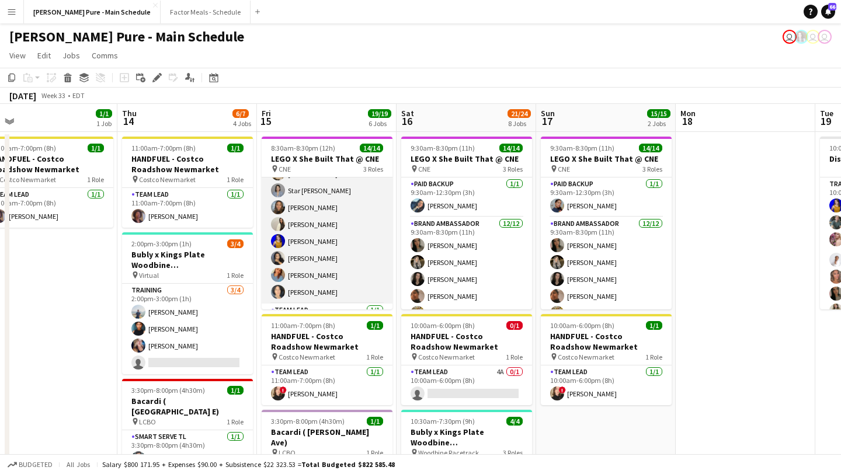
scroll to position [114, 0]
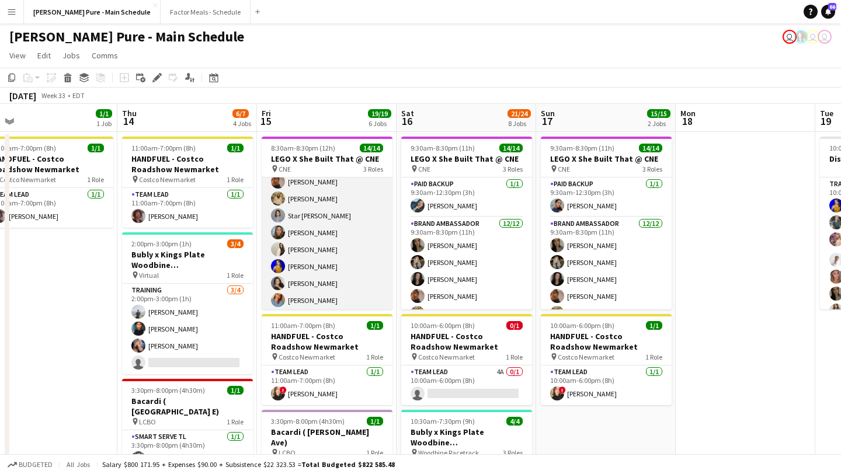
click at [332, 262] on app-card-role "Brand Ambassador [DATE] 8:30am-8:30pm (12h) [PERSON_NAME] [PERSON_NAME] [PERSON…" at bounding box center [327, 216] width 131 height 226
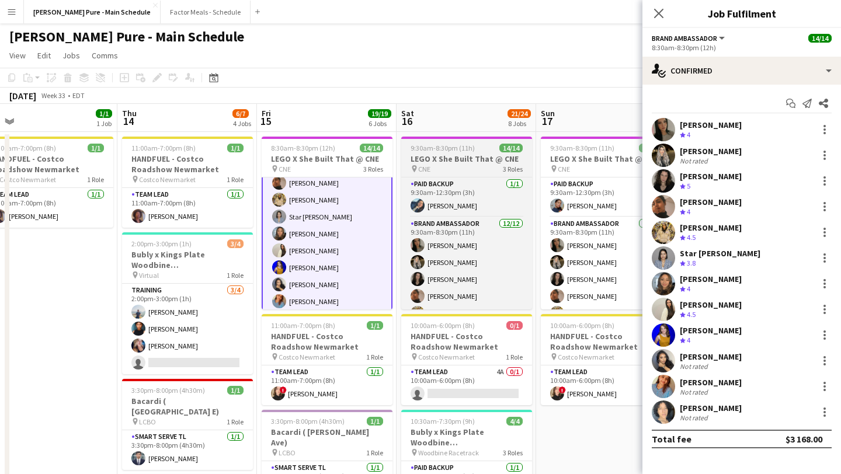
scroll to position [116, 0]
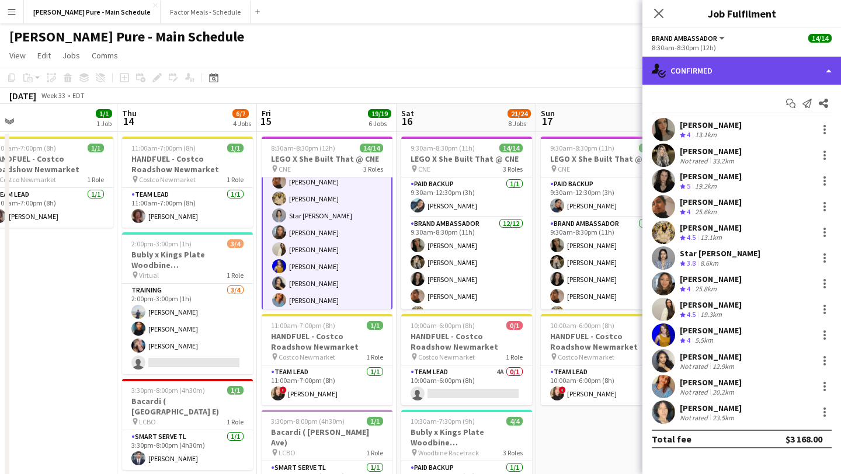
click at [768, 72] on div "single-neutral-actions-check-2 Confirmed" at bounding box center [741, 71] width 199 height 28
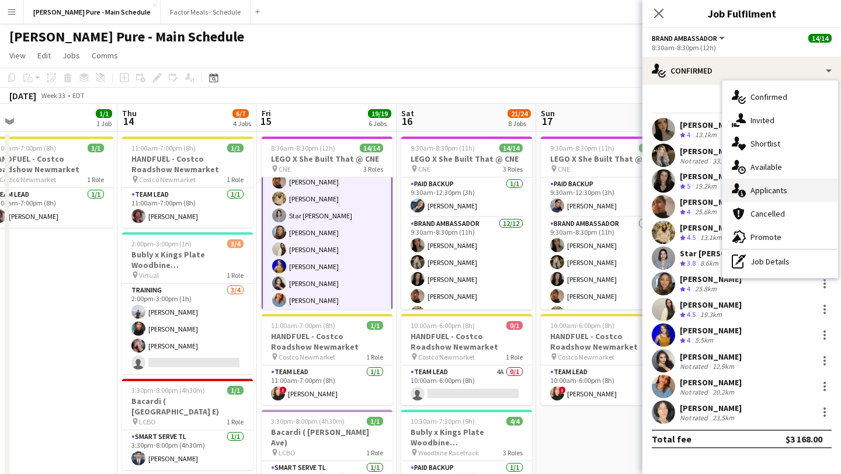
click at [787, 192] on div "single-neutral-actions-information Applicants" at bounding box center [780, 190] width 116 height 23
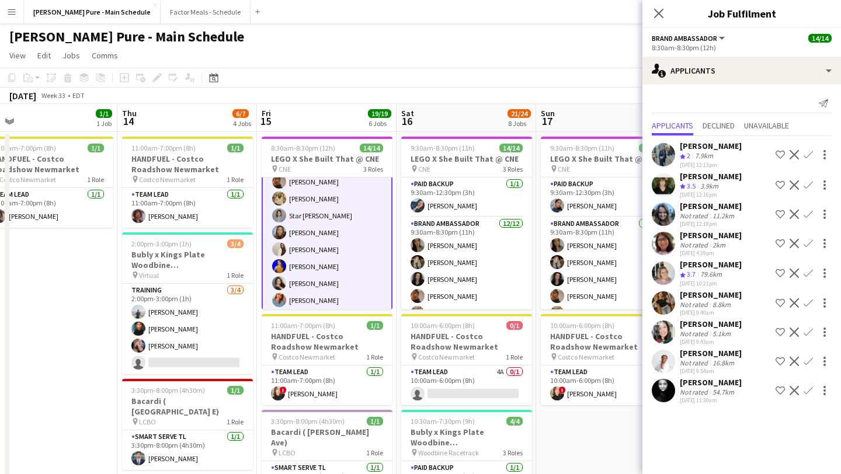
click at [667, 361] on app-user-avatar at bounding box center [663, 361] width 23 height 23
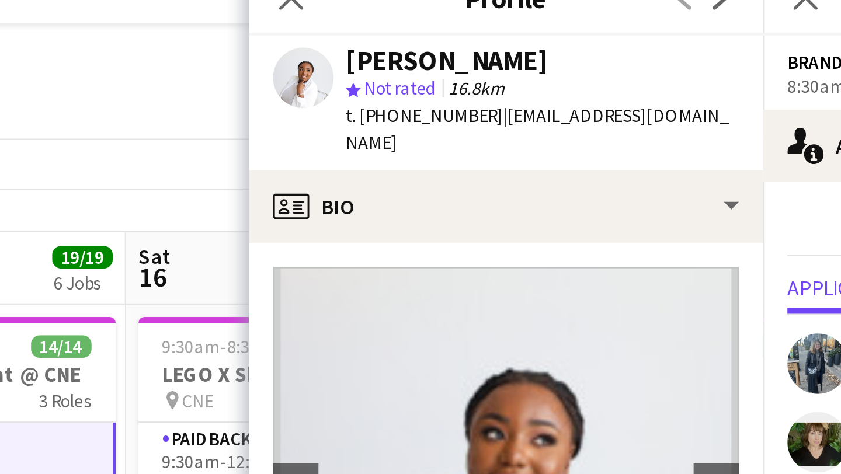
drag, startPoint x: 586, startPoint y: 38, endPoint x: 478, endPoint y: 37, distance: 108.6
click at [478, 37] on div "[PERSON_NAME] star Not rated 16.8km t. [PHONE_NUMBER] | [EMAIL_ADDRESS][DOMAIN_…" at bounding box center [543, 54] width 199 height 52
copy div "[PERSON_NAME]"
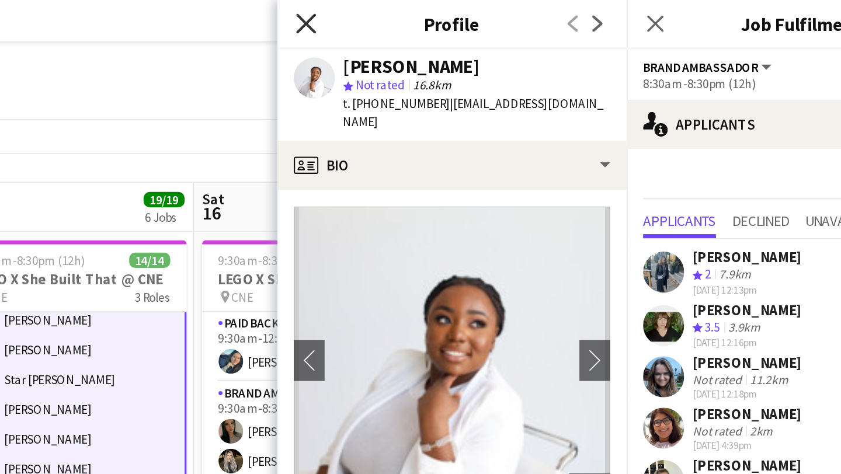
click at [456, 15] on icon "Close pop-in" at bounding box center [459, 13] width 11 height 11
